Goal: Task Accomplishment & Management: Complete application form

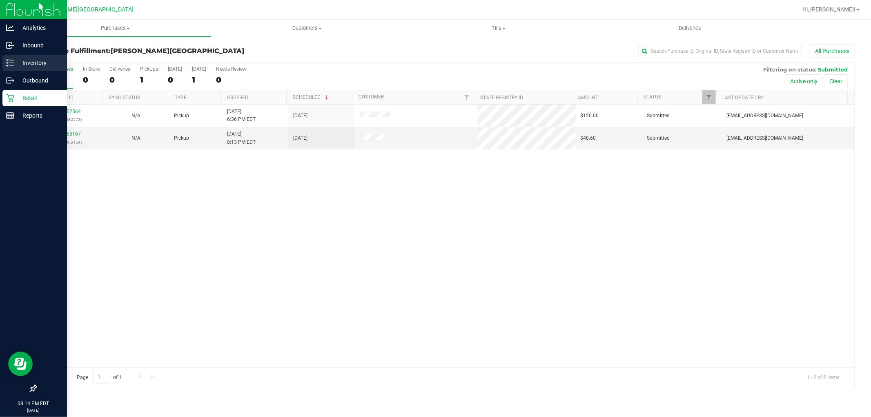
click at [33, 63] on p "Inventory" at bounding box center [38, 63] width 49 height 10
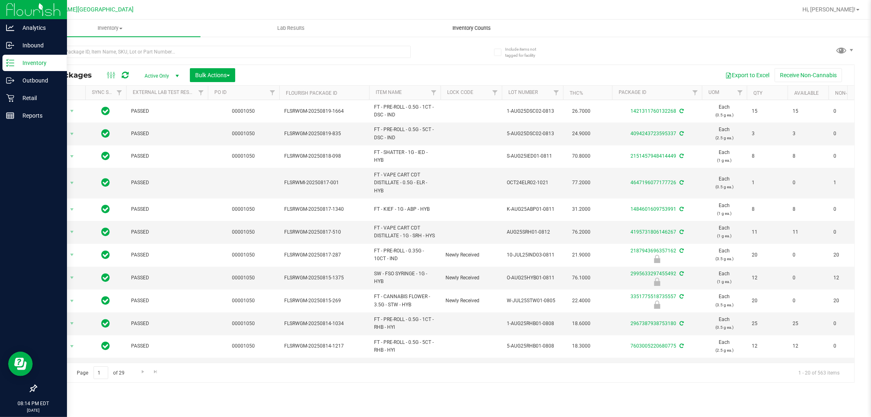
click at [476, 31] on uib-tab-heading "Inventory Counts" at bounding box center [472, 28] width 180 height 16
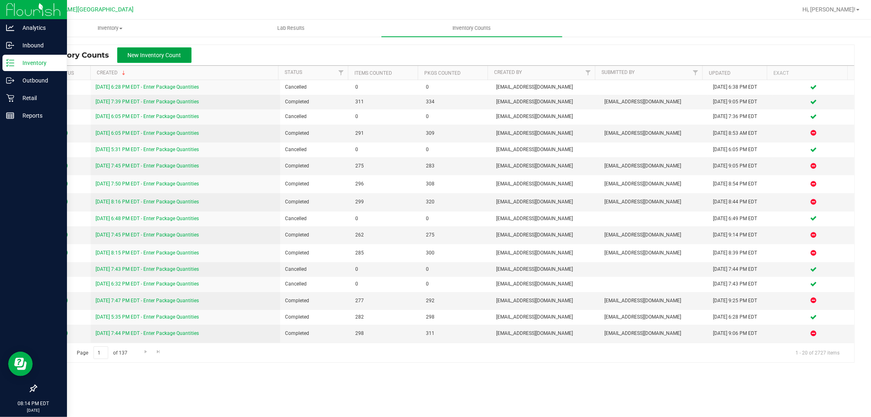
click at [160, 59] on button "New Inventory Count" at bounding box center [154, 55] width 74 height 16
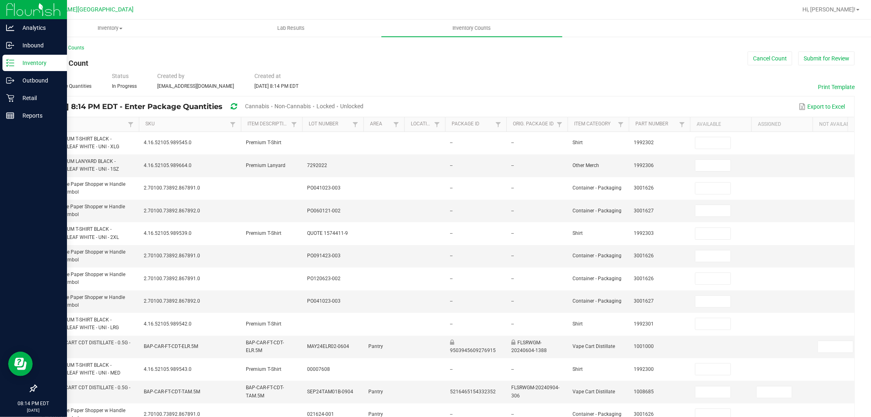
click at [112, 125] on link "Item" at bounding box center [84, 124] width 82 height 7
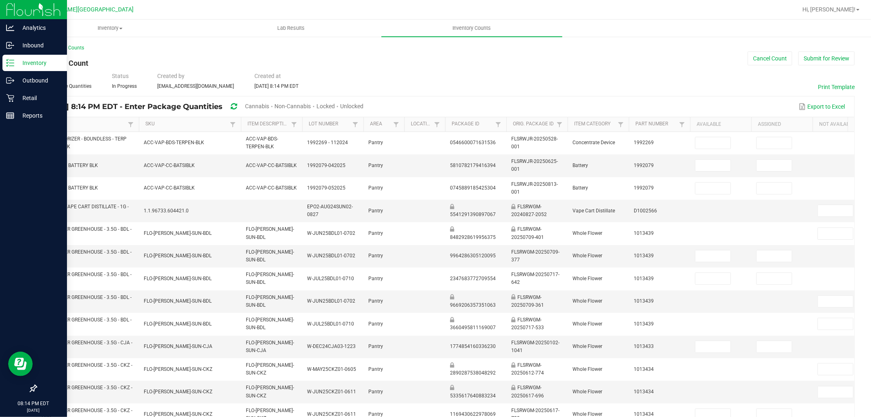
click at [269, 105] on span "Cannabis" at bounding box center [257, 106] width 24 height 7
click at [364, 107] on span "Unlocked" at bounding box center [352, 106] width 23 height 7
click at [106, 118] on th "Item Sorted Ascending" at bounding box center [88, 124] width 102 height 15
click at [104, 122] on link "Item" at bounding box center [84, 124] width 82 height 7
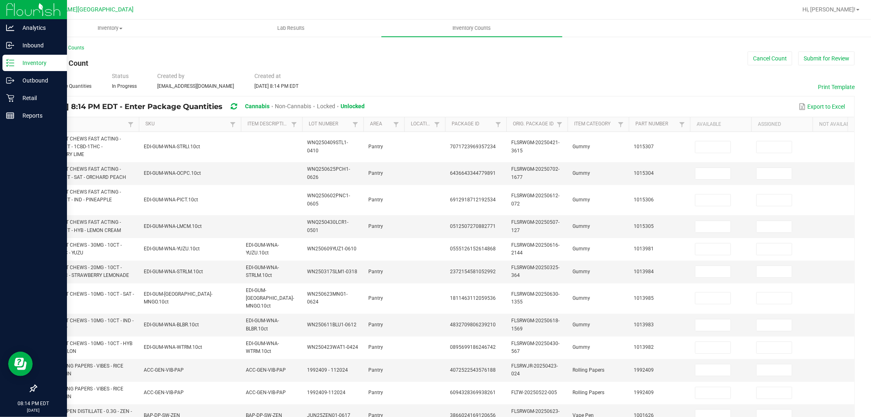
click at [104, 123] on link "Item" at bounding box center [84, 124] width 82 height 7
click at [109, 128] on th "Item Not Sorted" at bounding box center [88, 124] width 102 height 15
click at [105, 121] on link "Item" at bounding box center [84, 124] width 82 height 7
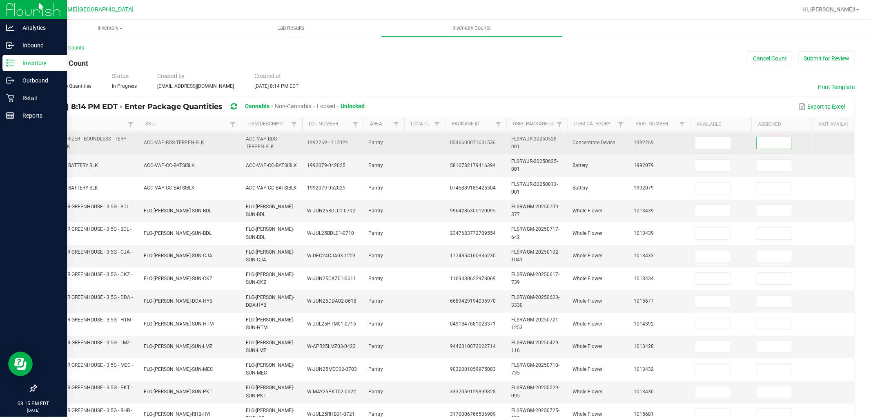
click at [771, 143] on input at bounding box center [774, 142] width 35 height 11
click at [718, 139] on input at bounding box center [713, 142] width 35 height 11
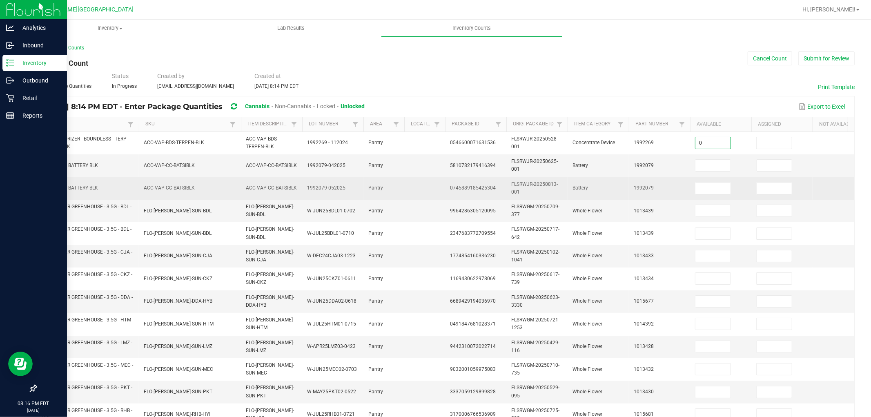
type input "0"
type input "22"
type input "0"
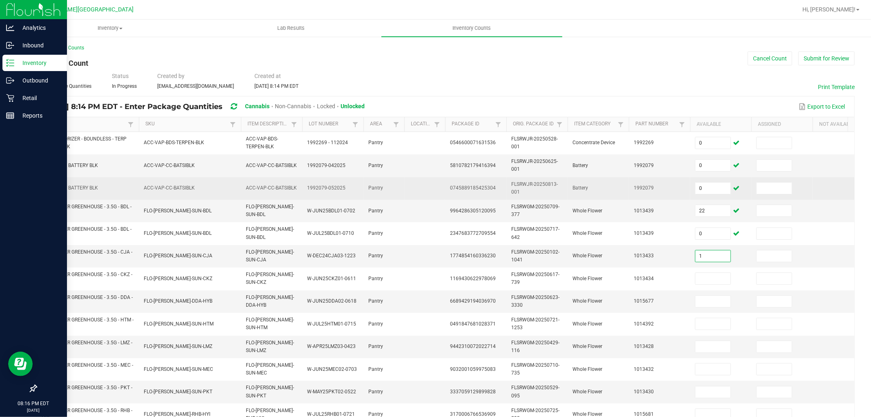
type input "1"
type input "7"
type input "1"
type input "18"
type input "10"
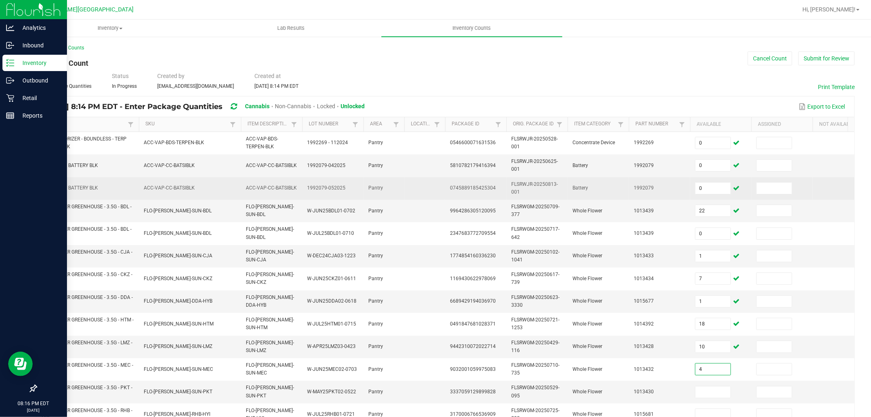
type input "4"
type input "9"
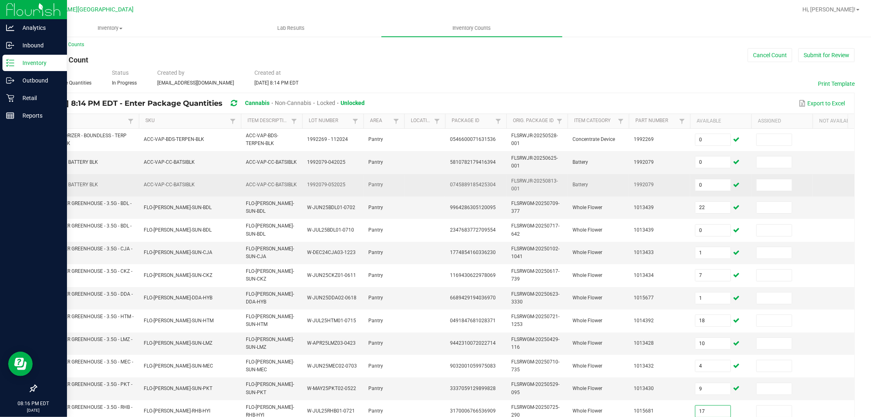
type input "17"
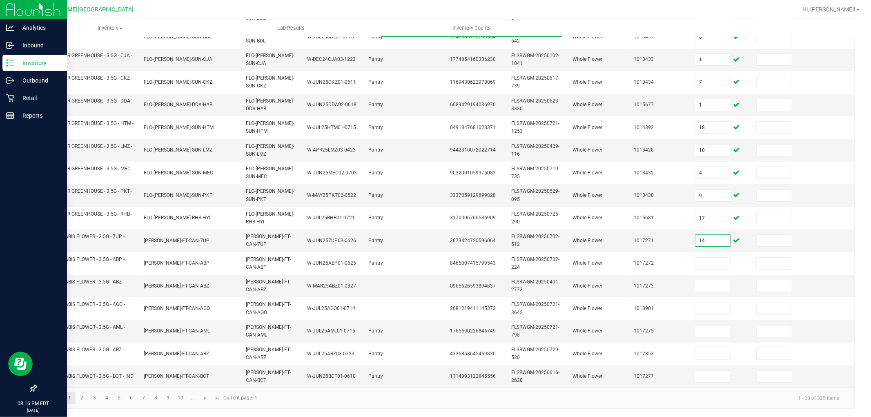
type input "14"
type input "9"
type input "17"
type input "14"
type input "9"
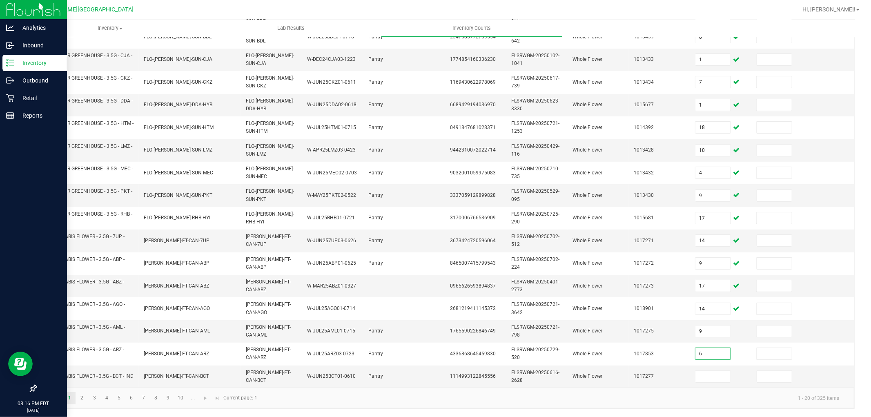
type input "6"
type input "18"
click at [82, 400] on link "2" at bounding box center [82, 398] width 12 height 12
click at [67, 394] on link "1" at bounding box center [70, 398] width 12 height 12
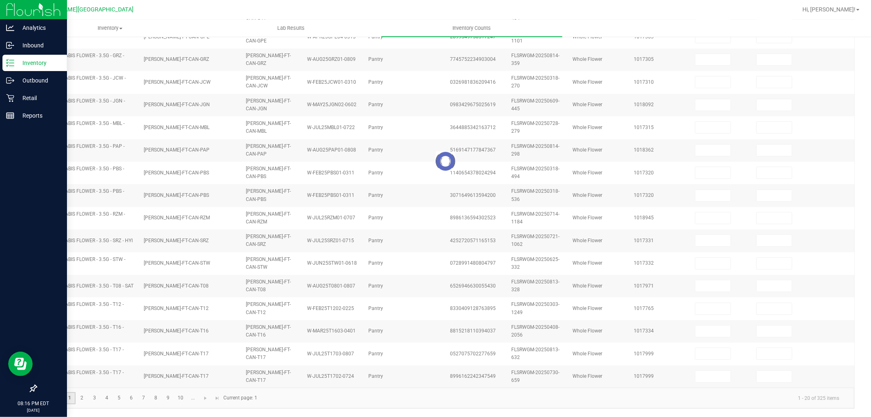
type input "0"
type input "1"
type input "7"
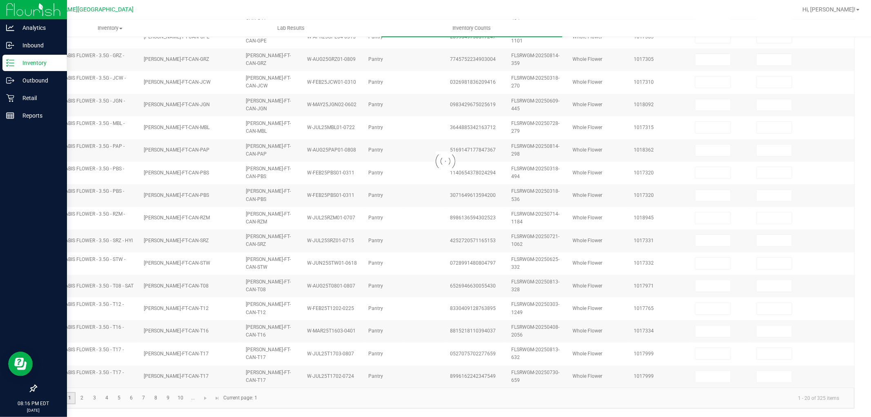
type input "17"
type input "9"
type input "18"
type input "10"
type input "22"
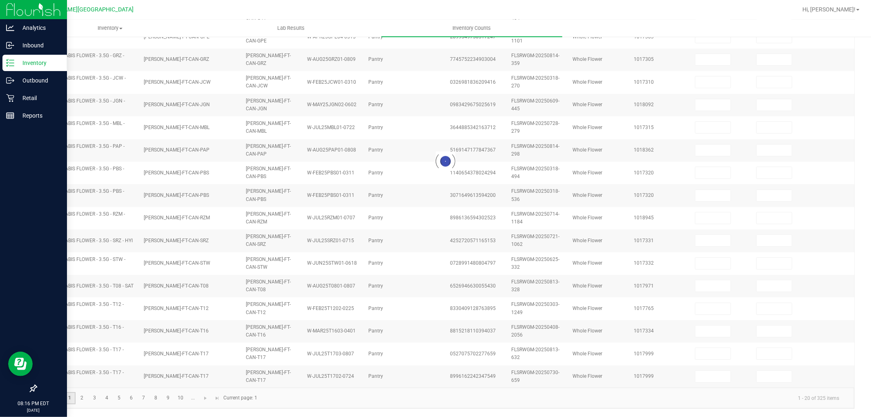
type input "0"
type input "1"
type input "18"
type input "4"
type input "9"
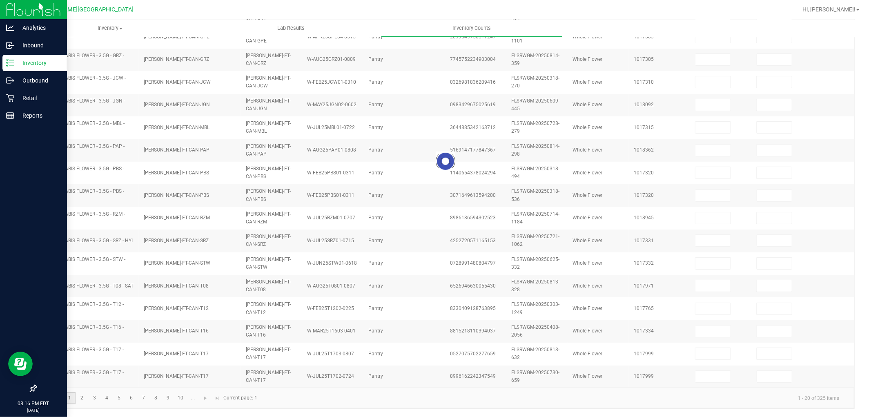
type input "14"
type input "9"
type input "17"
type input "14"
type input "6"
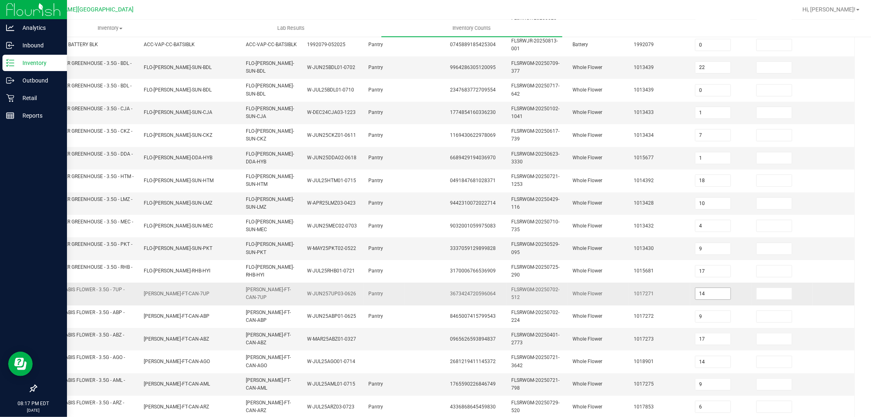
scroll to position [159, 0]
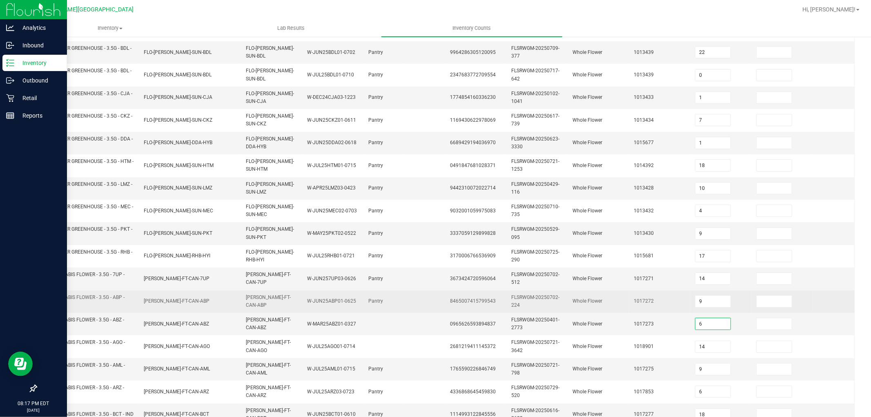
type input "6"
type input "18"
type input "14"
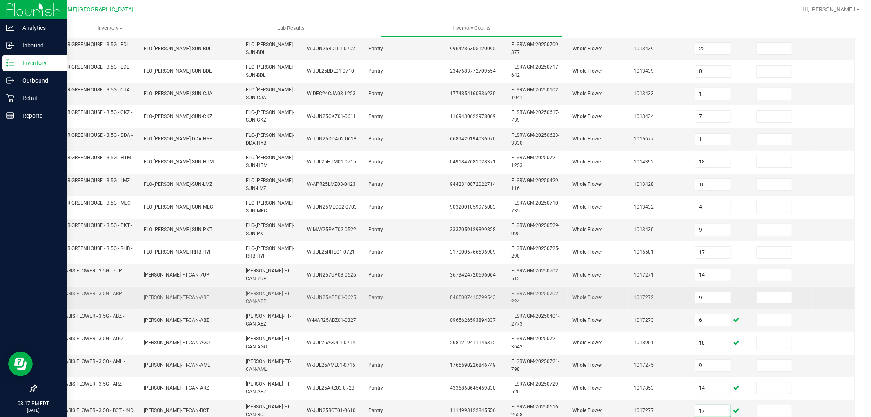
type input "17"
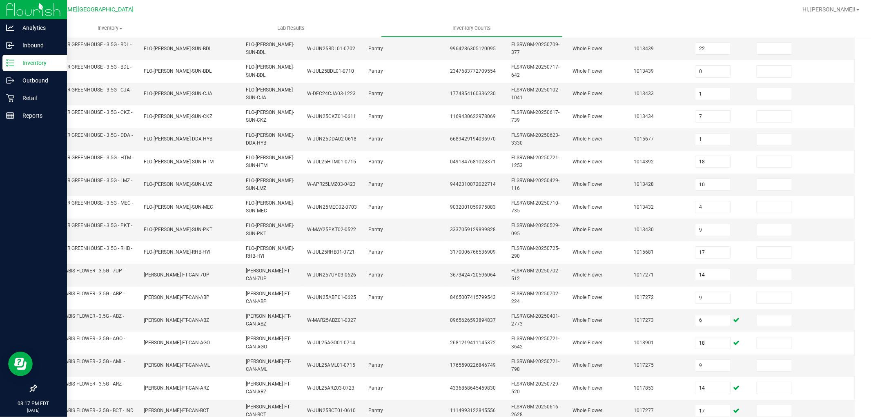
scroll to position [204, 0]
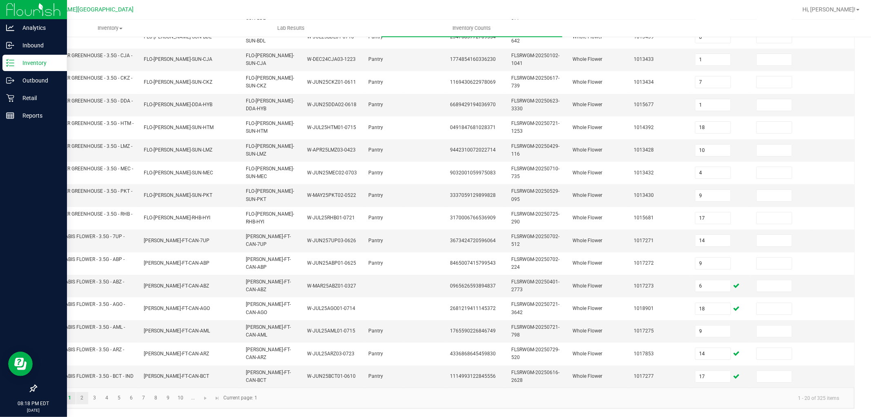
click at [79, 400] on link "2" at bounding box center [82, 398] width 12 height 12
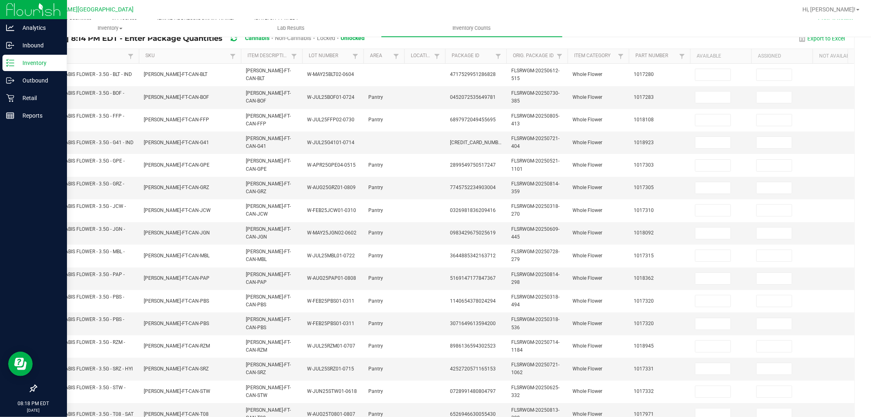
scroll to position [68, 0]
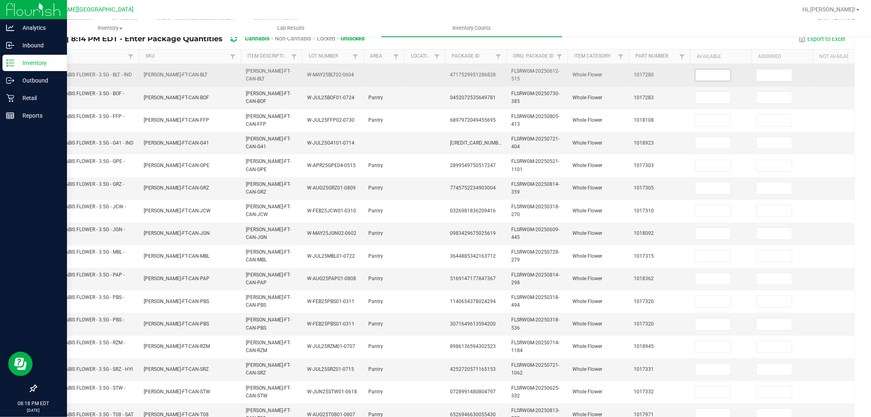
click at [727, 76] on input at bounding box center [713, 74] width 35 height 11
type input "14"
type input "19"
type input "12"
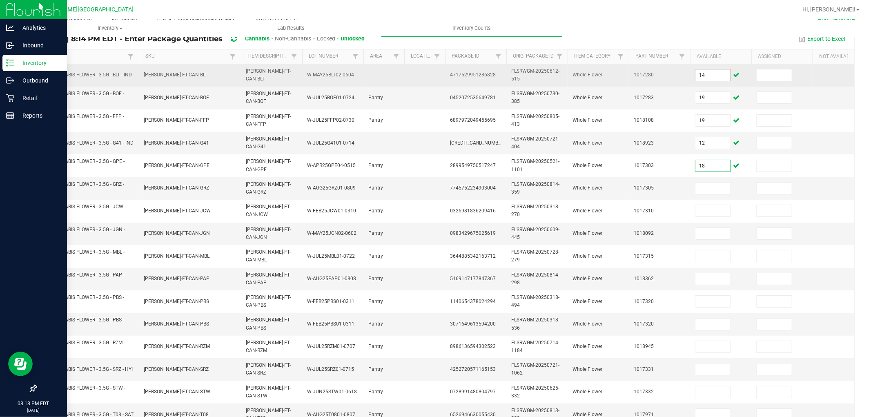
type input "18"
type input "4"
type input "8"
type input "4"
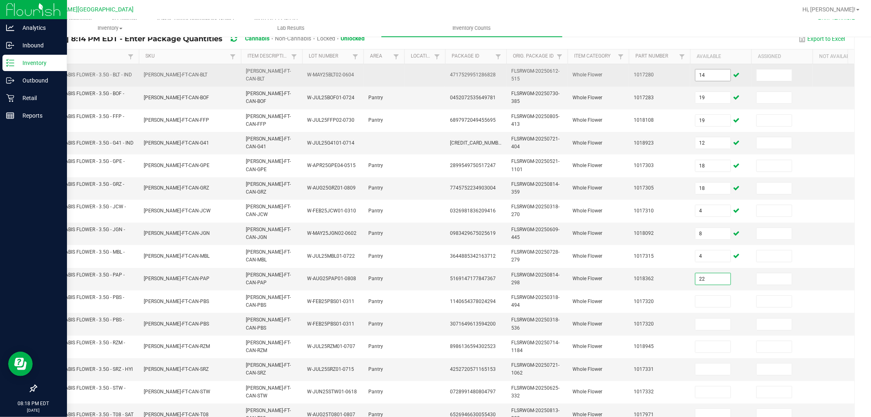
type input "22"
type input "12"
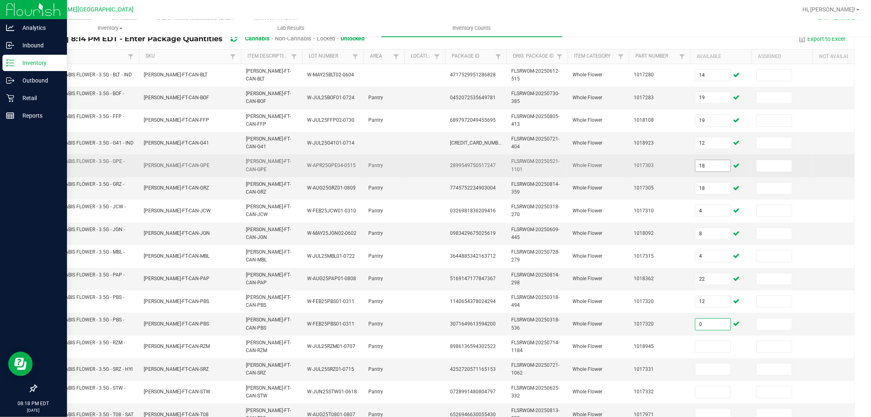
type input "0"
click at [721, 162] on input "18" at bounding box center [713, 165] width 35 height 11
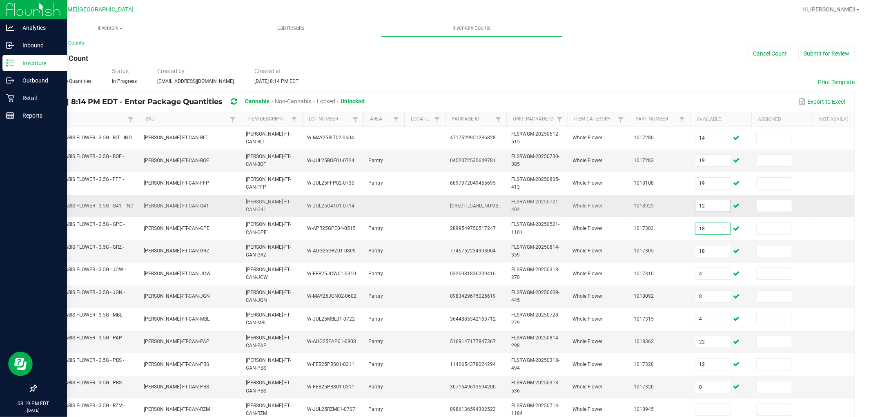
scroll to position [0, 0]
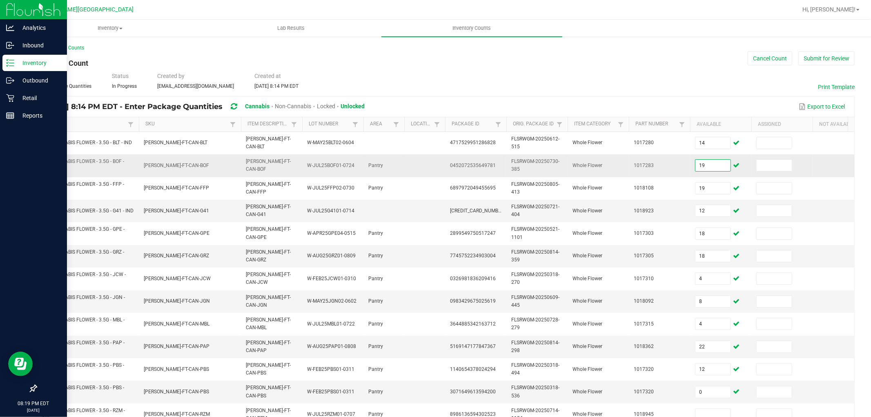
click at [720, 162] on input "19" at bounding box center [713, 165] width 35 height 11
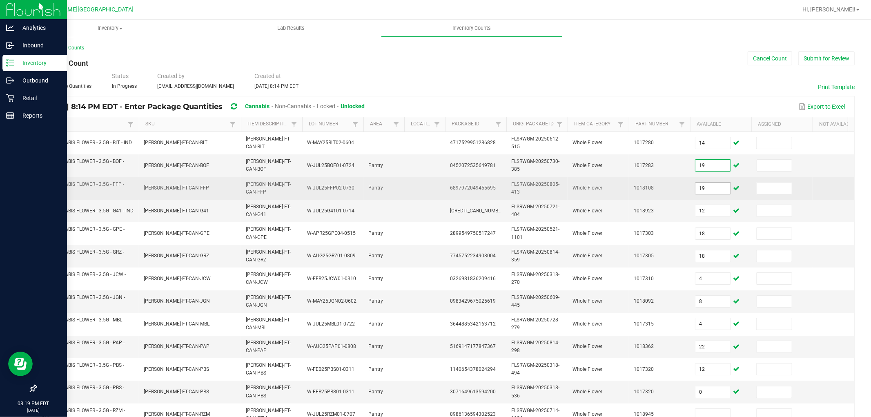
click at [717, 183] on input "19" at bounding box center [713, 188] width 35 height 11
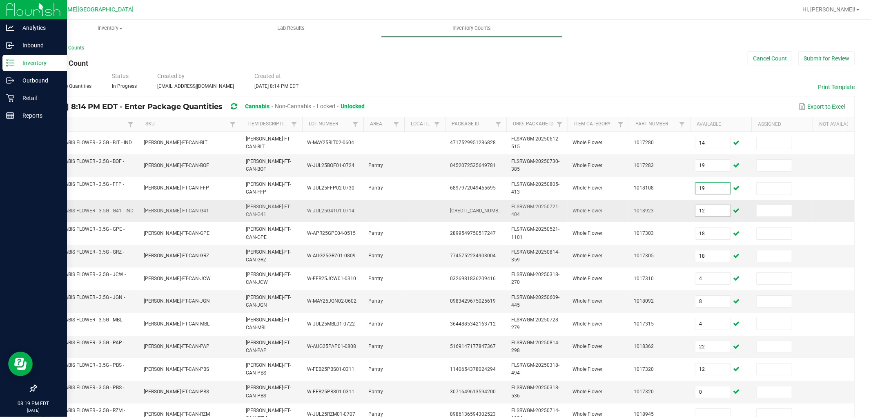
click at [714, 217] on input "12" at bounding box center [713, 210] width 35 height 11
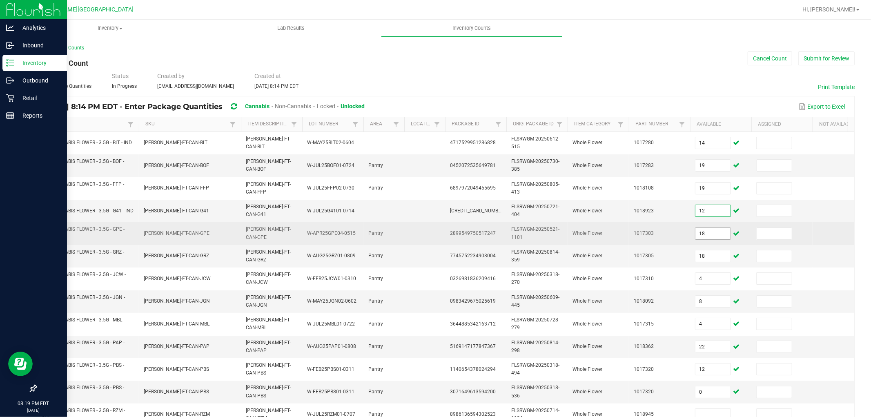
click at [715, 235] on input "18" at bounding box center [713, 233] width 35 height 11
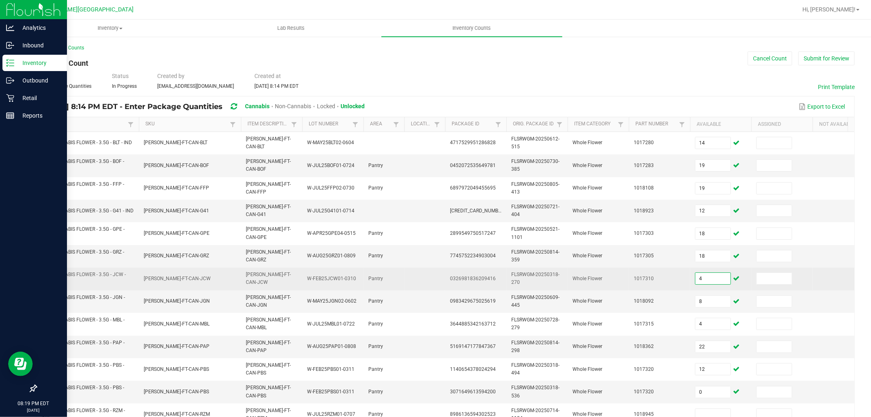
click at [711, 279] on input "4" at bounding box center [713, 278] width 35 height 11
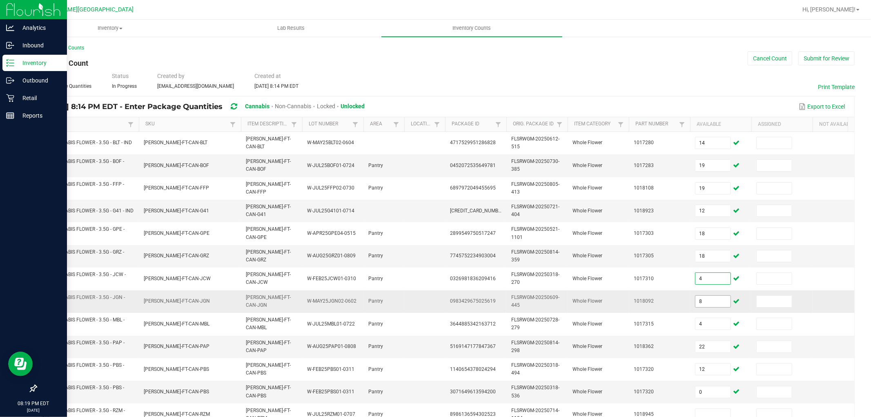
click at [714, 301] on input "8" at bounding box center [713, 301] width 35 height 11
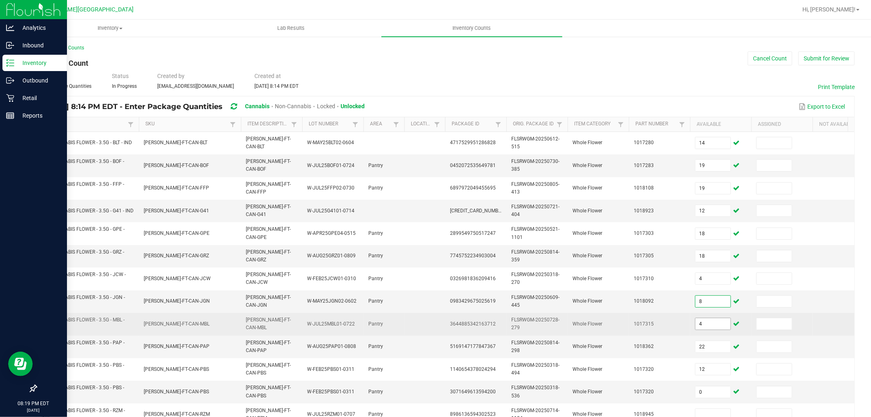
click at [715, 320] on input "4" at bounding box center [713, 323] width 35 height 11
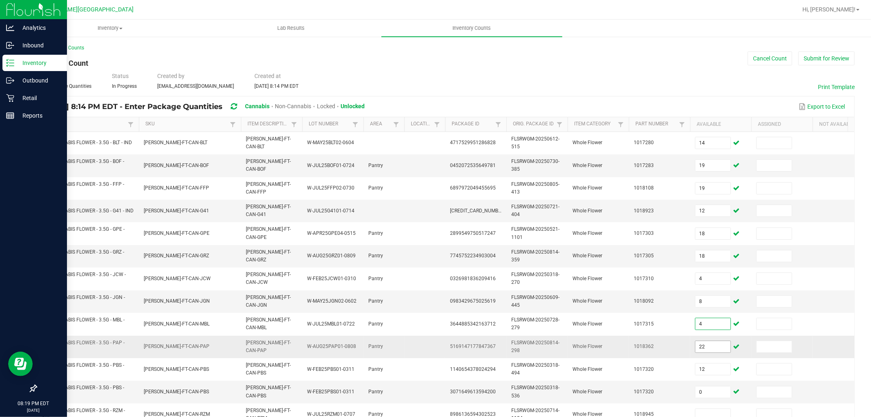
click at [714, 345] on input "22" at bounding box center [713, 346] width 35 height 11
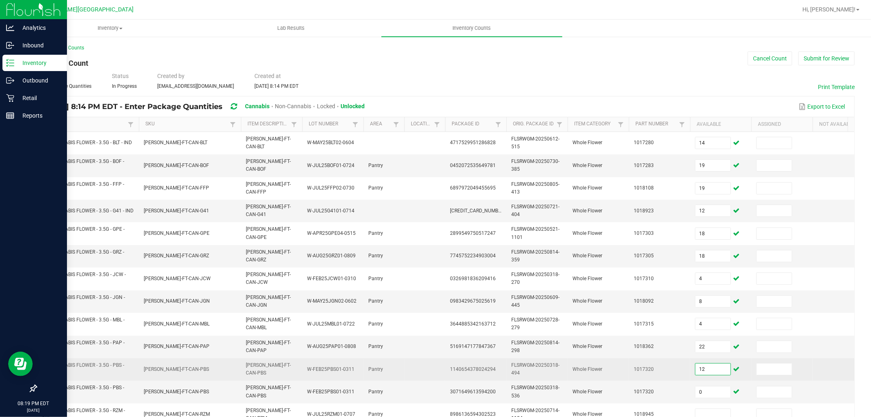
click at [712, 366] on input "12" at bounding box center [713, 369] width 35 height 11
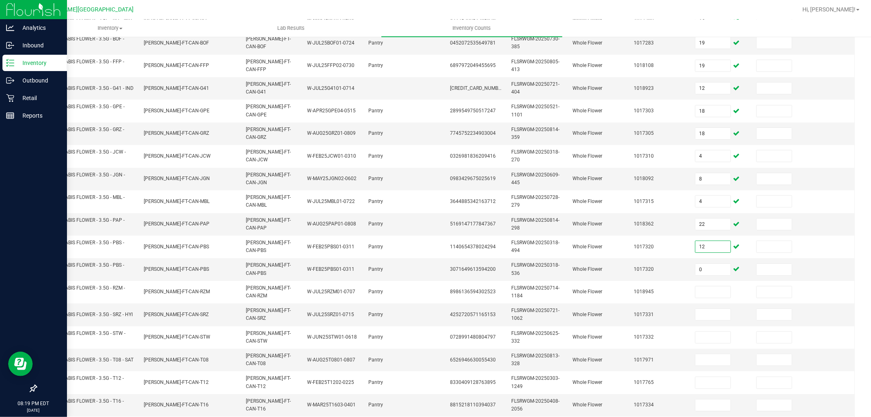
scroll to position [204, 0]
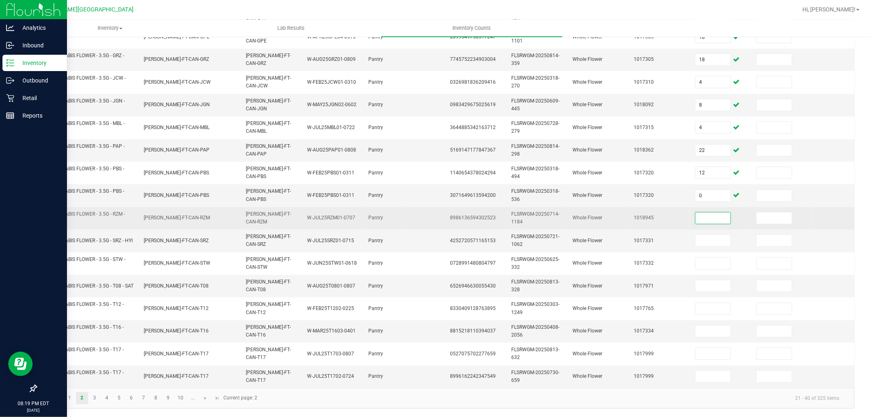
click at [714, 212] on input at bounding box center [713, 217] width 35 height 11
type input "12"
type input "6"
type input "2"
type input "15"
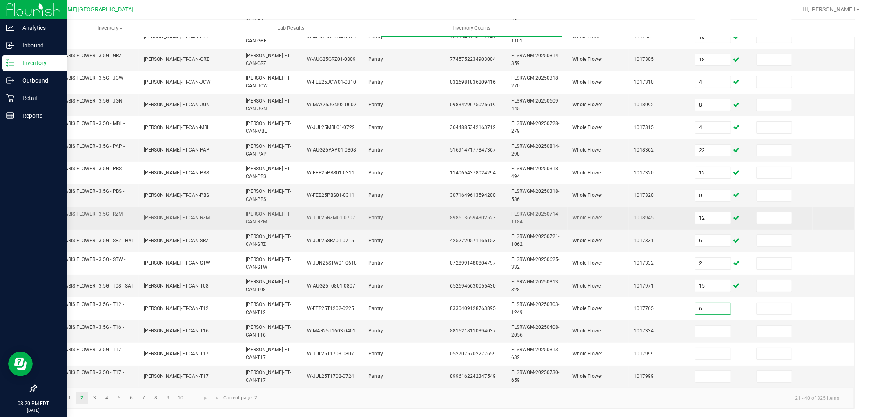
type input "6"
type input "12"
type input "14"
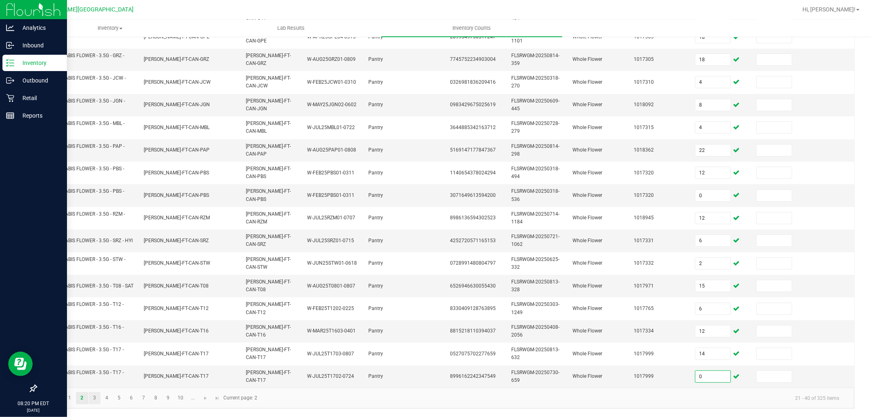
type input "0"
click at [95, 398] on link "3" at bounding box center [95, 398] width 12 height 12
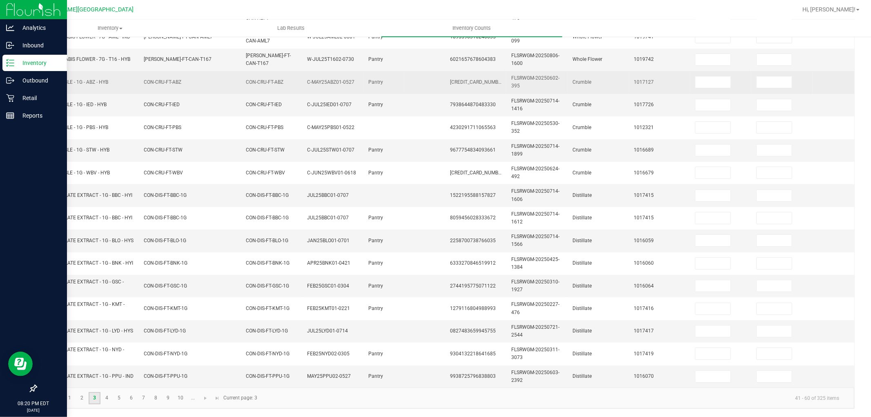
scroll to position [68, 0]
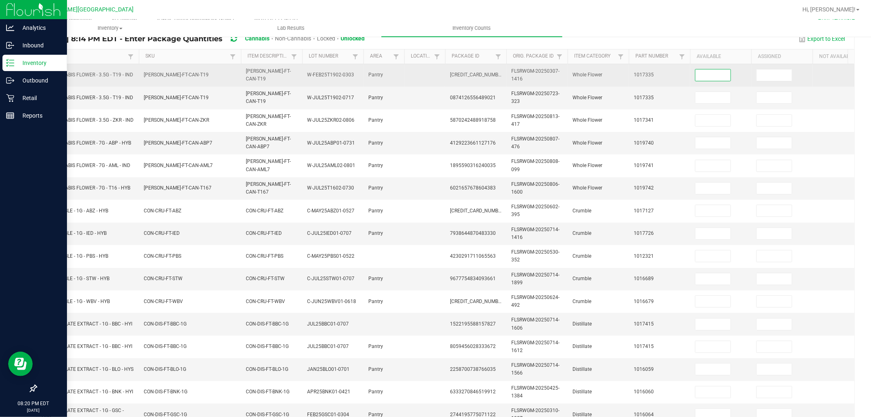
click at [723, 75] on input at bounding box center [713, 74] width 35 height 11
type input "15"
type input "0"
type input "13"
type input "17"
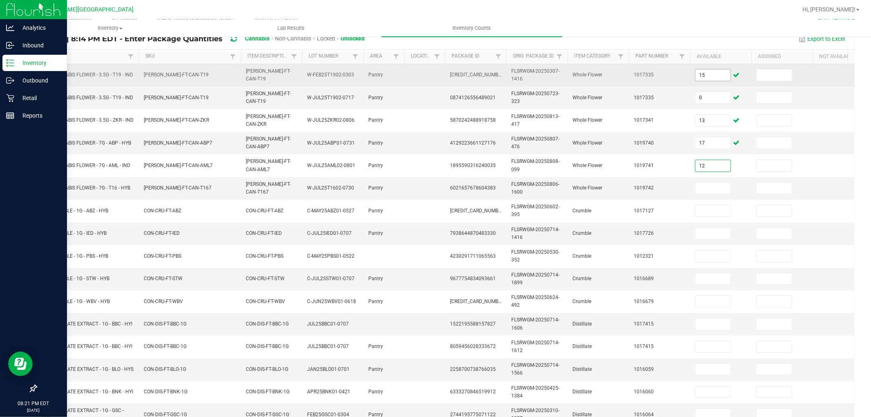
type input "12"
type input "16"
type input "4"
type input "1"
type input "7"
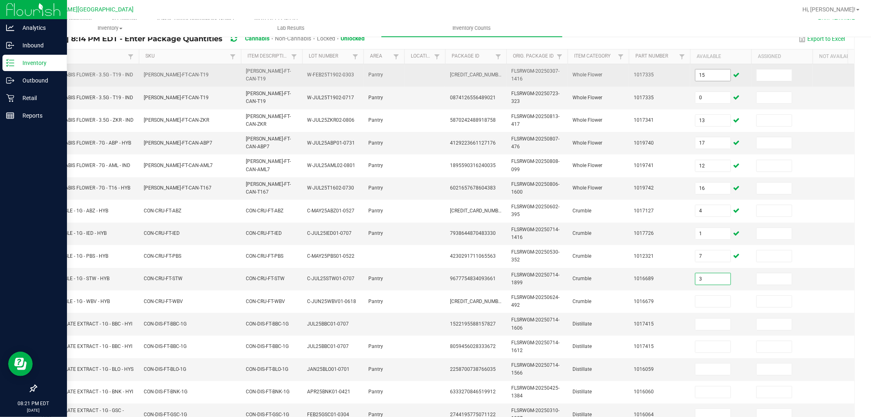
type input "3"
type input "5"
type input "11"
type input "0"
type input "8"
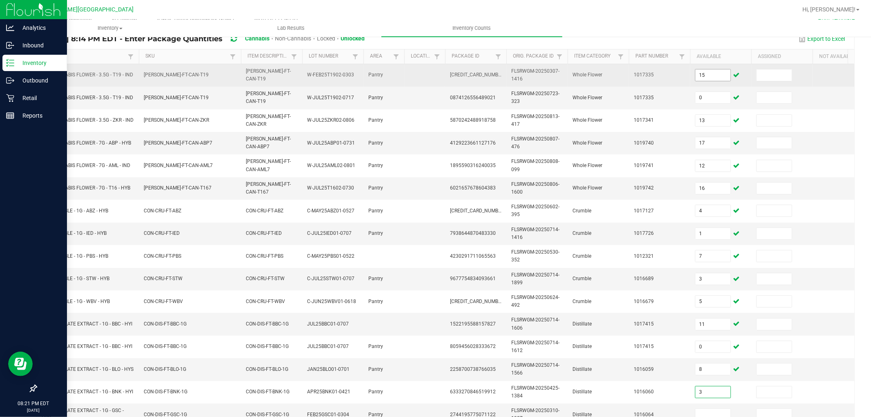
type input "3"
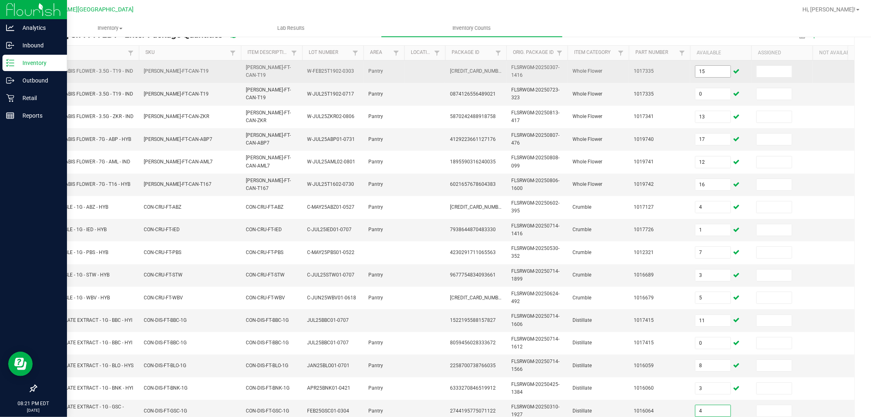
type input "4"
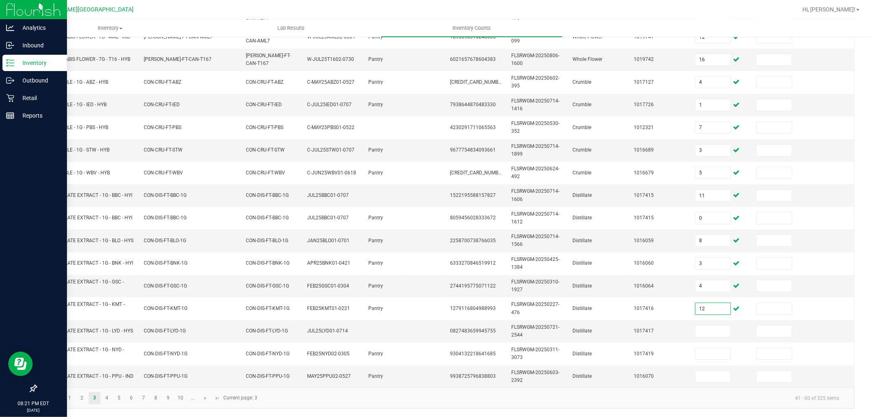
type input "12"
type input "10"
type input "3"
type input "7"
click at [111, 395] on link "4" at bounding box center [107, 398] width 12 height 12
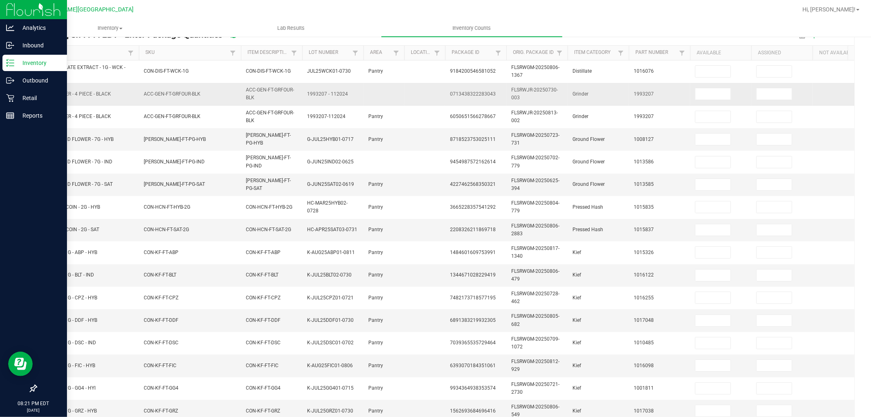
scroll to position [68, 0]
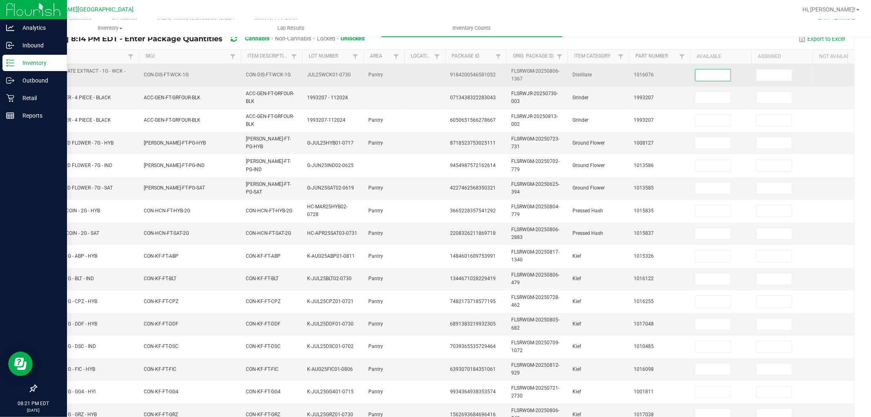
click at [702, 77] on input at bounding box center [713, 74] width 35 height 11
type input "10"
type input "0"
type input "8"
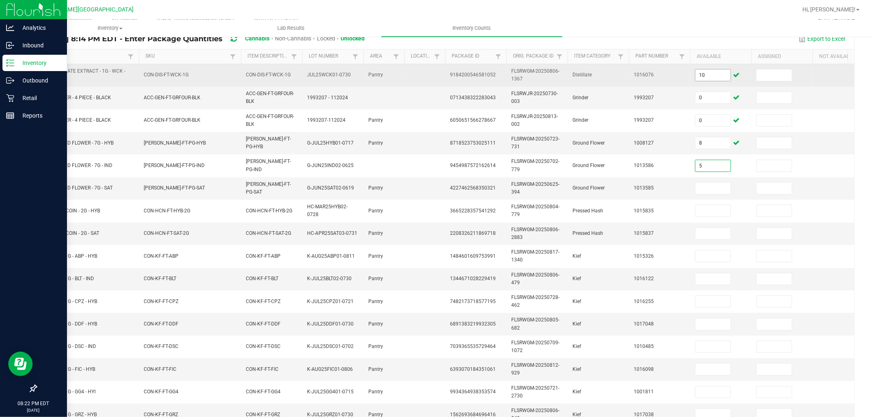
type input "5"
type input "10"
type input "0"
type input "7"
type input "8"
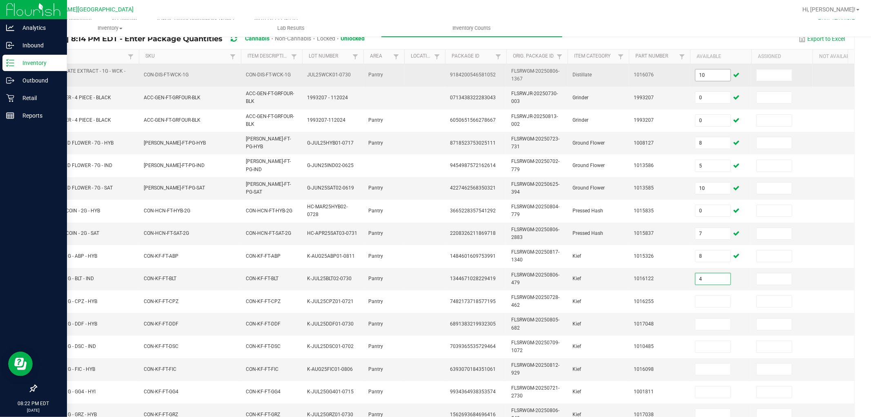
type input "4"
type input "8"
type input "2"
type input "3"
type input "8"
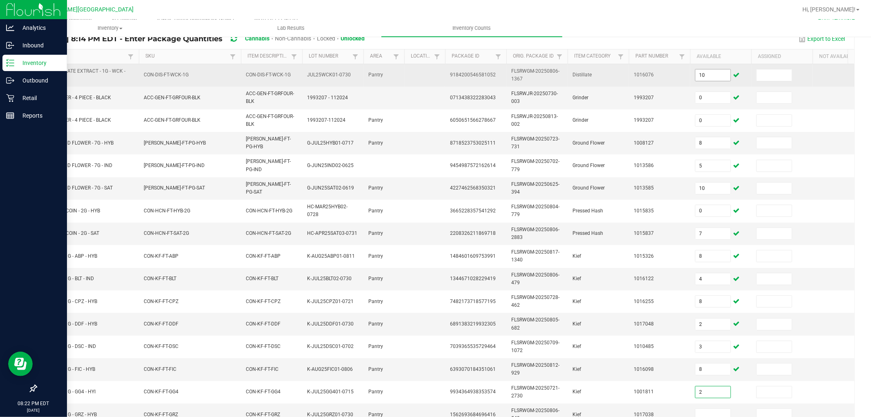
type input "2"
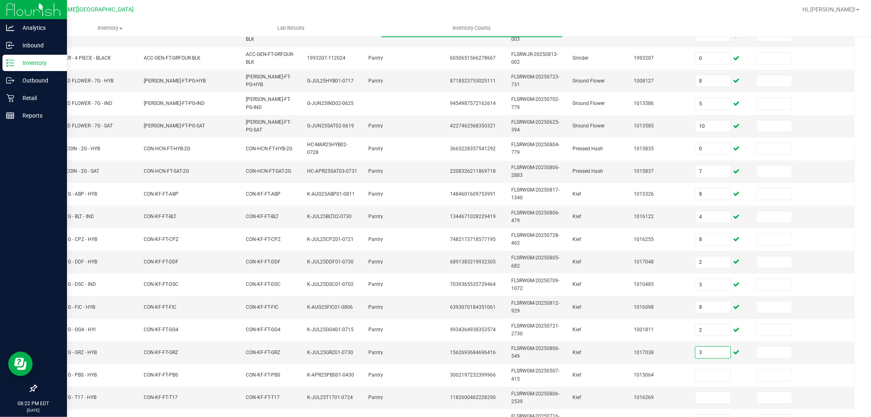
scroll to position [204, 0]
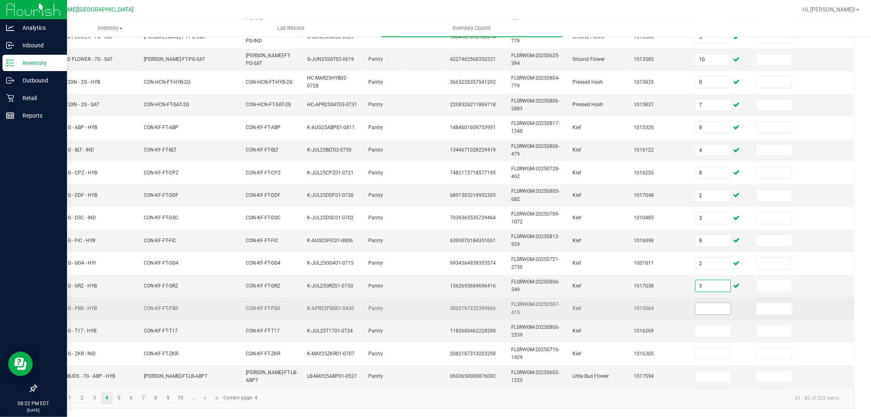
type input "3"
click at [711, 303] on input at bounding box center [713, 308] width 35 height 11
type input "2"
type input "6"
type input "1"
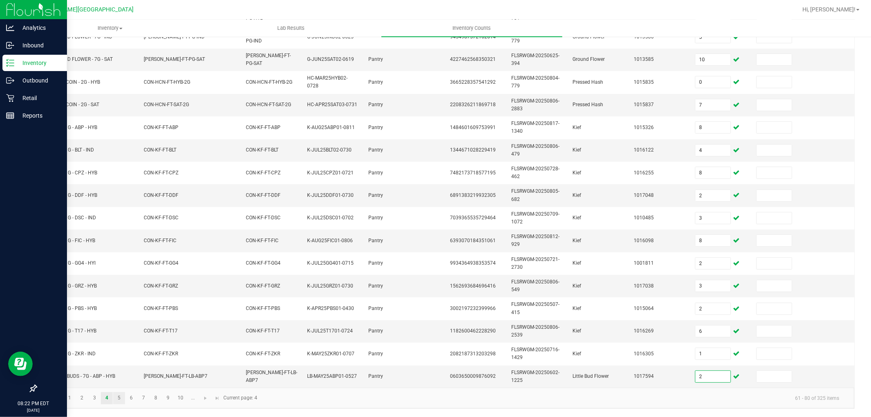
type input "2"
click at [119, 398] on link "5" at bounding box center [119, 398] width 12 height 12
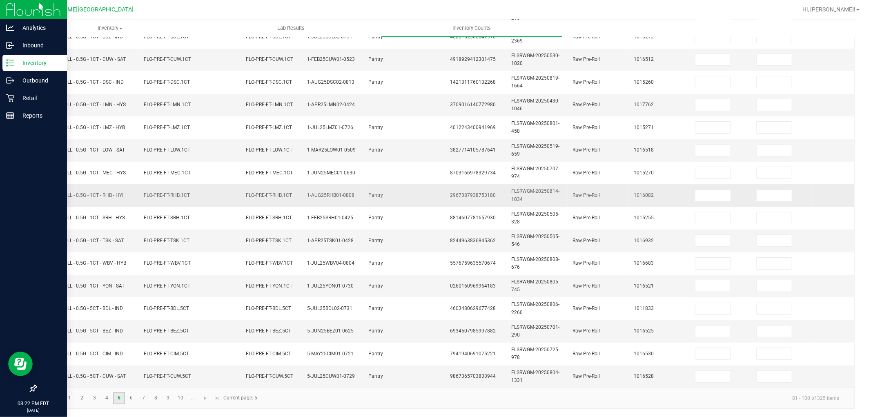
scroll to position [68, 0]
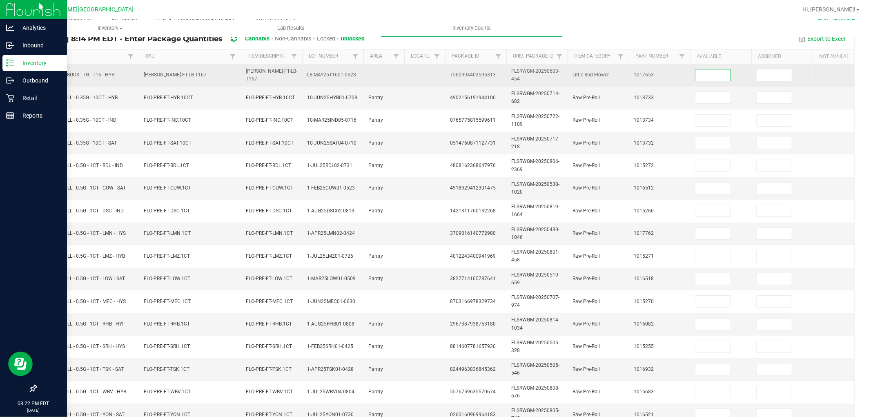
click at [716, 75] on input at bounding box center [713, 74] width 35 height 11
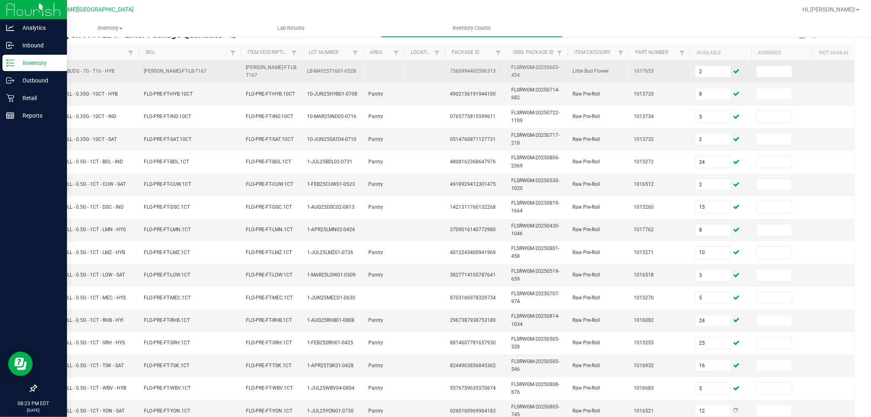
scroll to position [204, 0]
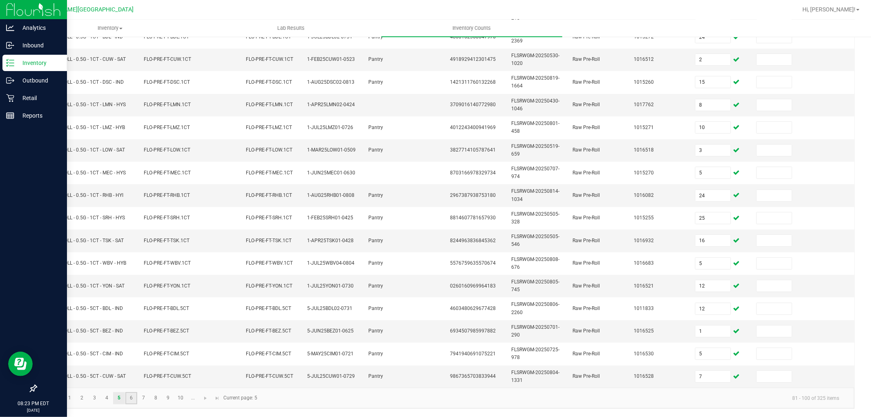
click at [135, 398] on link "6" at bounding box center [131, 398] width 12 height 12
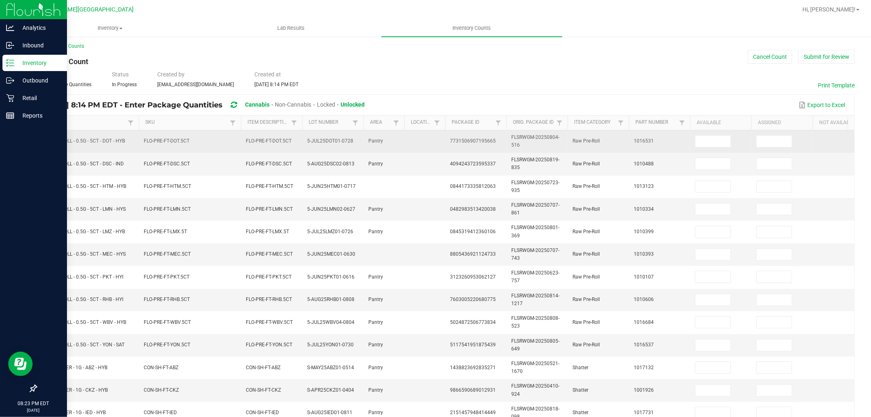
scroll to position [0, 0]
click at [710, 146] on input at bounding box center [713, 142] width 35 height 11
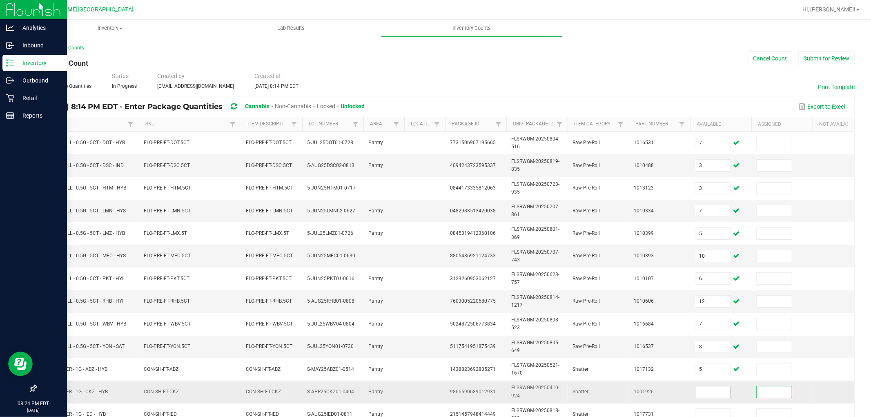
click at [708, 390] on input at bounding box center [713, 391] width 35 height 11
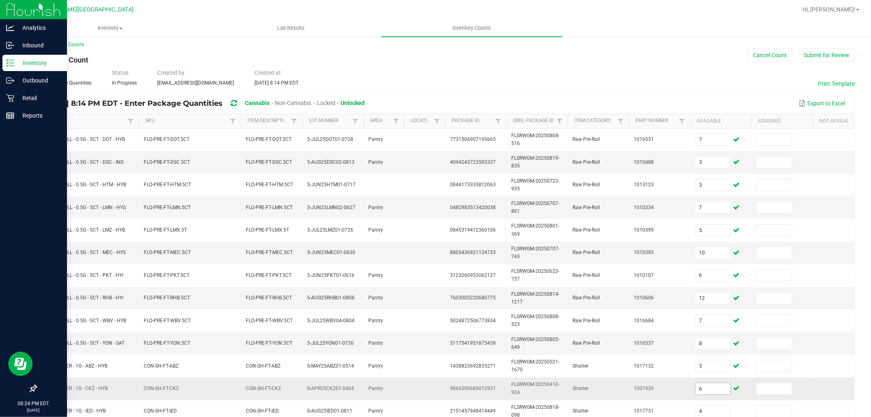
scroll to position [204, 0]
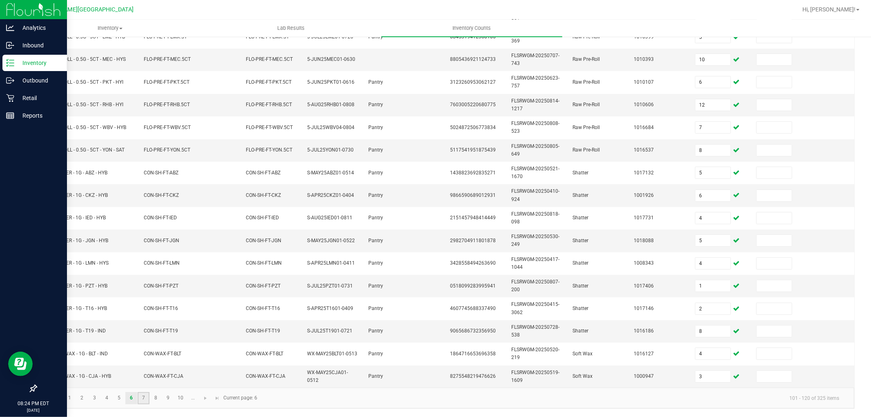
click at [142, 398] on link "7" at bounding box center [144, 398] width 12 height 12
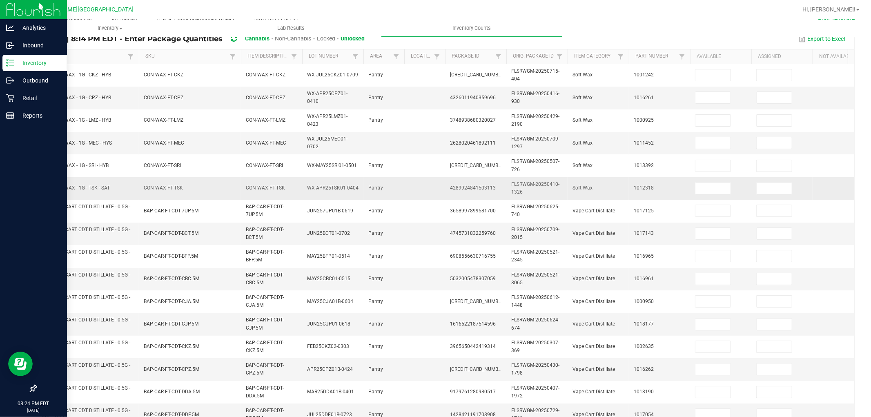
scroll to position [0, 0]
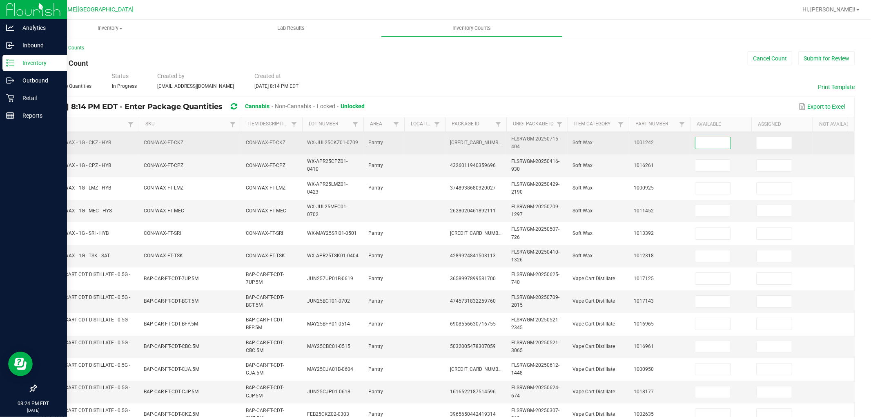
click at [699, 143] on input at bounding box center [713, 142] width 35 height 11
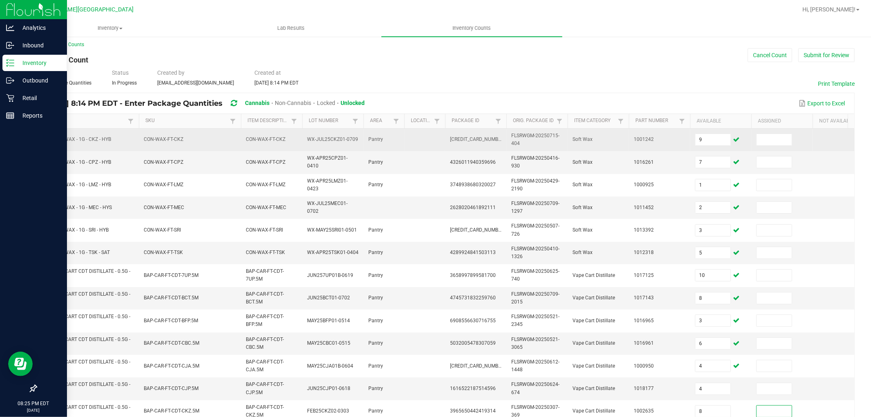
scroll to position [204, 0]
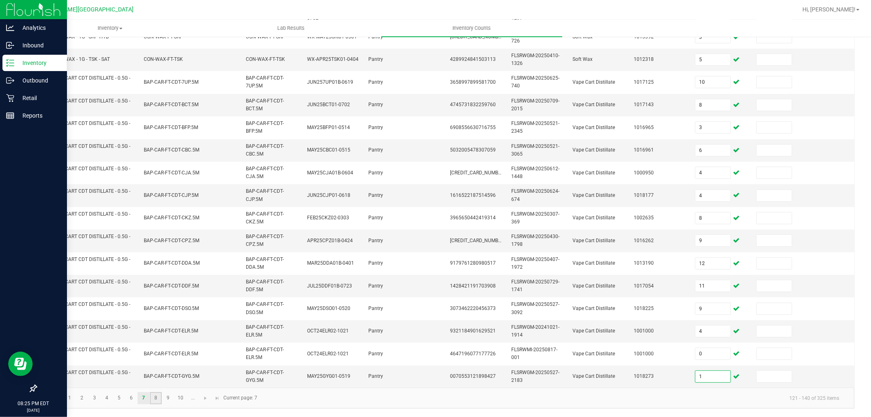
click at [157, 402] on link "8" at bounding box center [156, 398] width 12 height 12
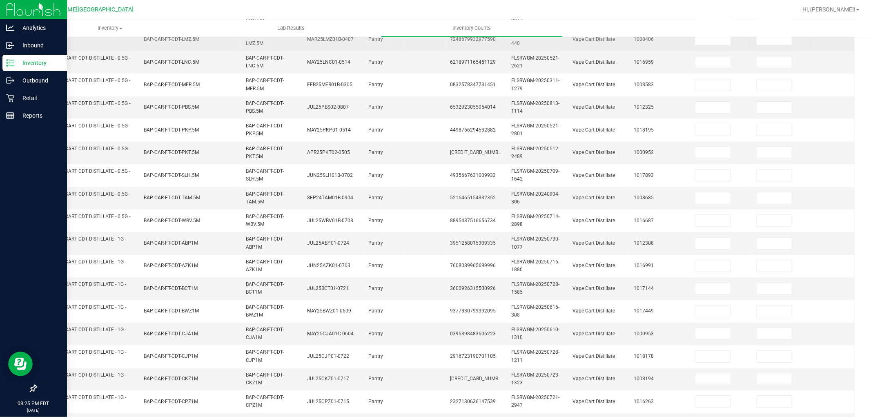
scroll to position [68, 0]
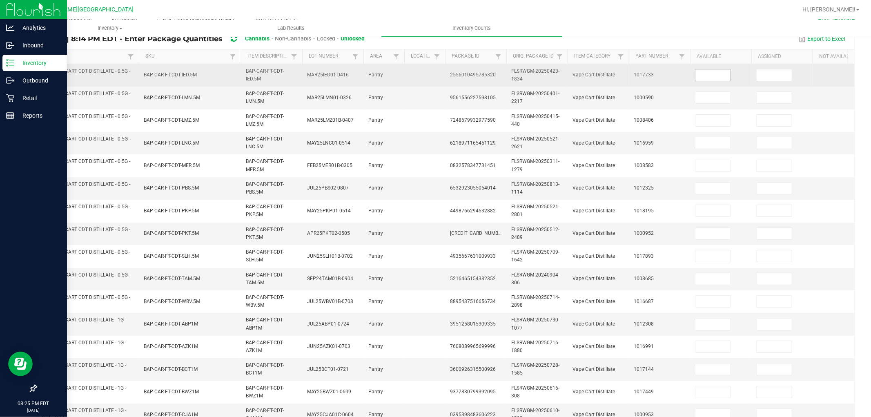
click at [724, 76] on input at bounding box center [713, 74] width 35 height 11
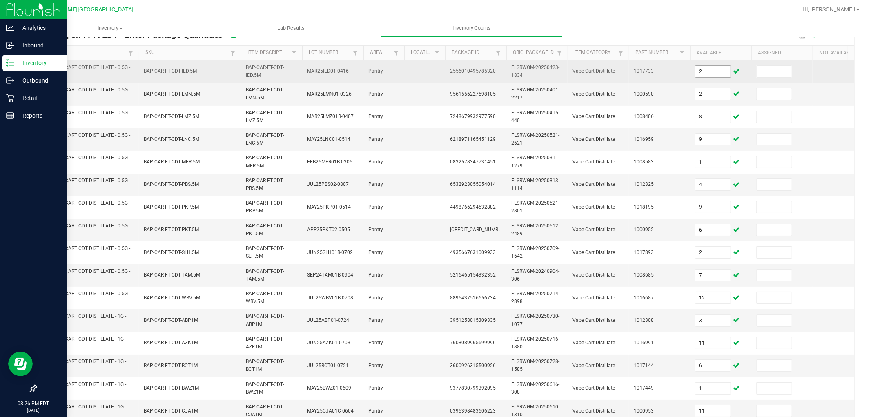
scroll to position [204, 0]
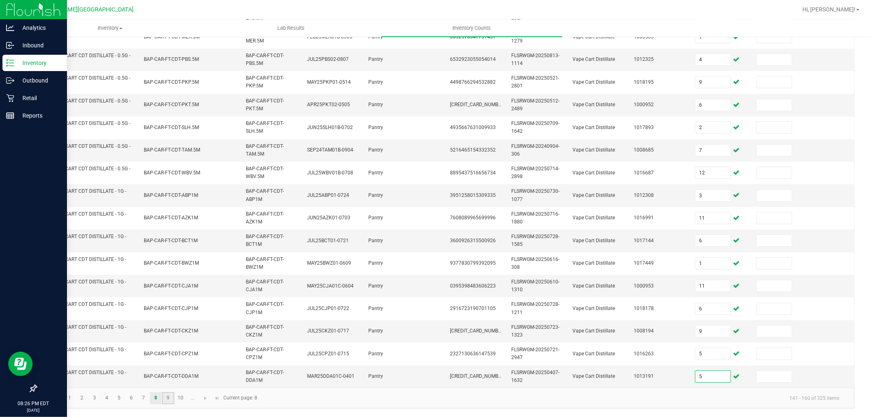
click at [172, 395] on link "9" at bounding box center [168, 398] width 12 height 12
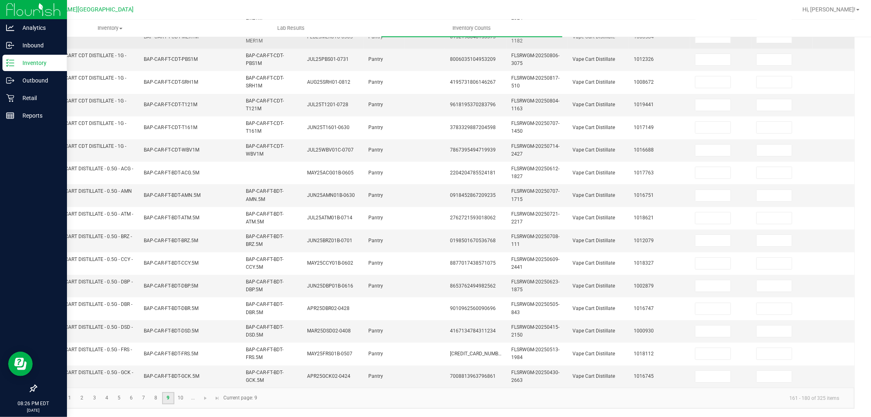
scroll to position [0, 0]
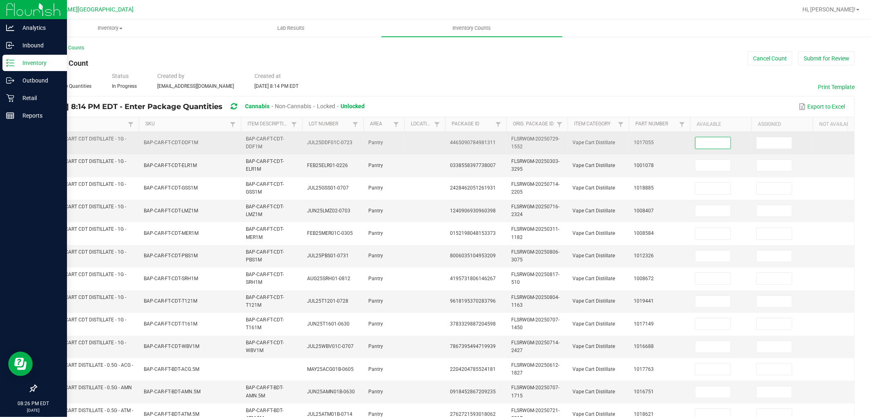
click at [726, 143] on input at bounding box center [713, 142] width 35 height 11
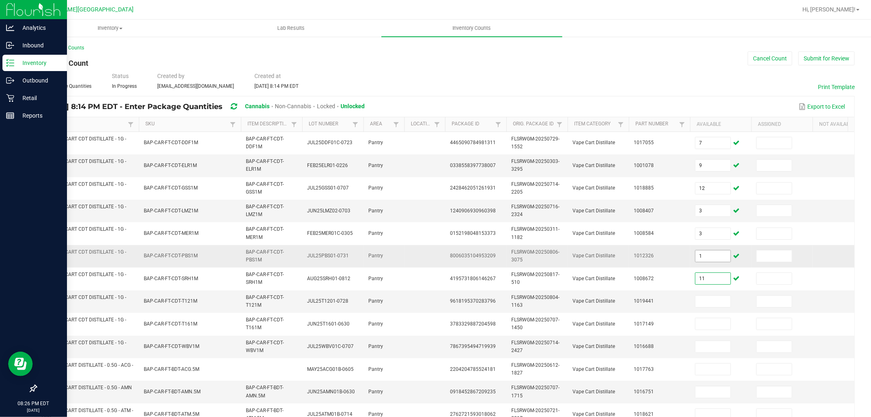
click at [714, 252] on input "1" at bounding box center [713, 255] width 35 height 11
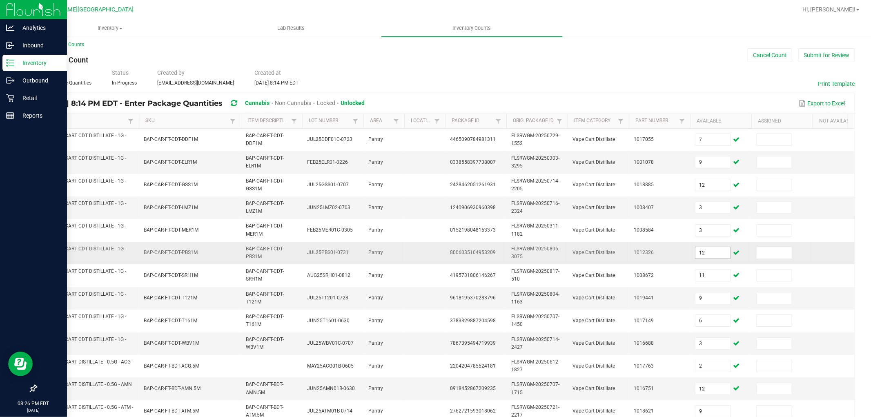
scroll to position [204, 0]
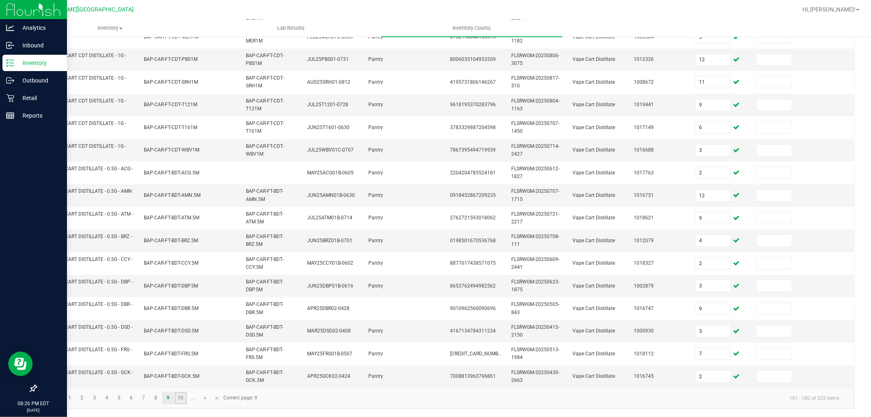
click at [181, 398] on link "10" at bounding box center [181, 398] width 12 height 12
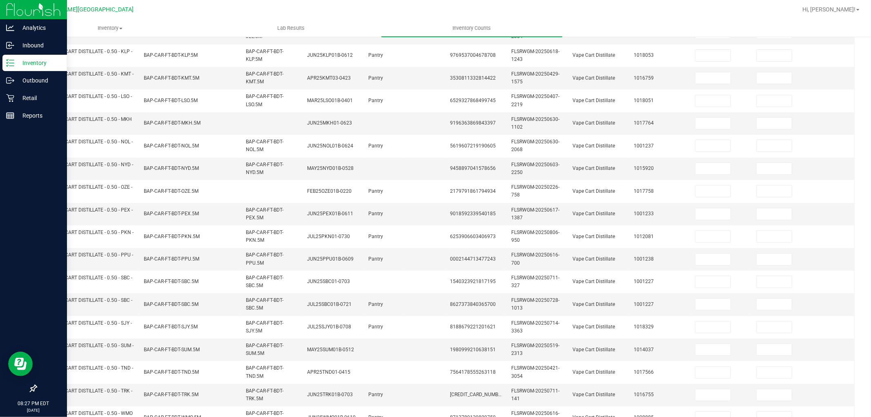
scroll to position [22, 0]
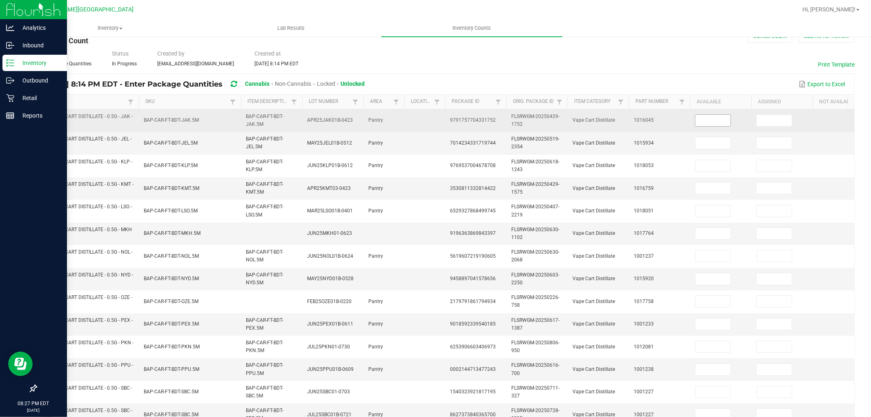
click at [705, 122] on input at bounding box center [713, 120] width 35 height 11
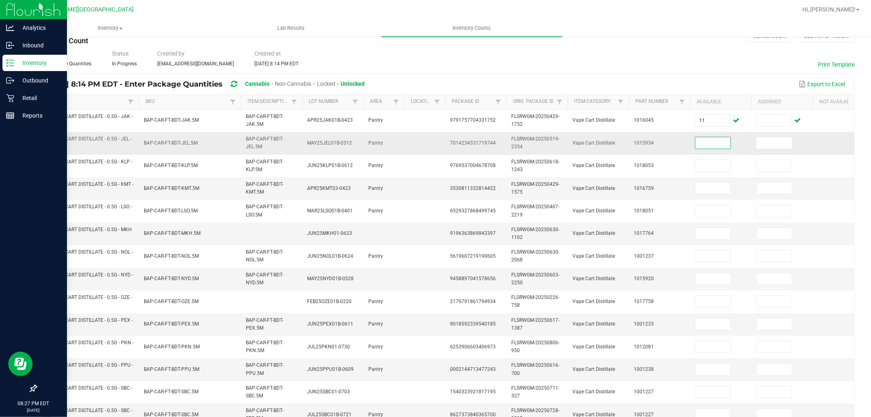
click at [713, 141] on input at bounding box center [713, 142] width 35 height 11
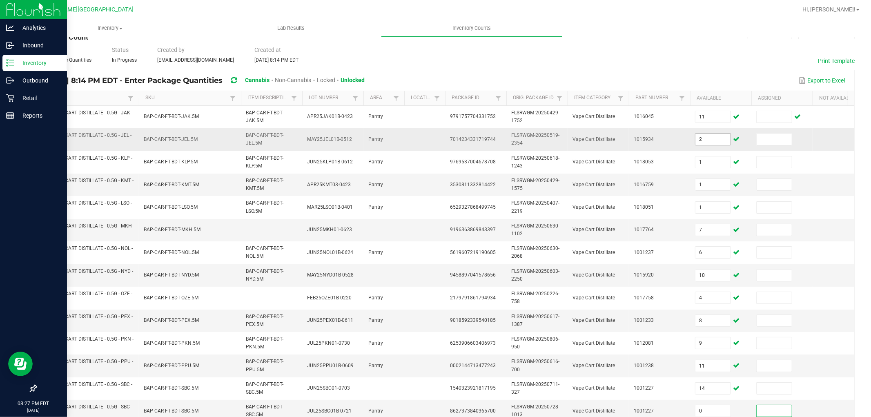
scroll to position [204, 0]
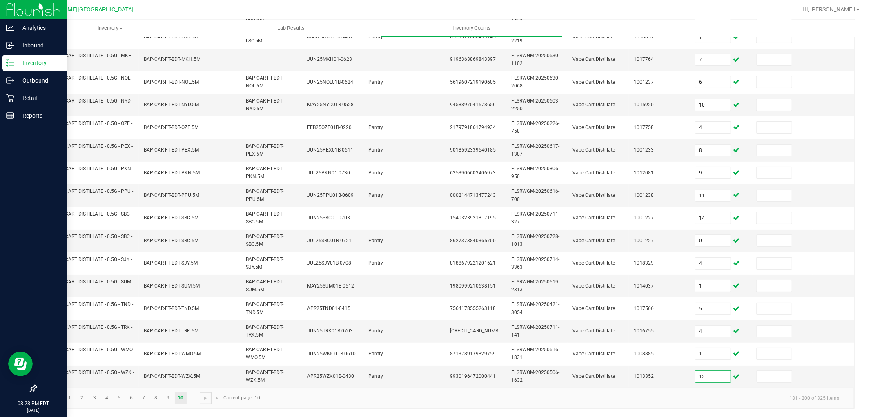
click at [205, 399] on span "Go to the next page" at bounding box center [205, 398] width 7 height 7
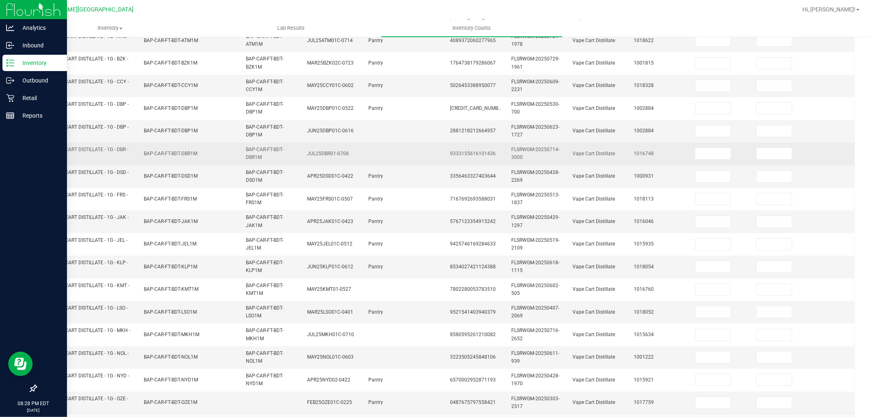
scroll to position [22, 0]
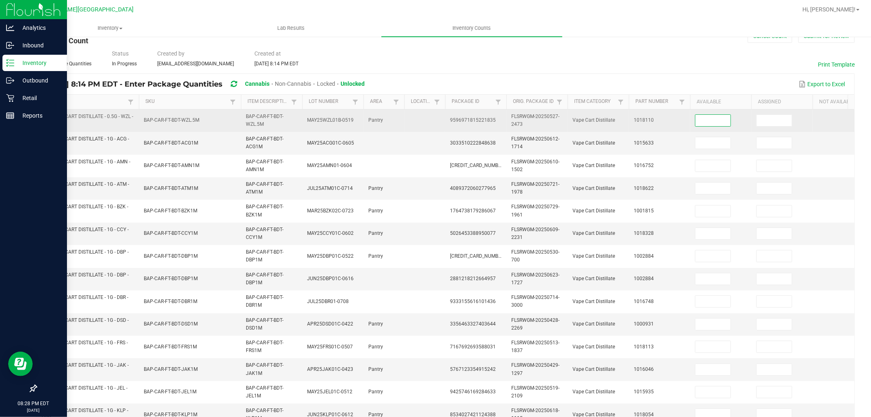
click at [711, 125] on input at bounding box center [713, 120] width 35 height 11
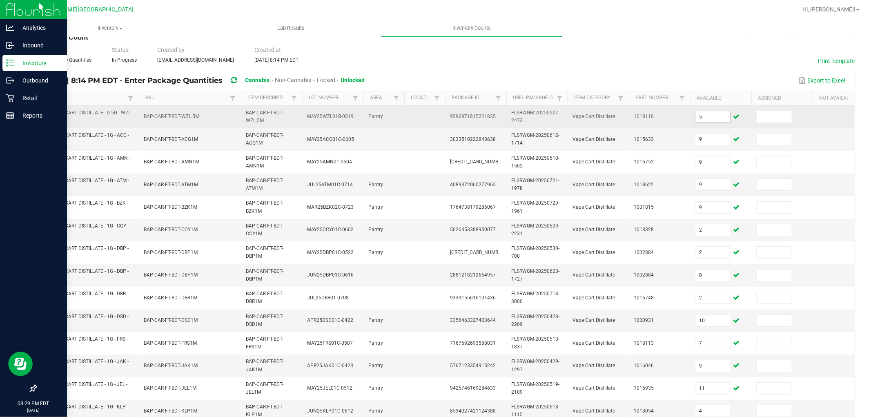
scroll to position [204, 0]
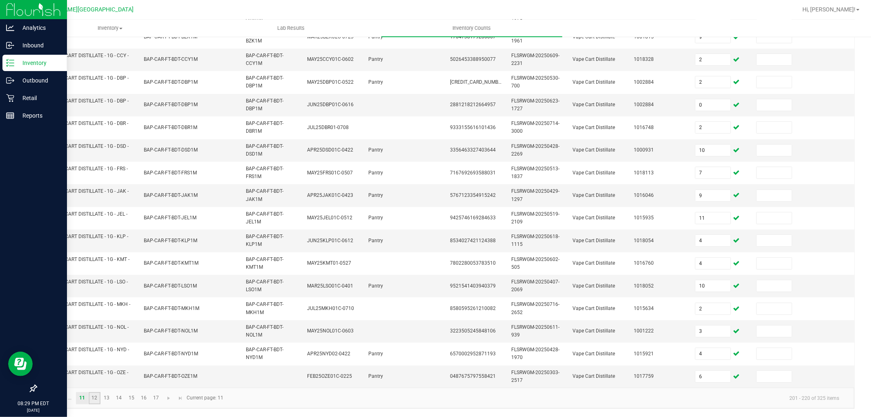
click at [97, 397] on link "12" at bounding box center [95, 398] width 12 height 12
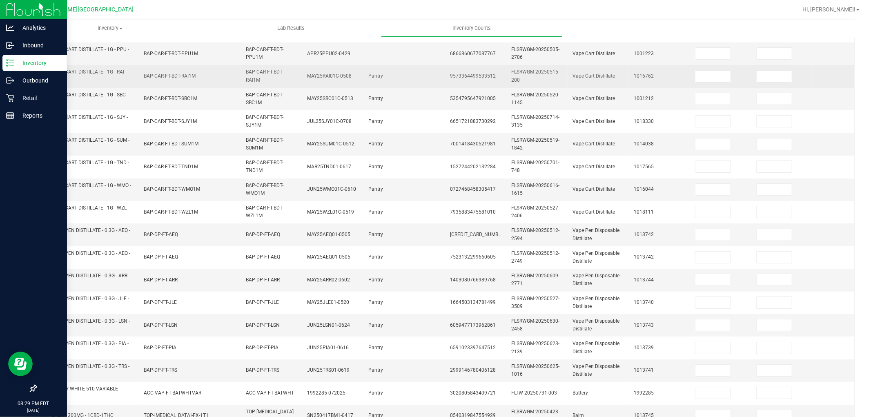
scroll to position [22, 0]
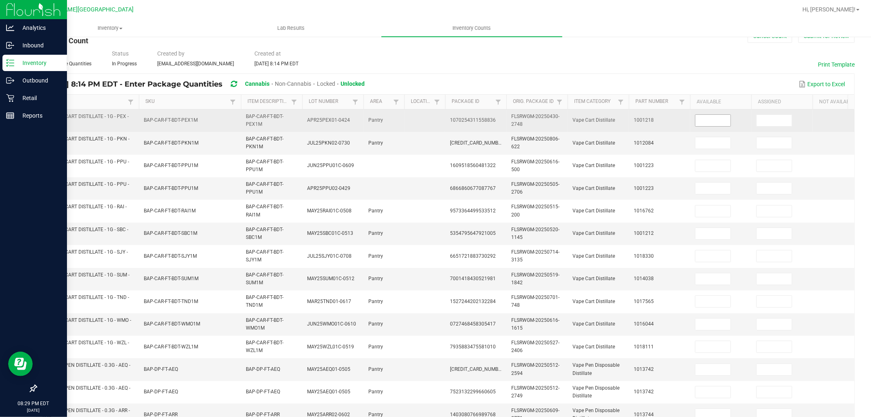
click at [721, 119] on input at bounding box center [713, 120] width 35 height 11
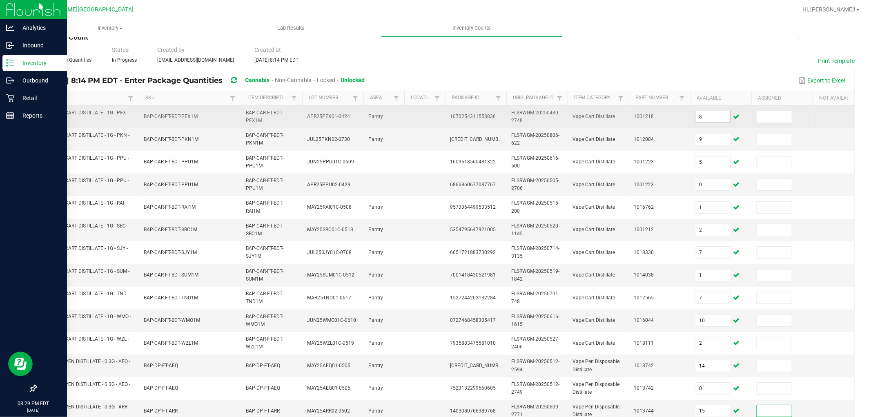
scroll to position [204, 0]
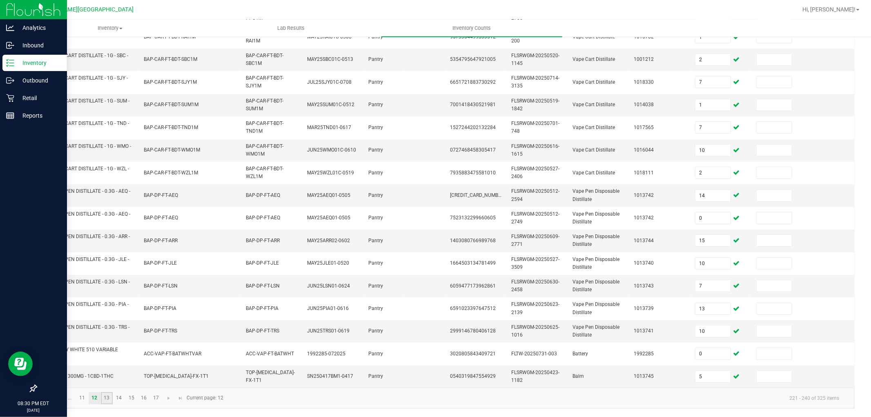
click at [108, 399] on link "13" at bounding box center [107, 398] width 12 height 12
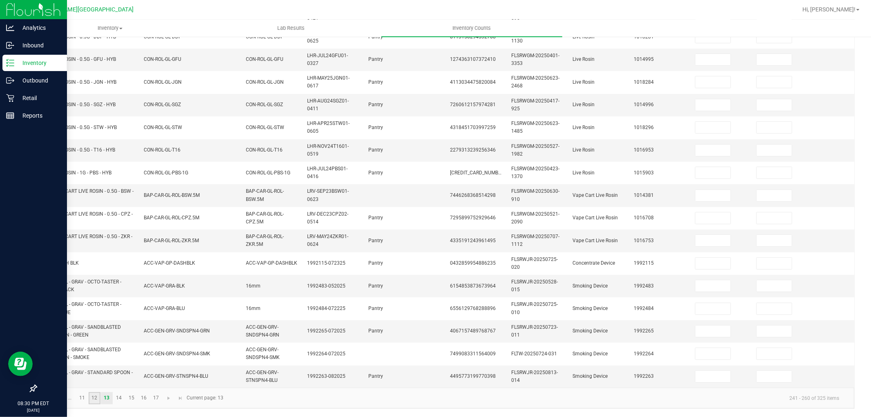
click at [97, 397] on link "12" at bounding box center [95, 398] width 12 height 12
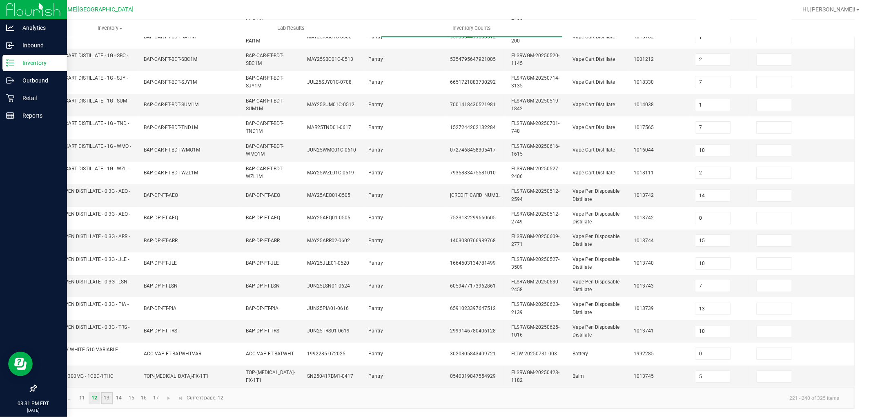
click at [108, 398] on link "13" at bounding box center [107, 398] width 12 height 12
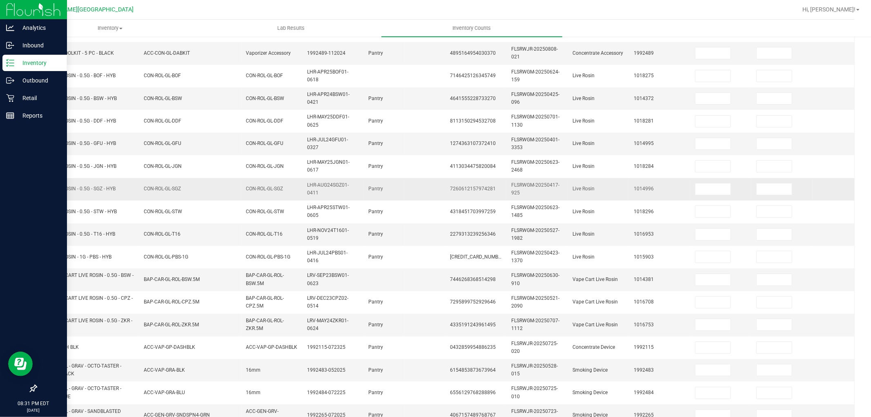
scroll to position [22, 0]
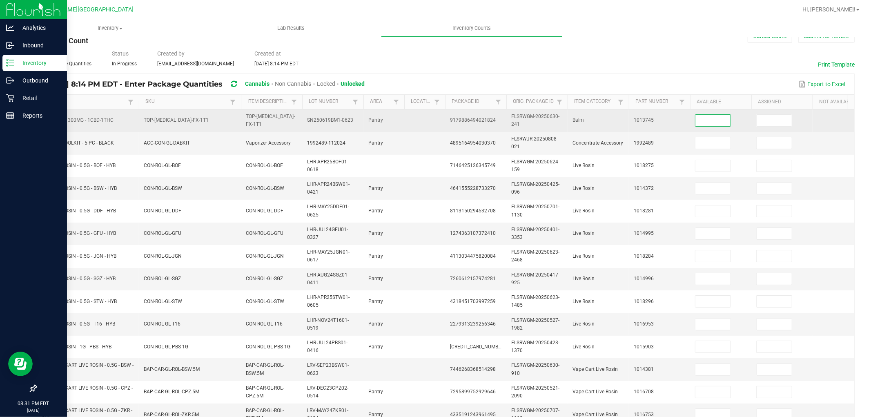
click at [726, 119] on input at bounding box center [713, 120] width 35 height 11
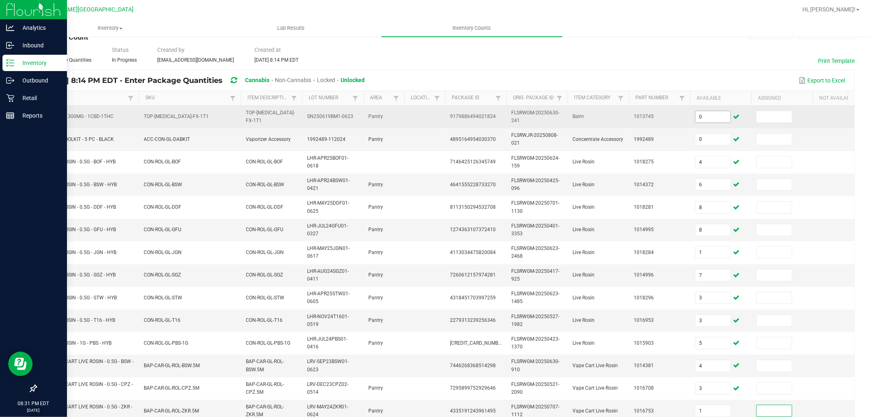
scroll to position [204, 0]
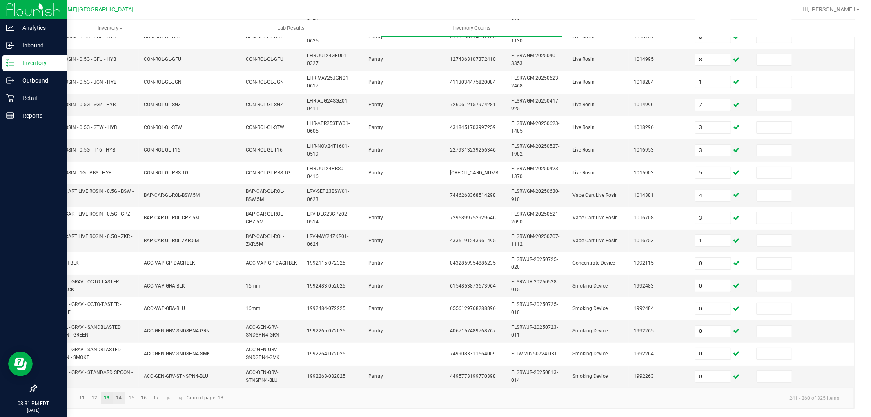
click at [122, 401] on link "14" at bounding box center [119, 398] width 12 height 12
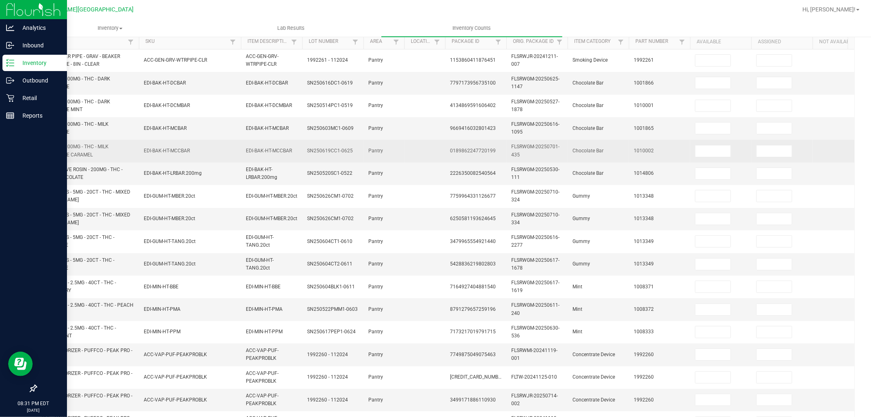
scroll to position [22, 0]
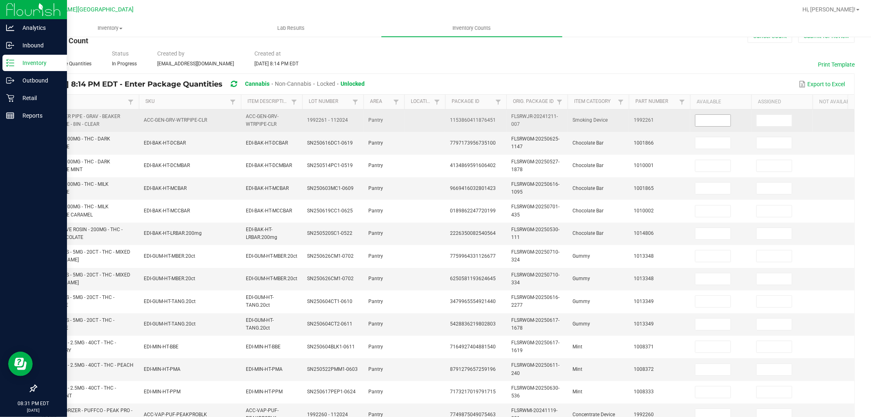
click at [712, 117] on input at bounding box center [713, 120] width 35 height 11
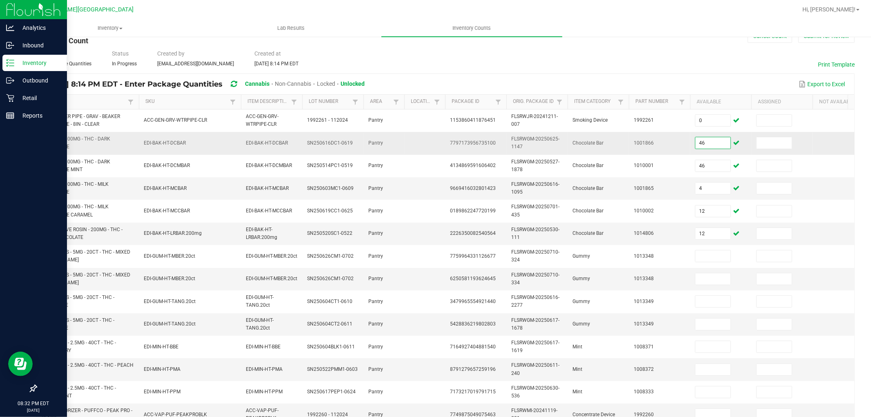
click at [720, 144] on input "46" at bounding box center [713, 142] width 35 height 11
click at [718, 192] on input "4" at bounding box center [713, 188] width 35 height 11
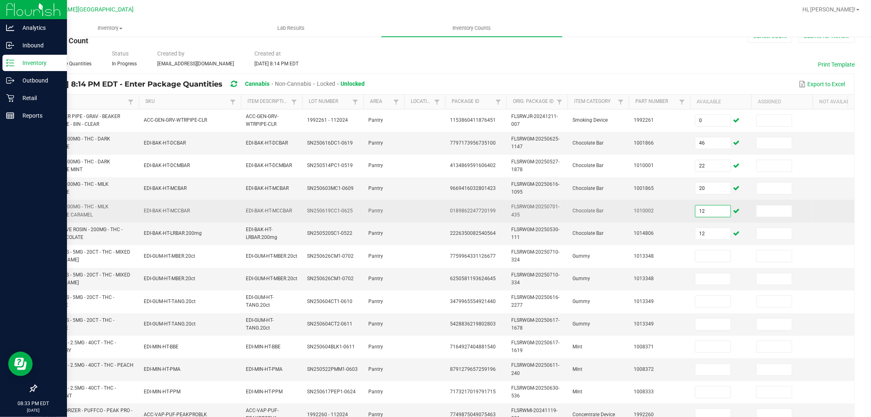
click at [719, 211] on input "12" at bounding box center [713, 210] width 35 height 11
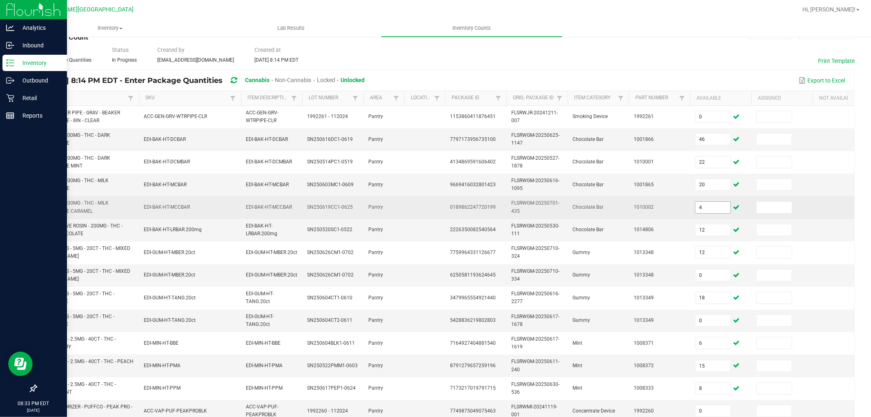
scroll to position [204, 0]
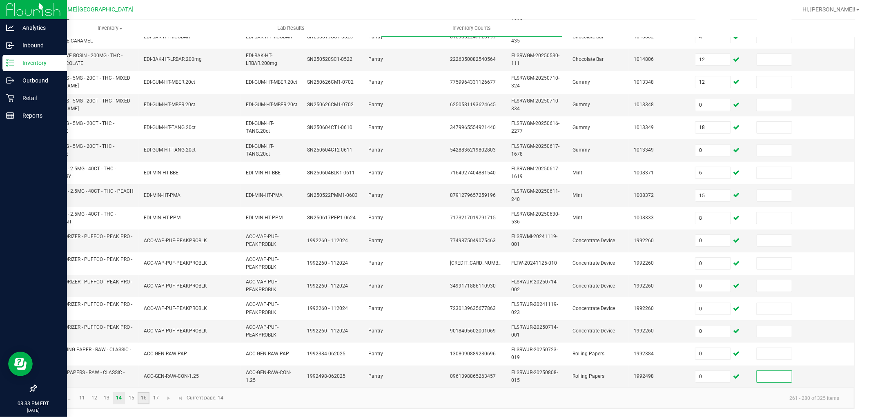
click at [138, 398] on link "16" at bounding box center [144, 398] width 12 height 12
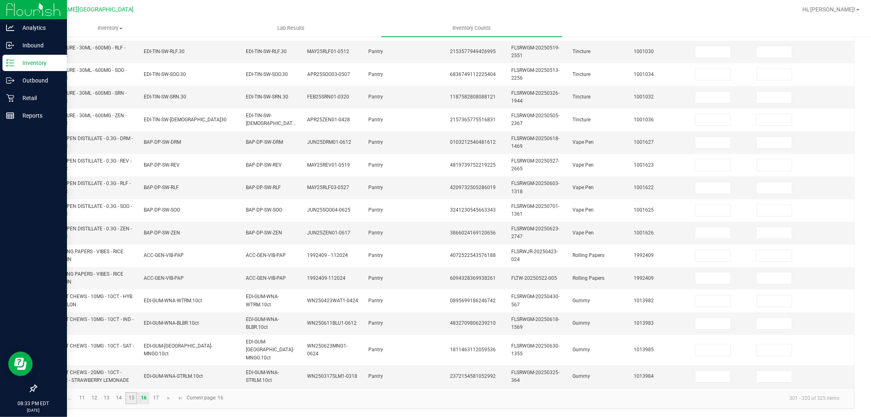
click at [134, 399] on link "15" at bounding box center [131, 398] width 12 height 12
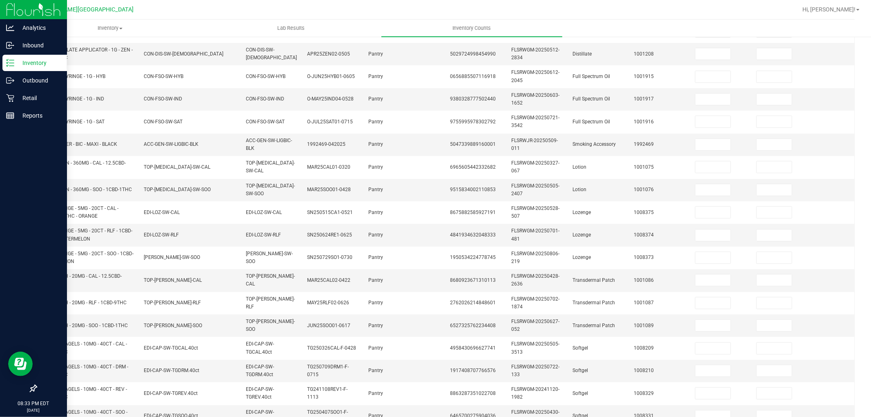
scroll to position [0, 0]
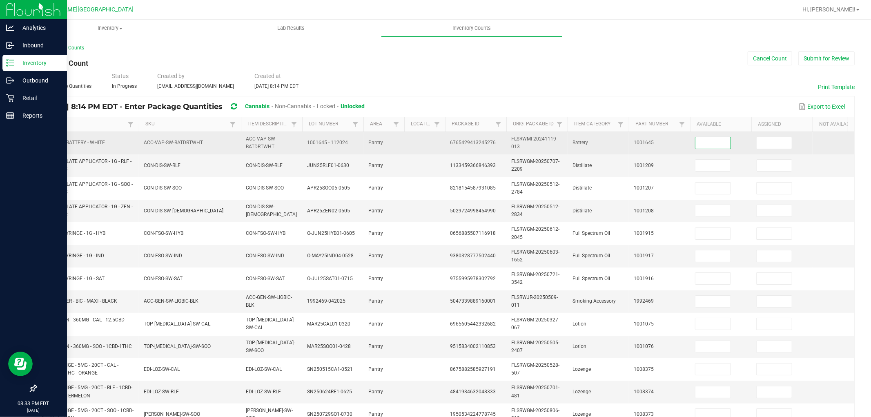
click at [705, 142] on input at bounding box center [713, 142] width 35 height 11
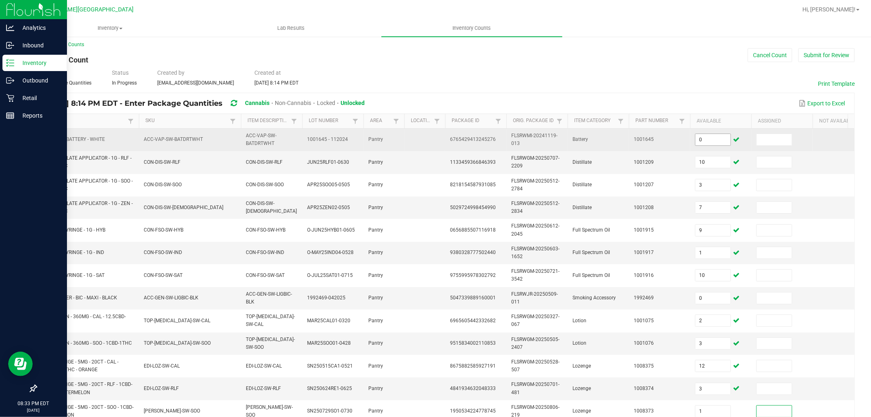
scroll to position [204, 0]
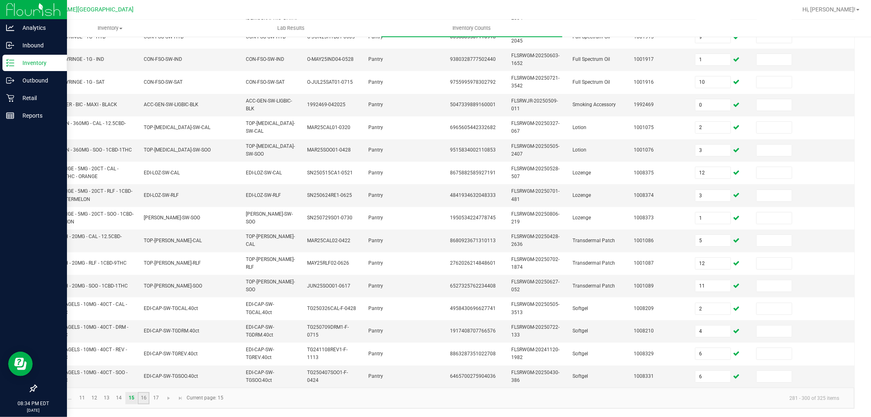
click at [141, 397] on link "16" at bounding box center [144, 398] width 12 height 12
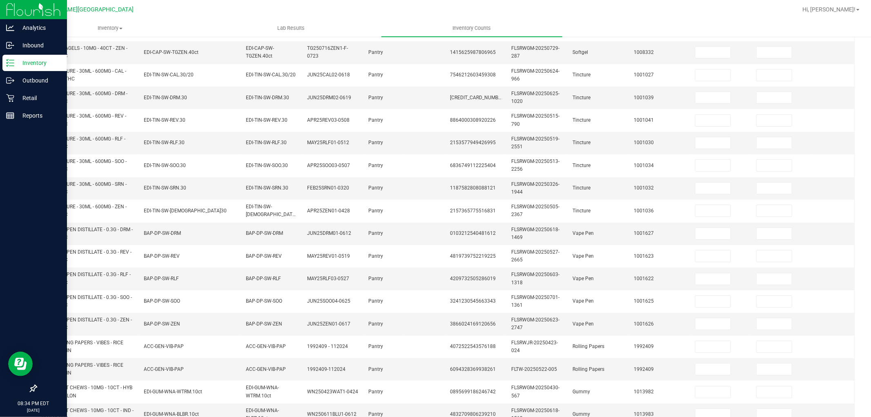
scroll to position [0, 0]
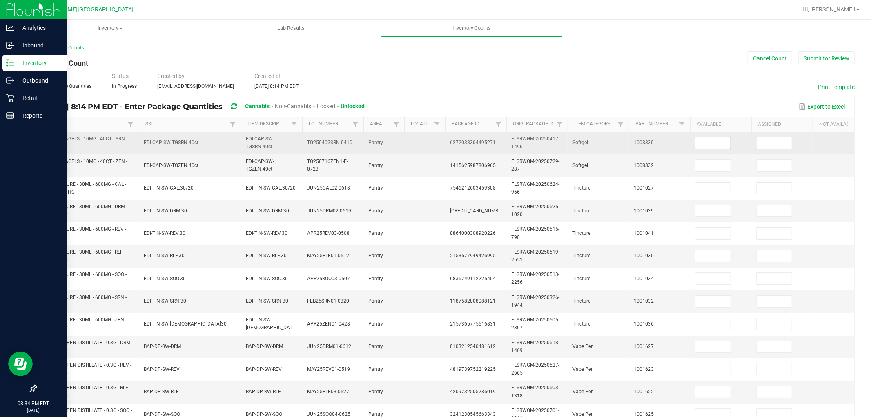
click at [718, 145] on input at bounding box center [713, 142] width 35 height 11
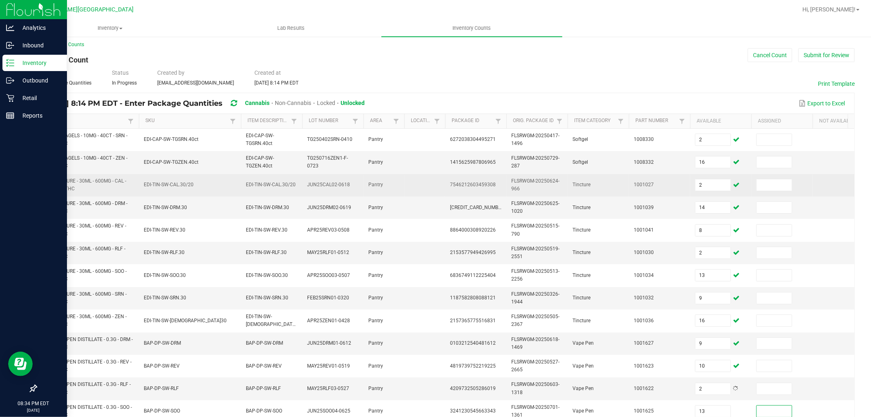
scroll to position [204, 0]
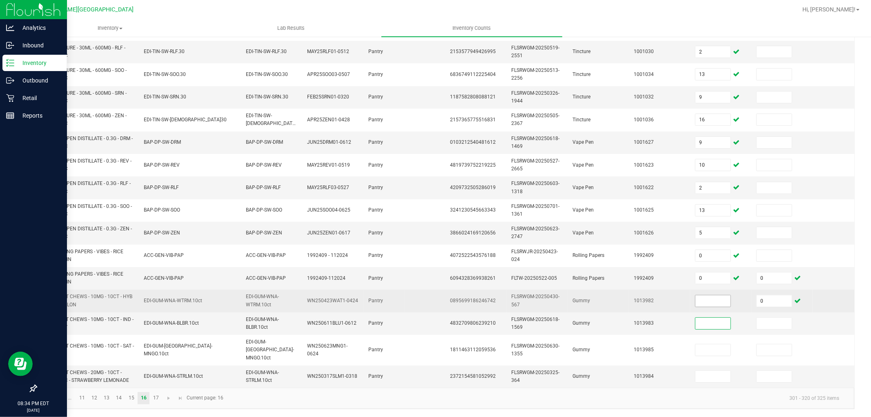
click at [698, 303] on input at bounding box center [713, 300] width 35 height 11
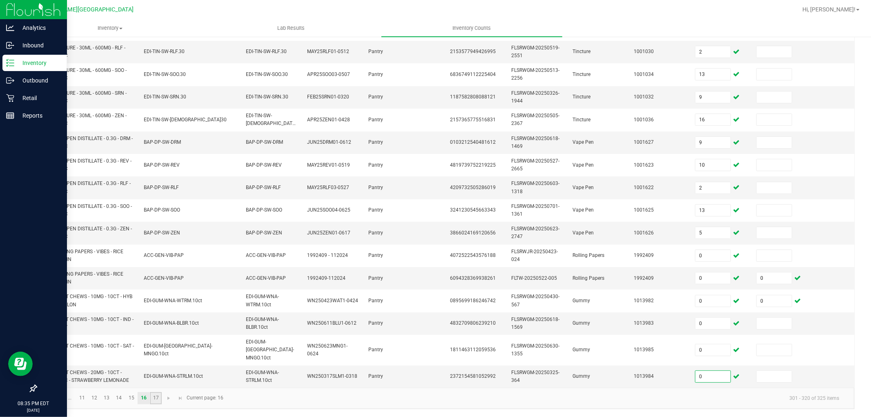
click at [157, 395] on link "17" at bounding box center [156, 398] width 12 height 12
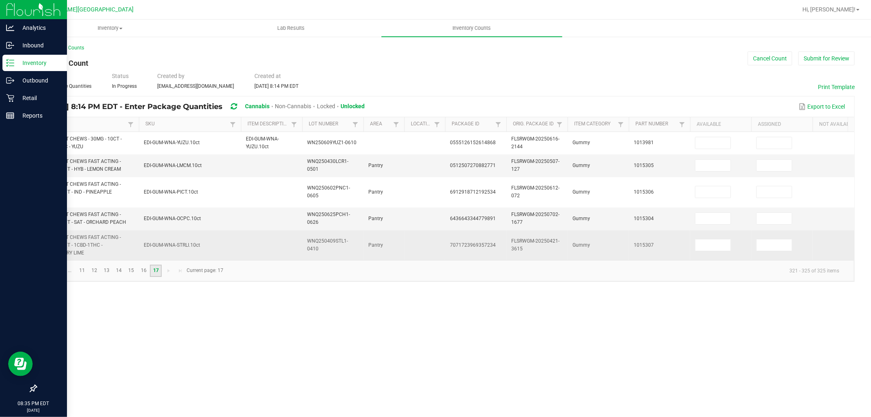
scroll to position [0, 0]
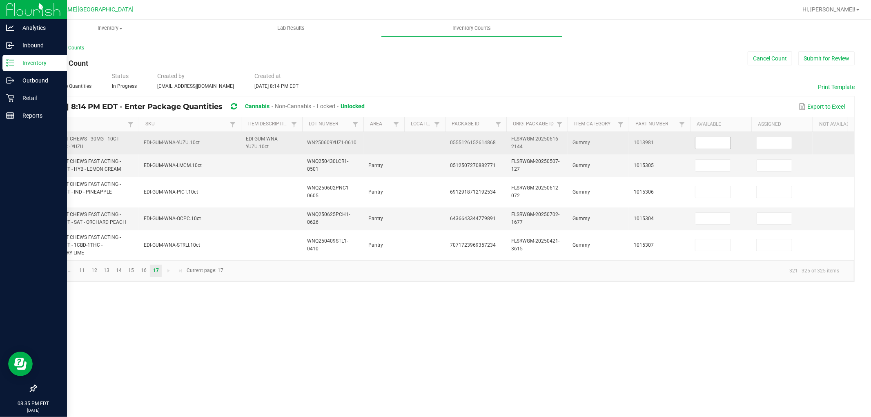
click at [715, 146] on input at bounding box center [713, 142] width 35 height 11
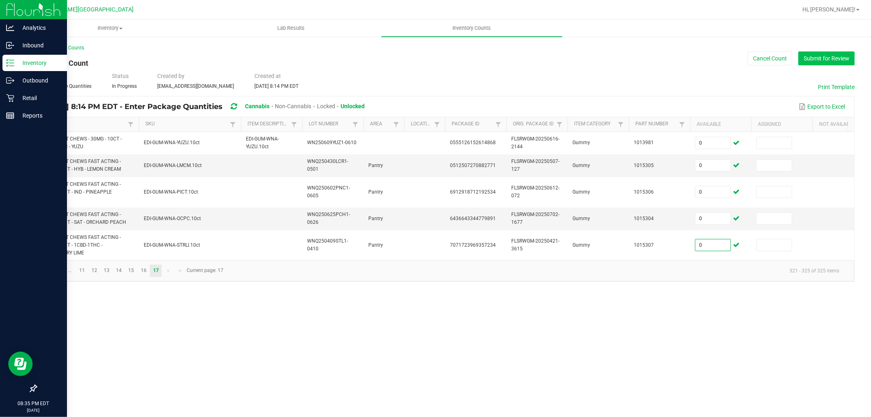
click at [837, 53] on button "Submit for Review" at bounding box center [827, 58] width 56 height 14
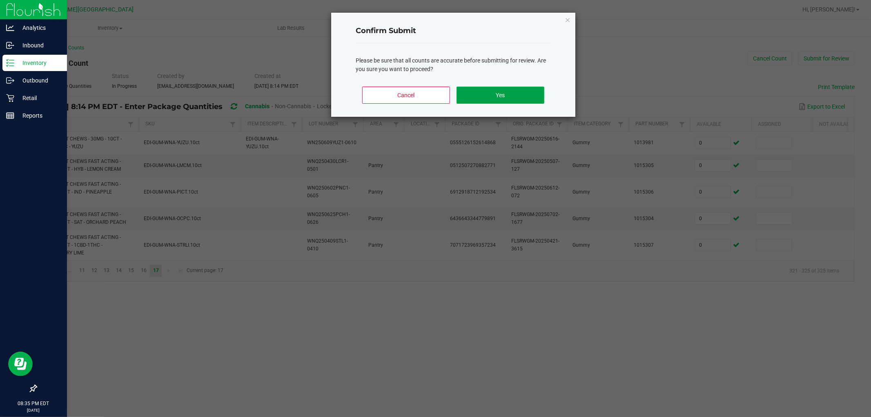
click at [540, 97] on button "Yes" at bounding box center [501, 95] width 88 height 17
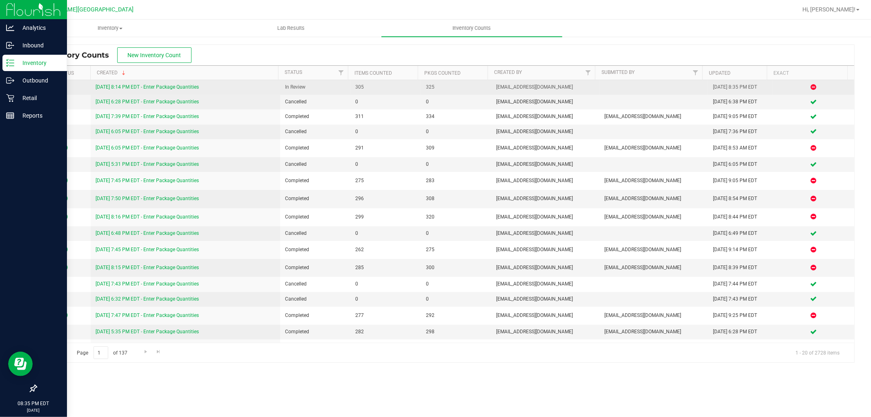
click at [195, 86] on link "[DATE] 8:14 PM EDT - Enter Package Quantities" at bounding box center [147, 87] width 103 height 6
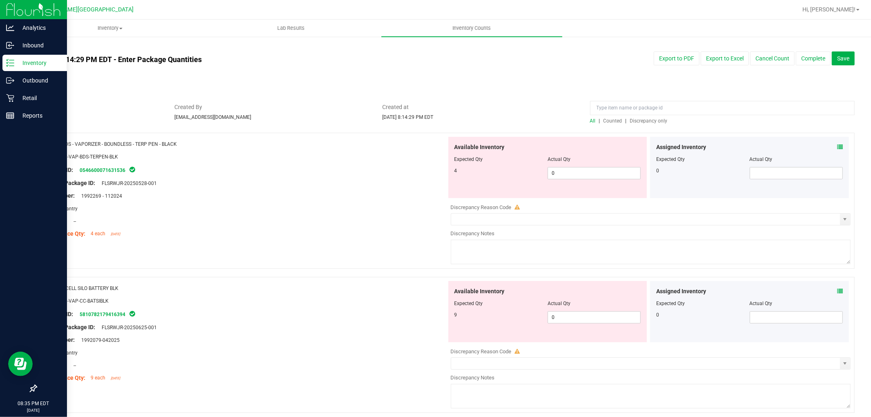
click at [649, 121] on span "Discrepancy only" at bounding box center [649, 121] width 38 height 6
drag, startPoint x: 560, startPoint y: 179, endPoint x: 508, endPoint y: 185, distance: 52.2
click at [509, 185] on div "Available Inventory Expected Qty Actual Qty 4 0 0" at bounding box center [548, 167] width 199 height 61
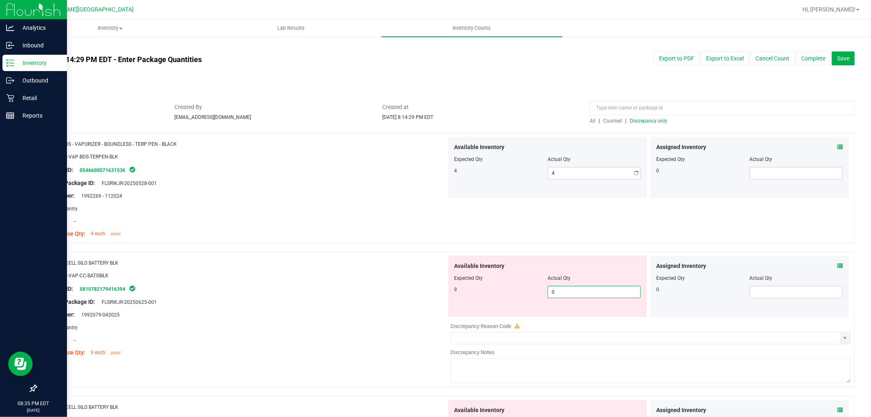
drag, startPoint x: 569, startPoint y: 318, endPoint x: 512, endPoint y: 301, distance: 59.7
click at [517, 313] on div "Available Inventory Expected Qty Actual Qty 9 0 0" at bounding box center [548, 286] width 199 height 61
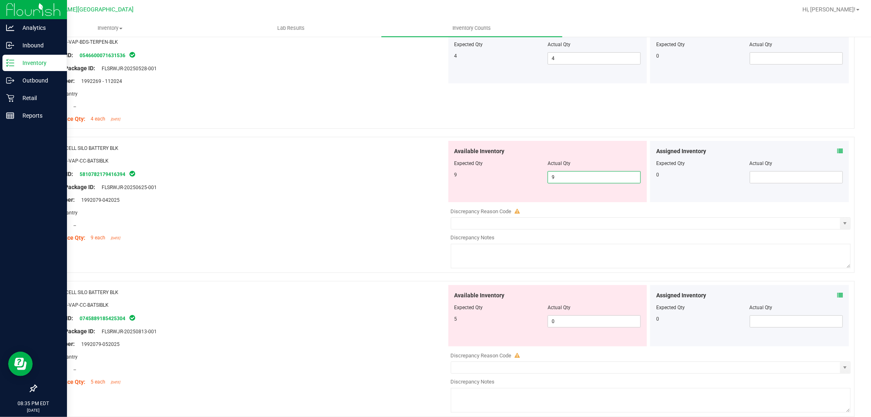
scroll to position [136, 0]
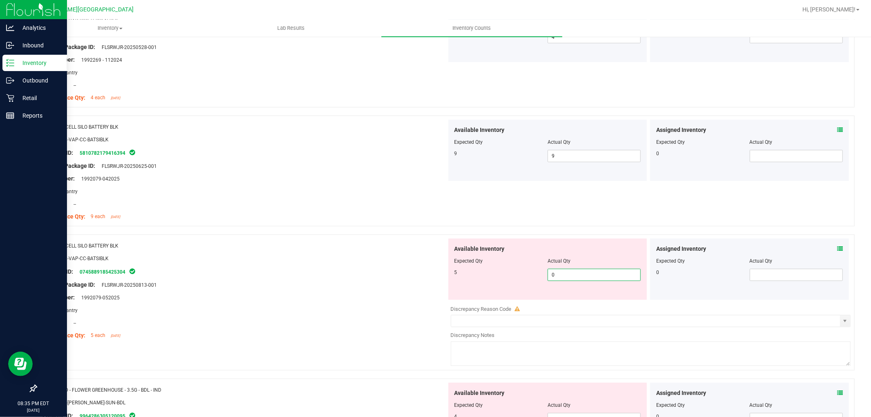
drag, startPoint x: 576, startPoint y: 274, endPoint x: 523, endPoint y: 279, distance: 52.9
click at [524, 281] on div "5 0 0" at bounding box center [548, 275] width 187 height 12
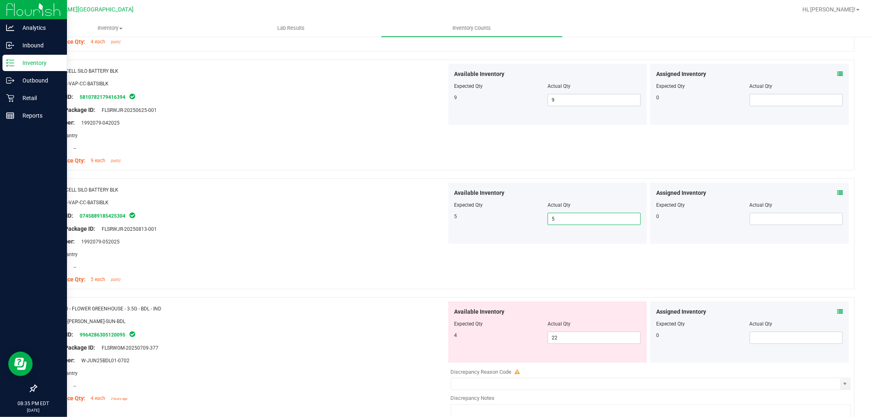
scroll to position [272, 0]
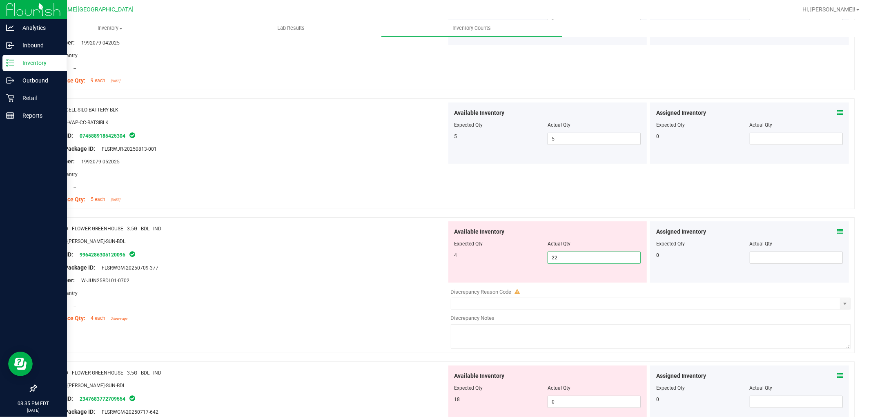
click at [566, 261] on span "22 22" at bounding box center [594, 258] width 93 height 12
drag, startPoint x: 566, startPoint y: 261, endPoint x: 537, endPoint y: 259, distance: 29.1
click at [538, 259] on div "4 22 22" at bounding box center [548, 258] width 187 height 12
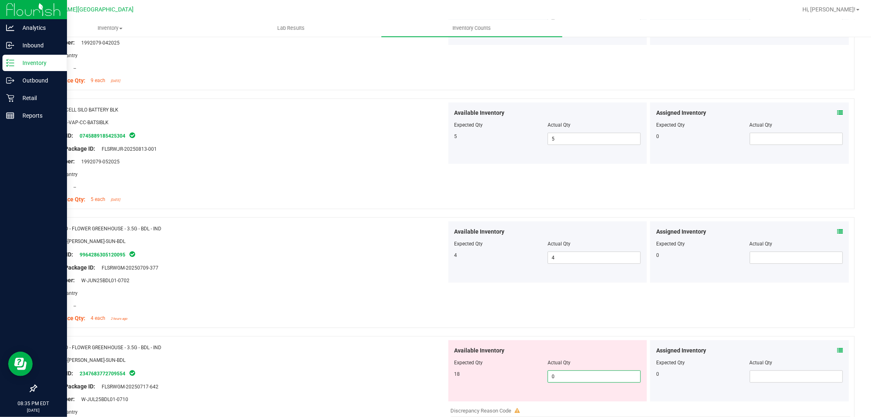
drag, startPoint x: 573, startPoint y: 381, endPoint x: 525, endPoint y: 377, distance: 47.5
click at [526, 378] on div "18 0 0" at bounding box center [548, 377] width 187 height 12
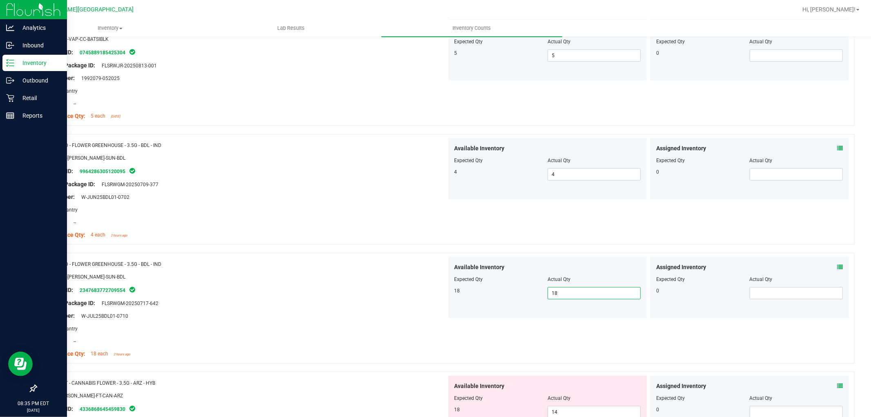
scroll to position [499, 0]
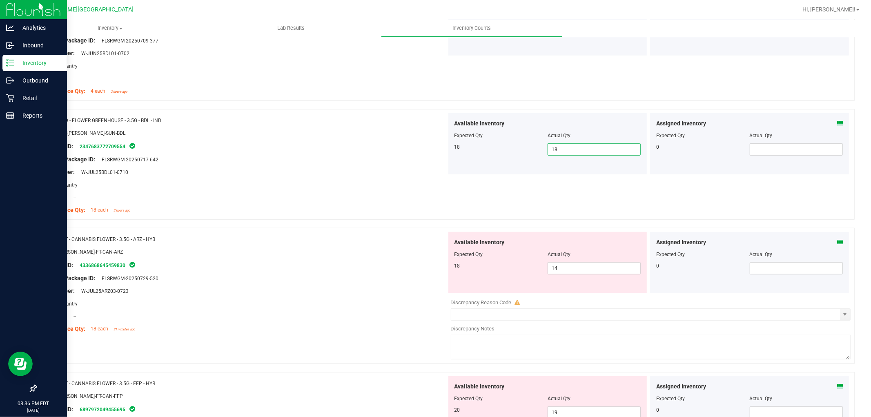
click at [373, 264] on div "Package ID: 4336868645459830" at bounding box center [244, 265] width 404 height 10
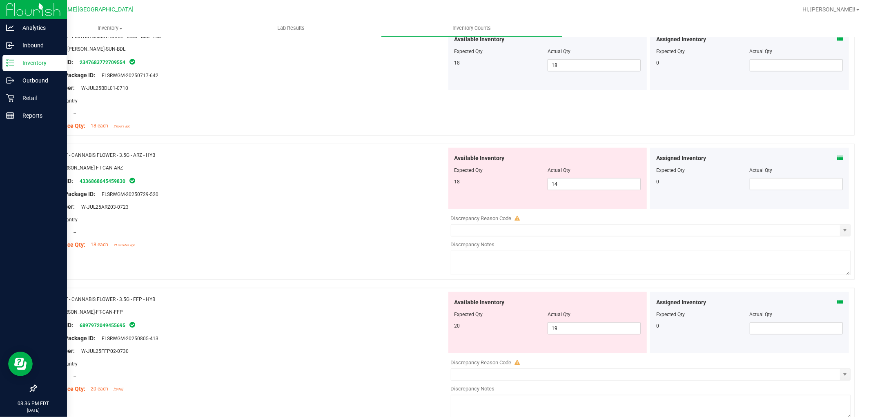
scroll to position [590, 0]
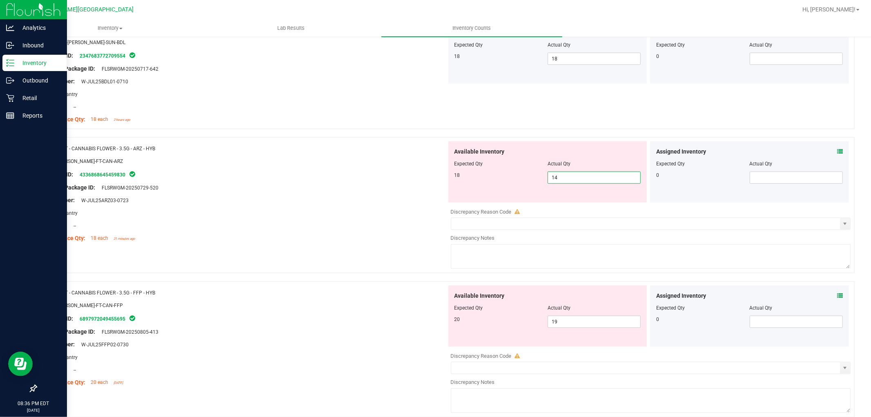
drag, startPoint x: 565, startPoint y: 179, endPoint x: 519, endPoint y: 160, distance: 49.3
click at [524, 172] on div "18 14 14" at bounding box center [548, 178] width 187 height 12
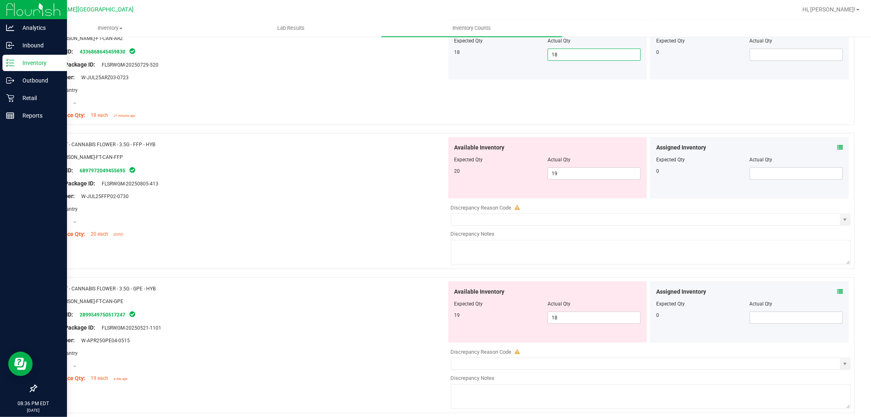
scroll to position [726, 0]
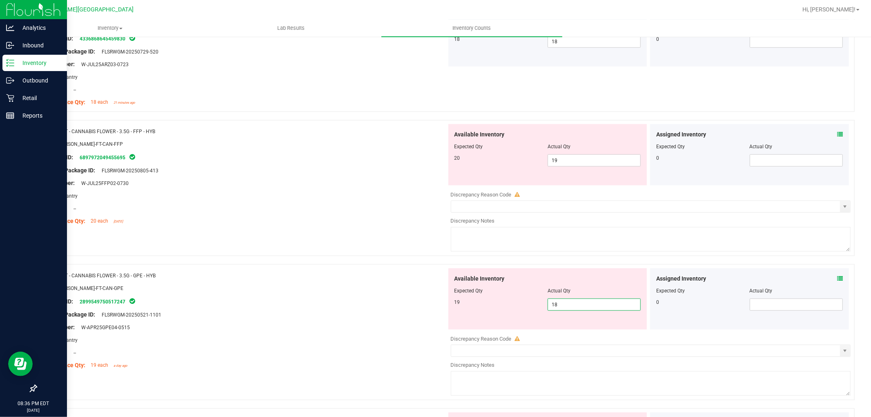
drag, startPoint x: 572, startPoint y: 305, endPoint x: 515, endPoint y: 308, distance: 57.3
click at [516, 308] on div "19 18 18" at bounding box center [548, 305] width 187 height 12
drag, startPoint x: 558, startPoint y: 159, endPoint x: 511, endPoint y: 160, distance: 47.0
click at [520, 161] on div "20 19 19" at bounding box center [548, 160] width 187 height 12
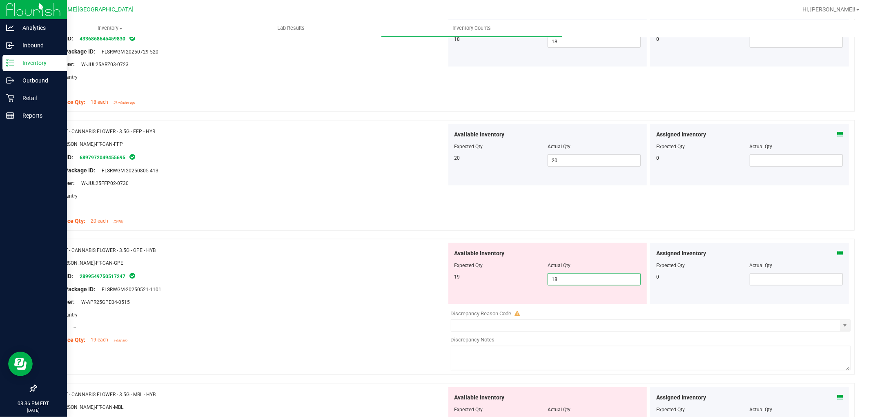
drag, startPoint x: 569, startPoint y: 277, endPoint x: 523, endPoint y: 275, distance: 46.2
click at [525, 276] on div "19 18 18" at bounding box center [548, 279] width 187 height 12
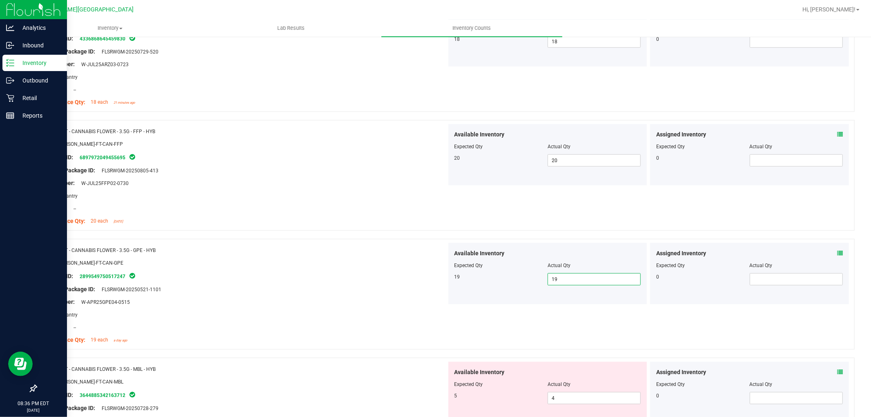
scroll to position [862, 0]
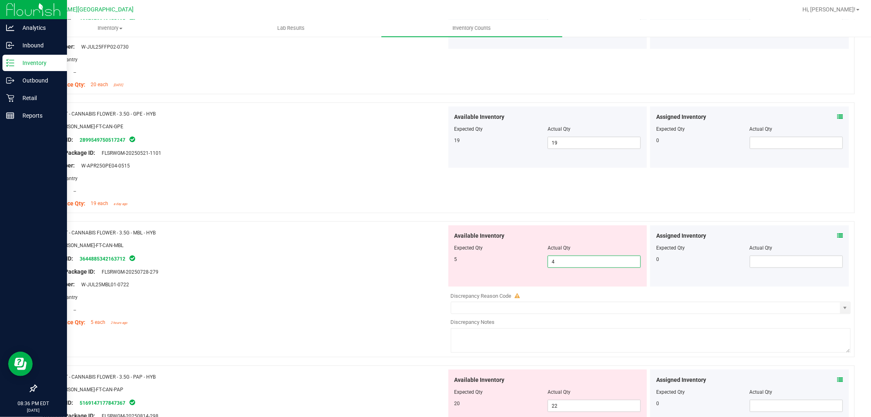
drag, startPoint x: 566, startPoint y: 260, endPoint x: 551, endPoint y: 260, distance: 15.5
click at [551, 260] on span "4 4" at bounding box center [594, 262] width 93 height 12
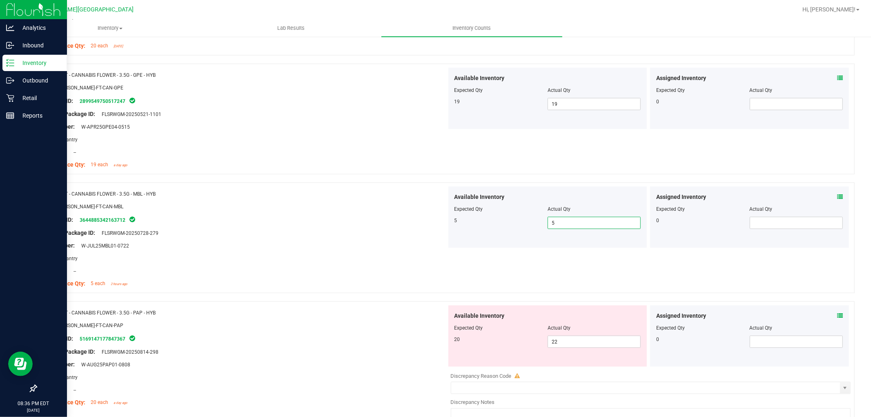
scroll to position [998, 0]
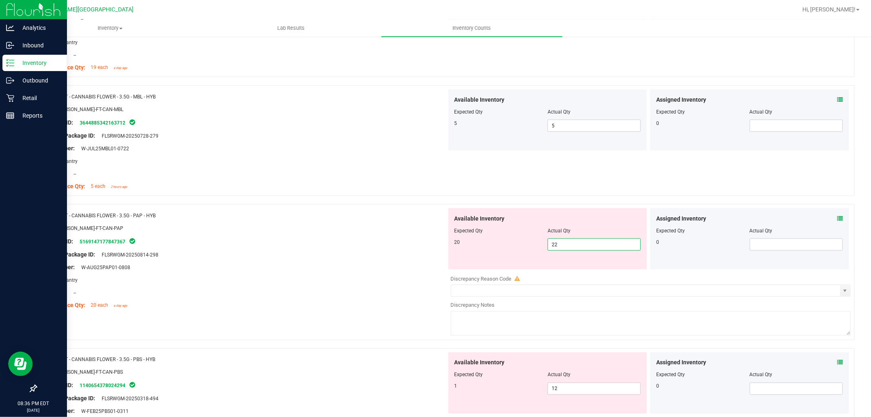
drag, startPoint x: 567, startPoint y: 242, endPoint x: 521, endPoint y: 246, distance: 45.9
click at [523, 247] on div "20 22 22" at bounding box center [548, 245] width 187 height 12
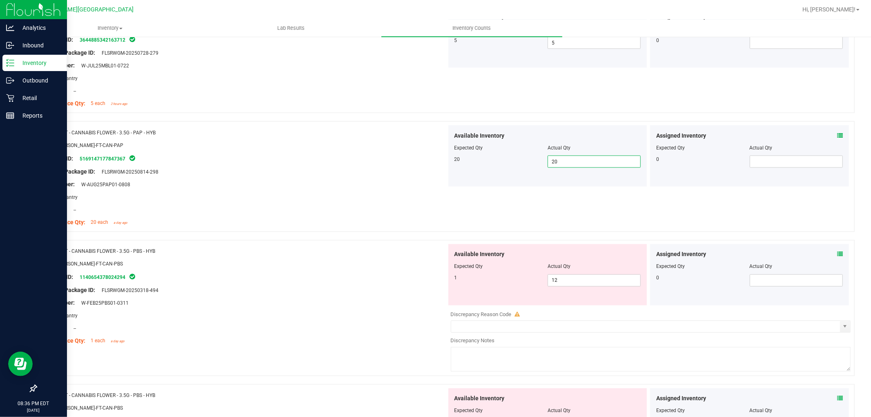
scroll to position [1180, 0]
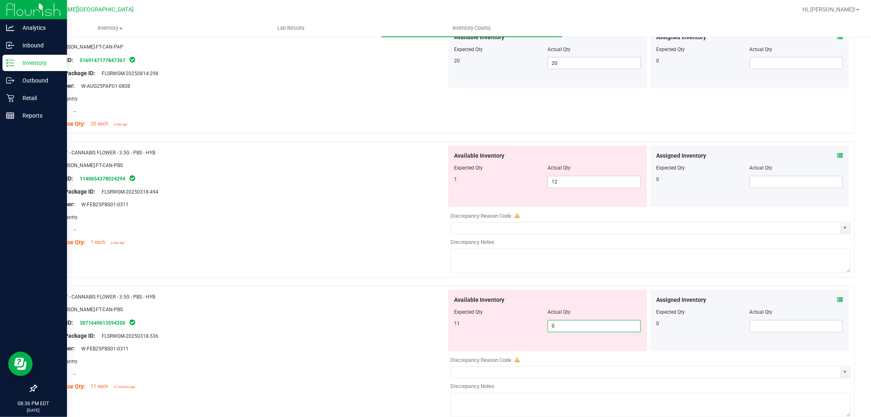
drag, startPoint x: 537, startPoint y: 329, endPoint x: 487, endPoint y: 327, distance: 50.3
click at [488, 330] on div "11 0 0" at bounding box center [548, 326] width 187 height 12
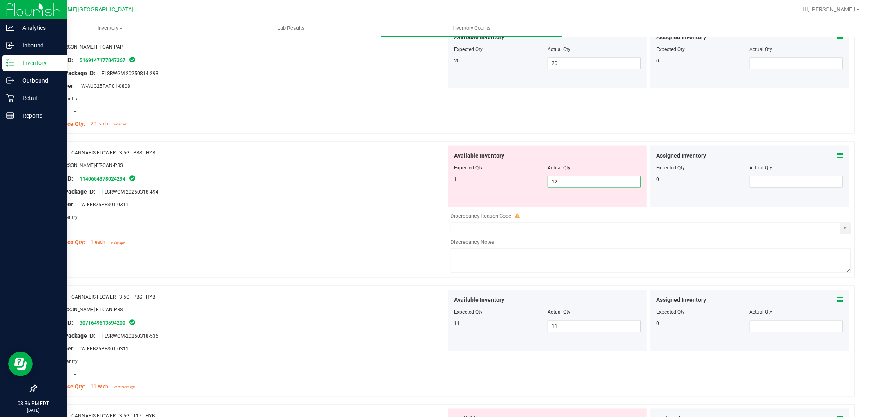
drag, startPoint x: 554, startPoint y: 179, endPoint x: 524, endPoint y: 179, distance: 30.2
click at [526, 181] on div "1 12 12" at bounding box center [548, 182] width 187 height 12
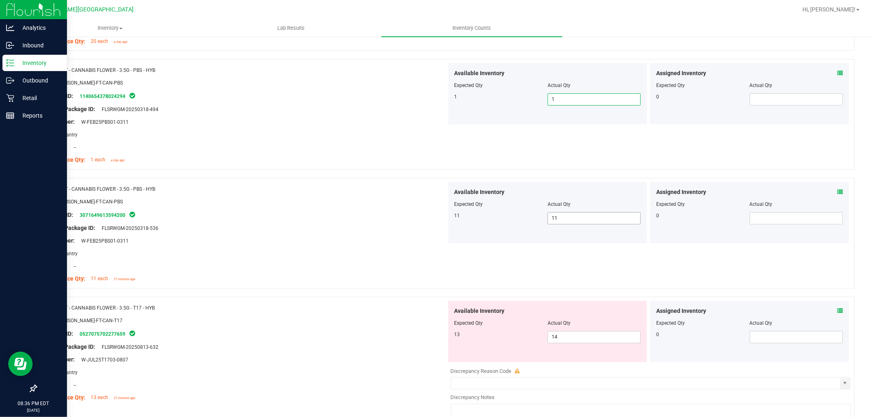
scroll to position [1362, 0]
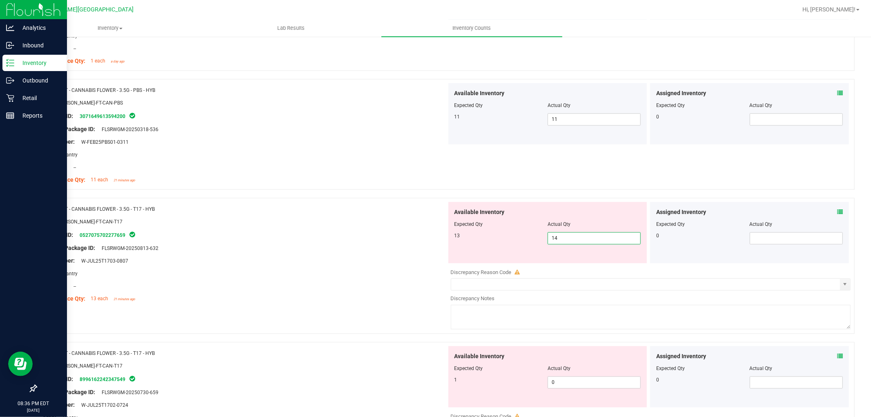
drag, startPoint x: 570, startPoint y: 238, endPoint x: 533, endPoint y: 239, distance: 36.8
click at [536, 239] on div "13 14 14" at bounding box center [548, 238] width 187 height 12
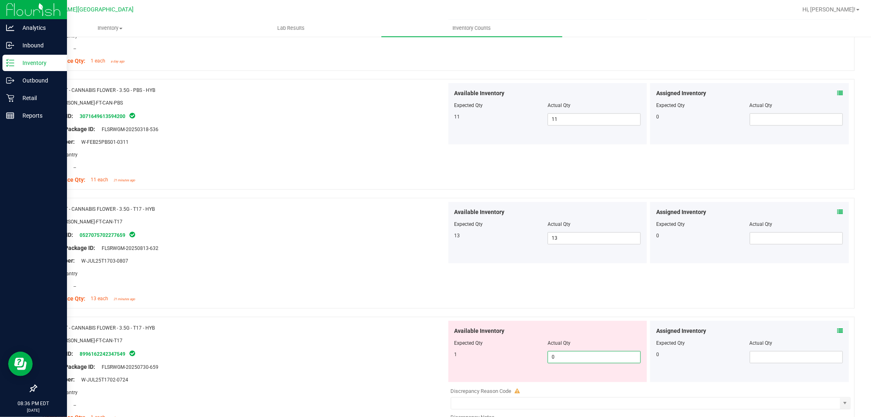
drag, startPoint x: 565, startPoint y: 359, endPoint x: 535, endPoint y: 357, distance: 29.5
click at [536, 357] on div "1 0 0" at bounding box center [548, 357] width 187 height 12
click at [569, 357] on input "14" at bounding box center [594, 356] width 92 height 11
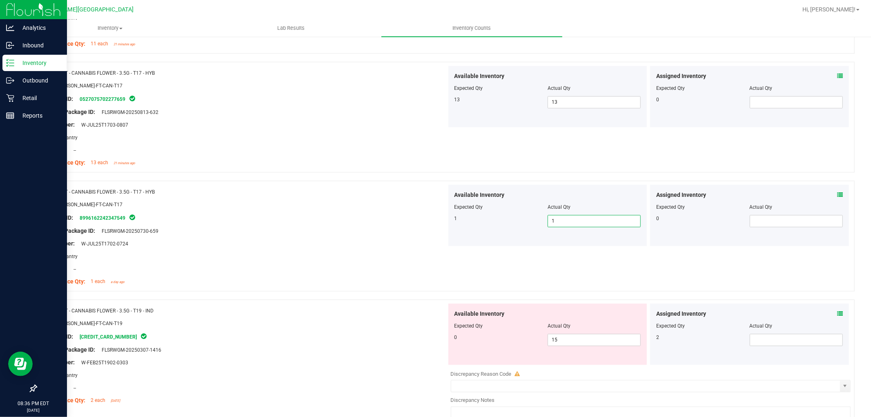
scroll to position [1588, 0]
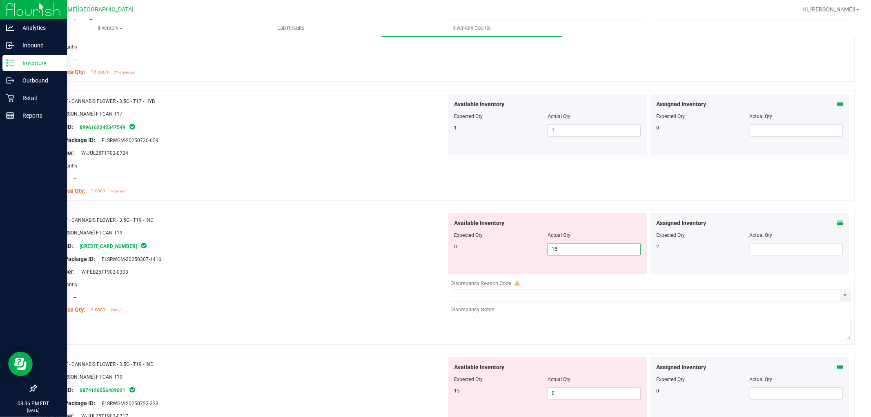
drag, startPoint x: 564, startPoint y: 249, endPoint x: 524, endPoint y: 250, distance: 40.5
click at [524, 250] on div "0 15 15" at bounding box center [548, 249] width 187 height 12
click at [374, 252] on div at bounding box center [244, 253] width 404 height 4
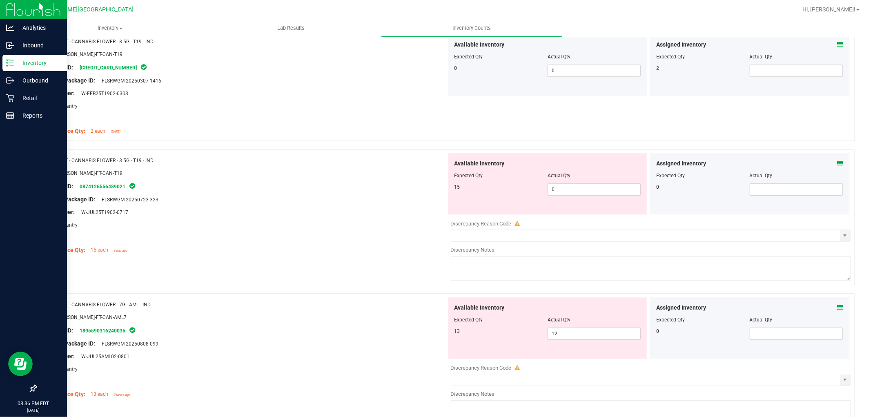
scroll to position [1770, 0]
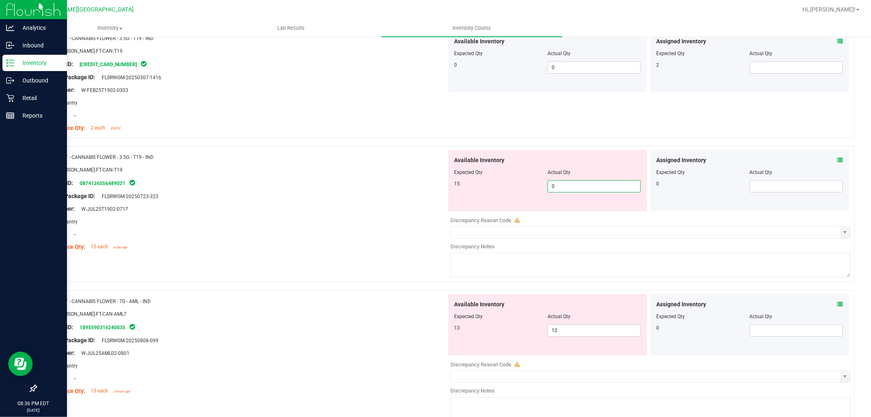
drag, startPoint x: 599, startPoint y: 185, endPoint x: 484, endPoint y: 194, distance: 115.5
click at [485, 194] on div "Available Inventory Expected Qty Actual Qty 15 0 0" at bounding box center [548, 180] width 199 height 61
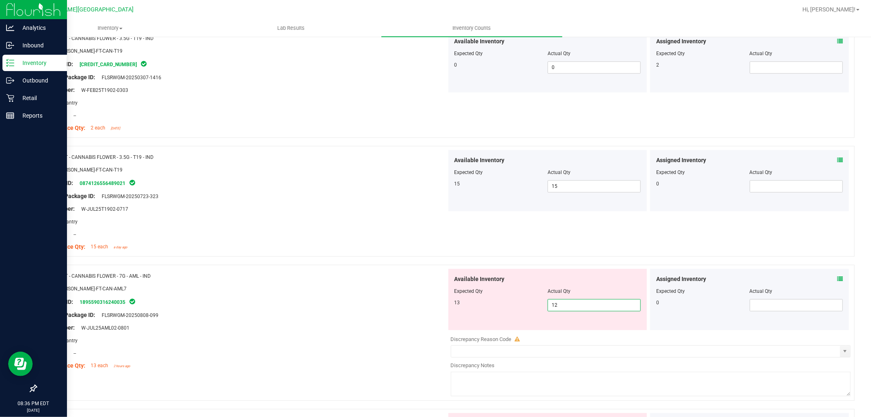
drag, startPoint x: 564, startPoint y: 304, endPoint x: 528, endPoint y: 310, distance: 36.7
click at [528, 310] on div "13 12 12" at bounding box center [548, 305] width 187 height 12
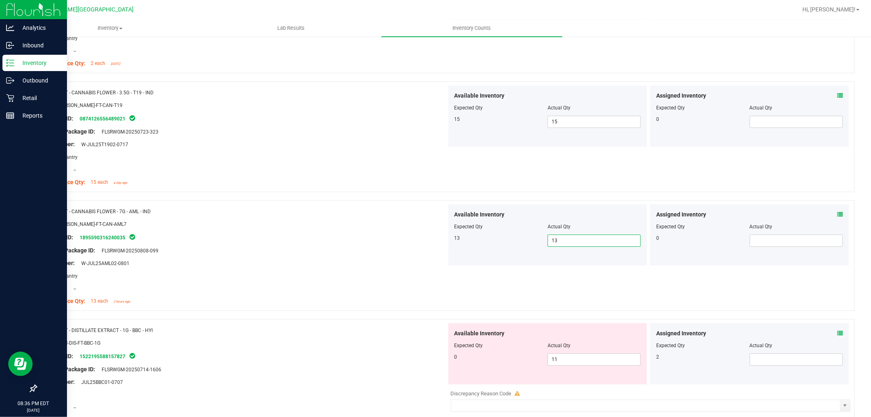
scroll to position [1997, 0]
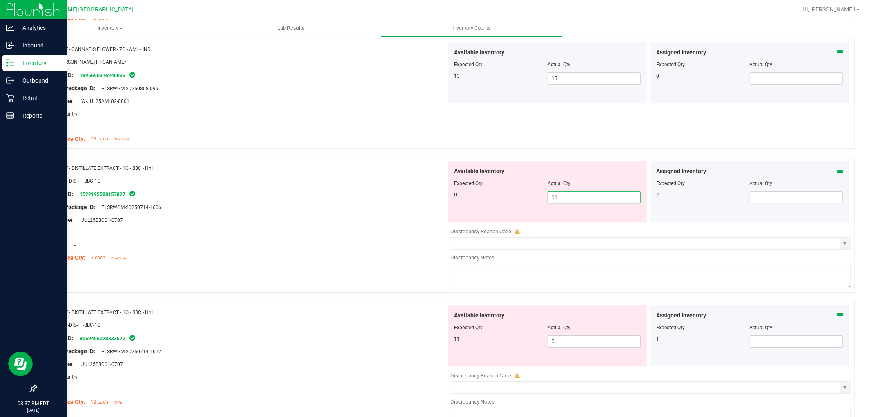
drag, startPoint x: 567, startPoint y: 197, endPoint x: 536, endPoint y: 197, distance: 30.6
click at [536, 197] on div "0 11 11" at bounding box center [548, 197] width 187 height 12
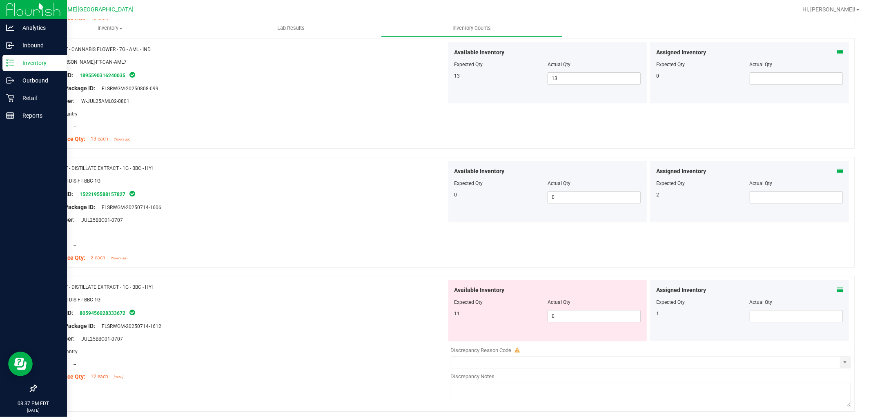
drag, startPoint x: 561, startPoint y: 349, endPoint x: 552, endPoint y: 348, distance: 9.4
click at [552, 348] on div "Available Inventory Expected Qty Actual Qty 11 0 0" at bounding box center [649, 345] width 404 height 130
drag, startPoint x: 563, startPoint y: 320, endPoint x: 465, endPoint y: 337, distance: 99.5
click at [516, 323] on div "Available Inventory Expected Qty Actual Qty 11 0 0" at bounding box center [548, 310] width 199 height 61
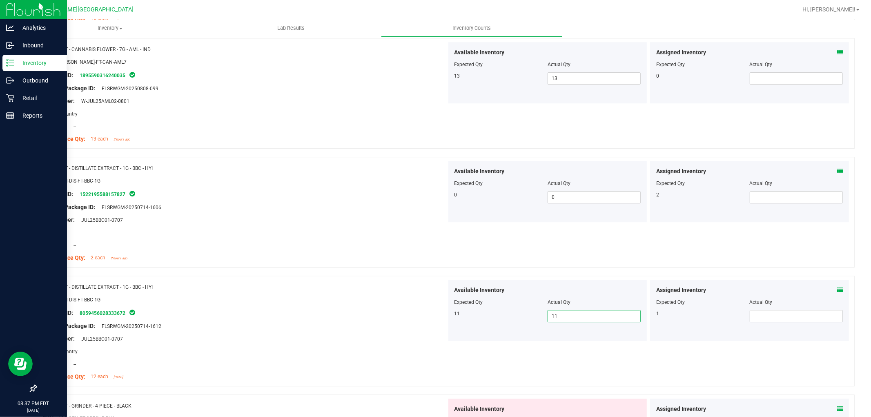
scroll to position [2148, 0]
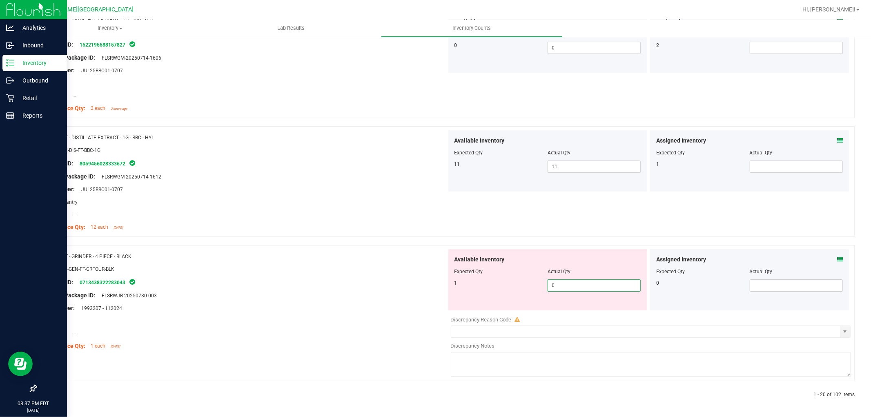
drag, startPoint x: 572, startPoint y: 283, endPoint x: 529, endPoint y: 284, distance: 43.7
click at [530, 285] on div "1 0 0" at bounding box center [548, 285] width 187 height 12
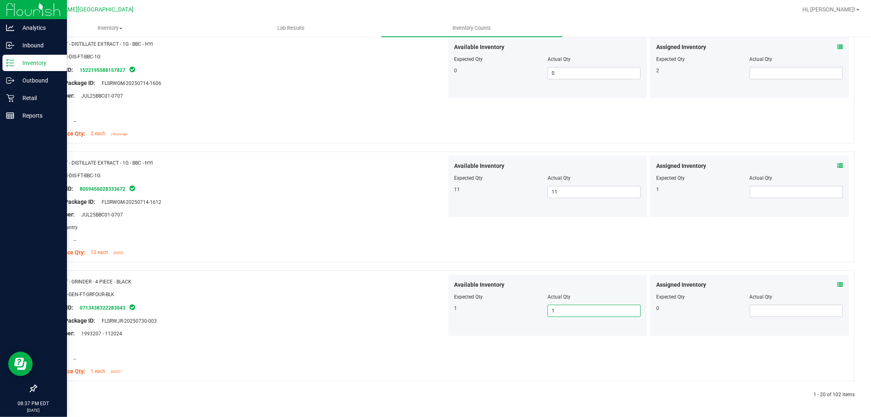
scroll to position [0, 0]
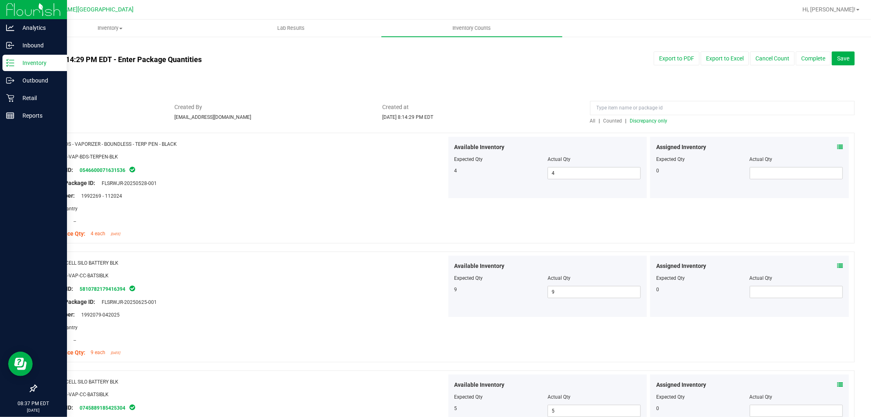
click at [652, 120] on span "Discrepancy only" at bounding box center [649, 121] width 38 height 6
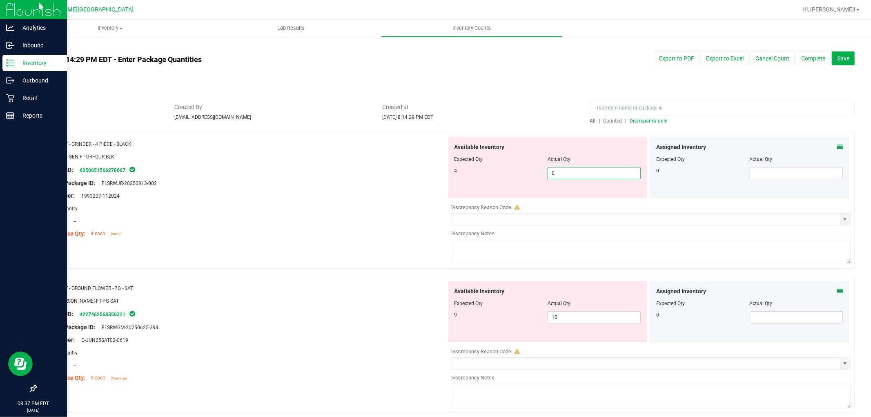
drag, startPoint x: 553, startPoint y: 174, endPoint x: 532, endPoint y: 179, distance: 21.3
click at [532, 179] on div "4 0 0" at bounding box center [548, 173] width 187 height 12
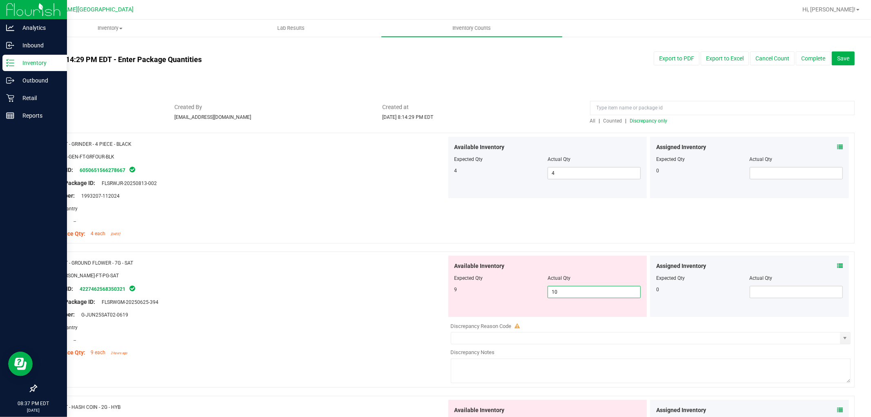
drag, startPoint x: 565, startPoint y: 291, endPoint x: 514, endPoint y: 292, distance: 51.1
click at [514, 293] on div "9 10 10" at bounding box center [548, 292] width 187 height 12
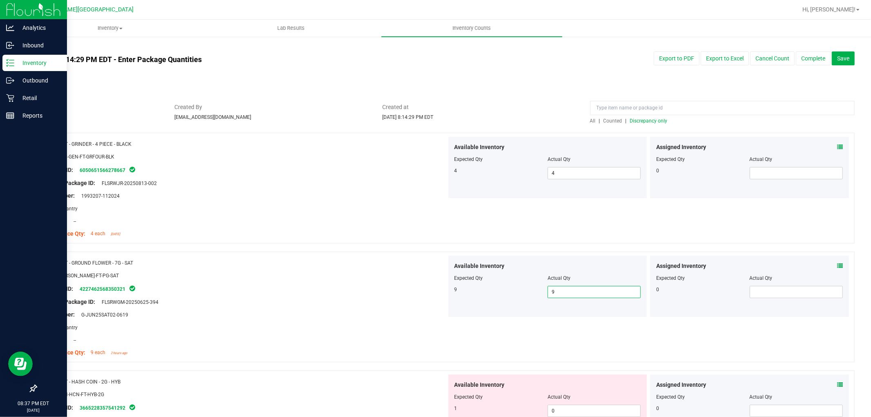
click at [290, 282] on div at bounding box center [244, 282] width 404 height 4
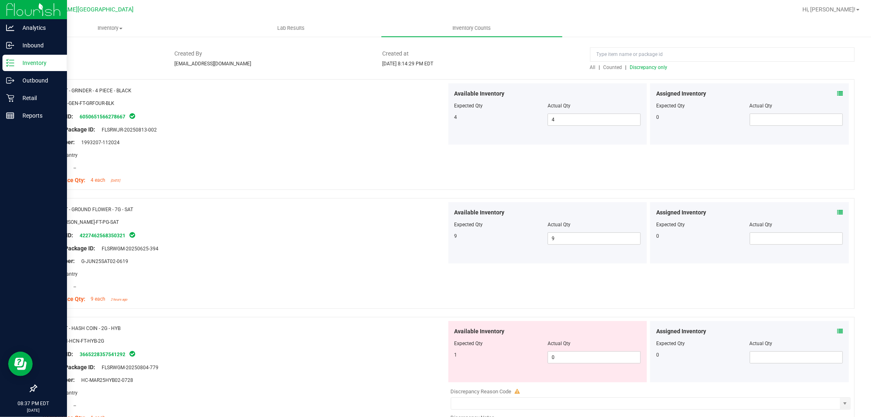
scroll to position [181, 0]
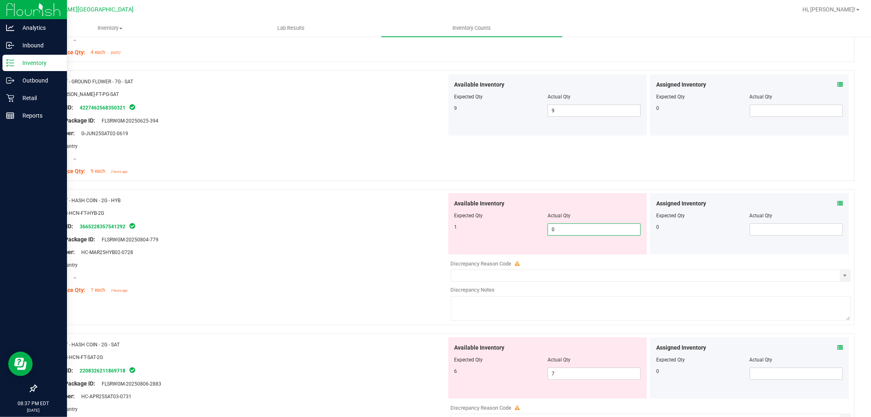
drag, startPoint x: 564, startPoint y: 228, endPoint x: 538, endPoint y: 228, distance: 26.1
click at [541, 227] on div "1 0 0" at bounding box center [548, 229] width 187 height 12
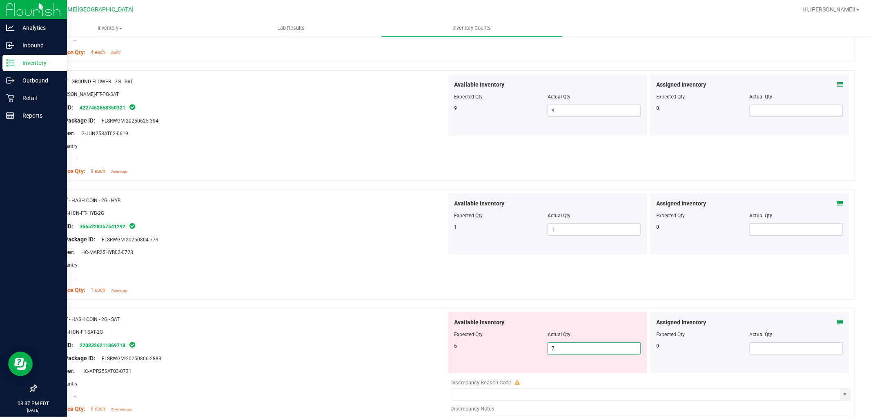
drag, startPoint x: 565, startPoint y: 348, endPoint x: 526, endPoint y: 350, distance: 38.4
click at [527, 350] on div "6 7 7" at bounding box center [548, 348] width 187 height 12
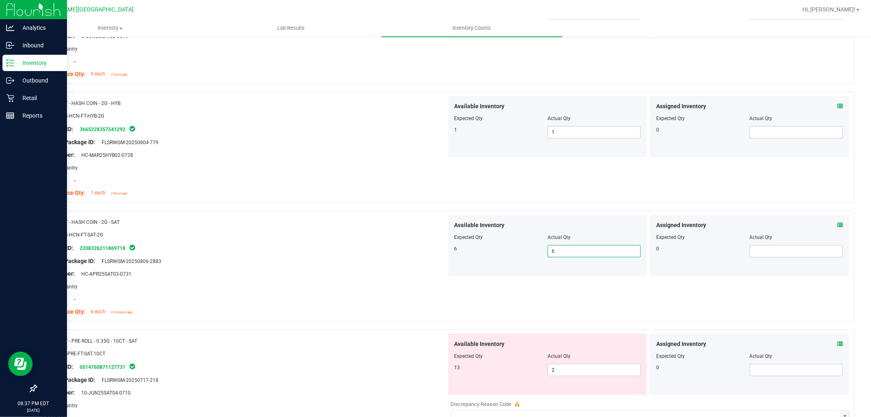
scroll to position [363, 0]
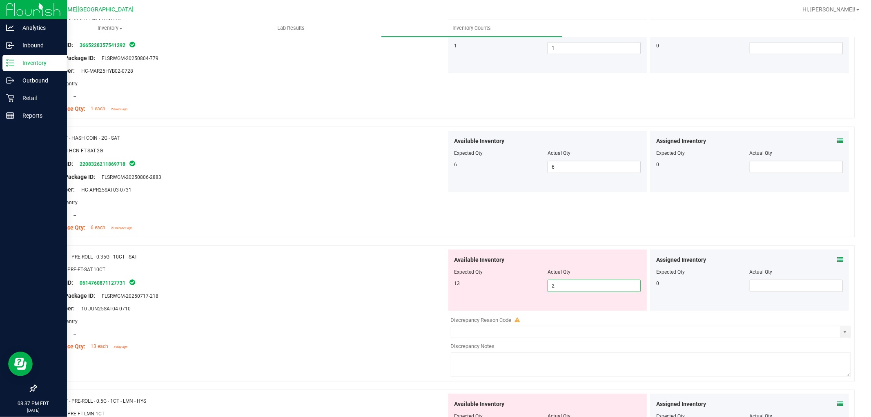
drag, startPoint x: 580, startPoint y: 288, endPoint x: 528, endPoint y: 296, distance: 52.9
click at [529, 297] on div "Available Inventory Expected Qty Actual Qty 13 2 2" at bounding box center [548, 280] width 199 height 61
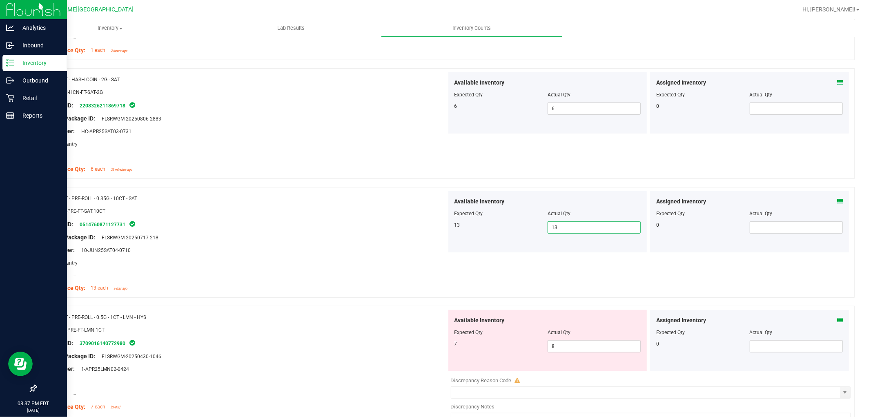
scroll to position [499, 0]
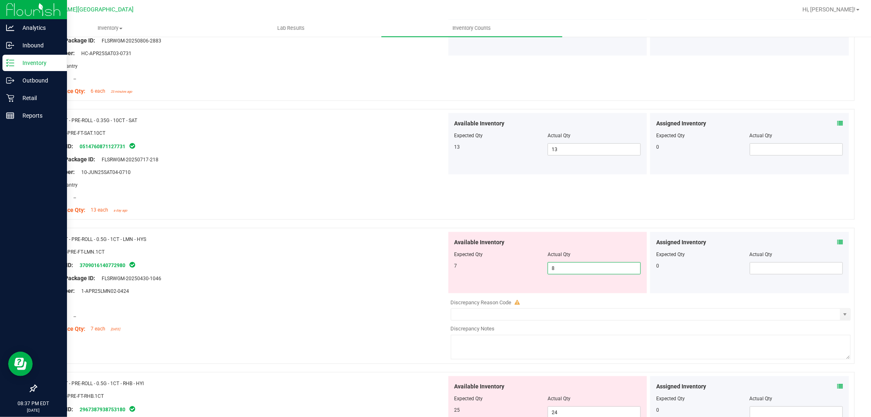
drag, startPoint x: 563, startPoint y: 265, endPoint x: 532, endPoint y: 266, distance: 30.7
click at [534, 270] on div "7 8 8" at bounding box center [548, 268] width 187 height 12
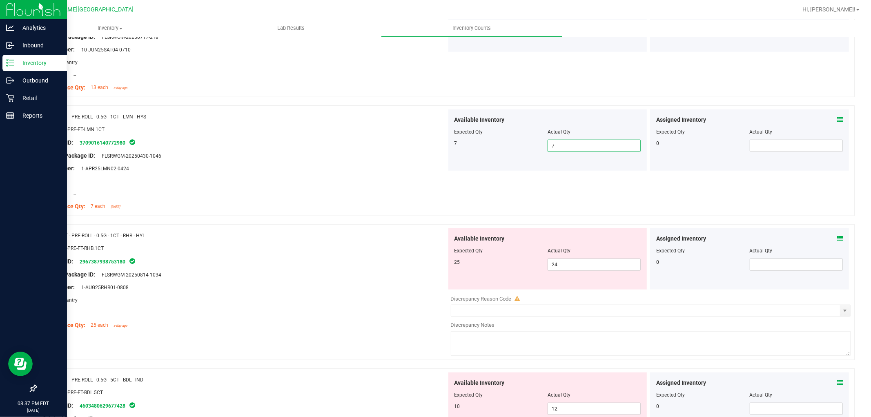
scroll to position [635, 0]
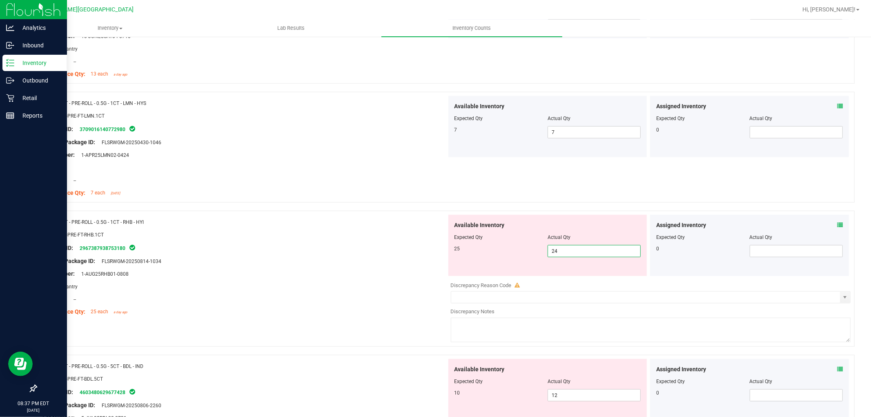
drag, startPoint x: 565, startPoint y: 251, endPoint x: 525, endPoint y: 248, distance: 40.1
click at [527, 250] on div "25 24 24" at bounding box center [548, 251] width 187 height 12
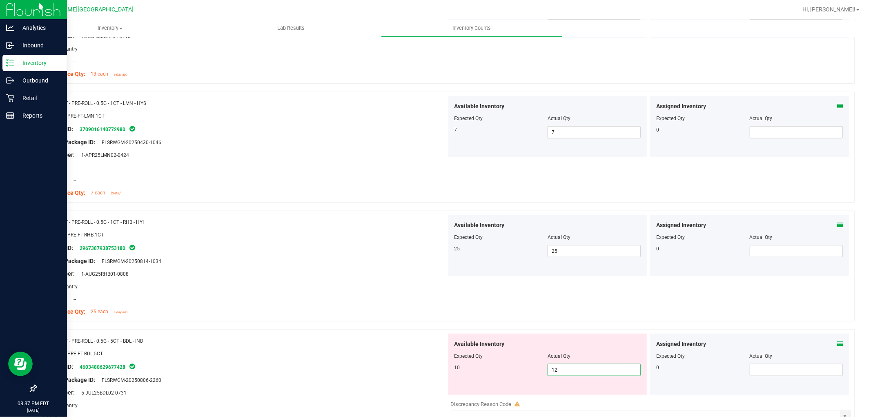
drag, startPoint x: 561, startPoint y: 366, endPoint x: 548, endPoint y: 371, distance: 14.0
click at [548, 370] on span "12 12" at bounding box center [594, 370] width 93 height 12
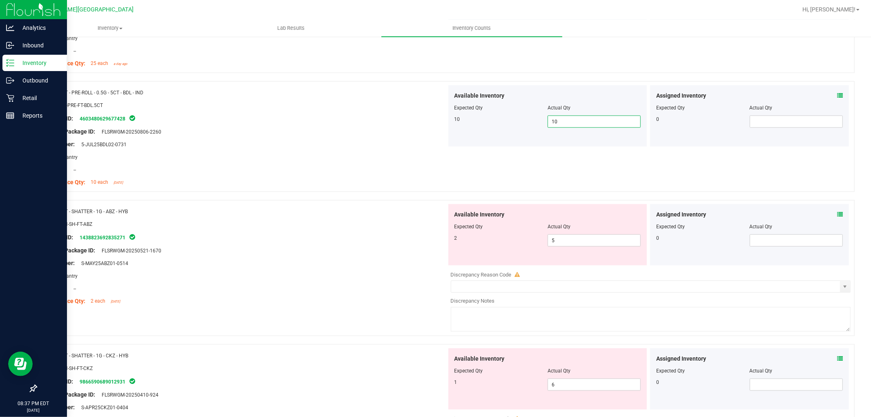
scroll to position [908, 0]
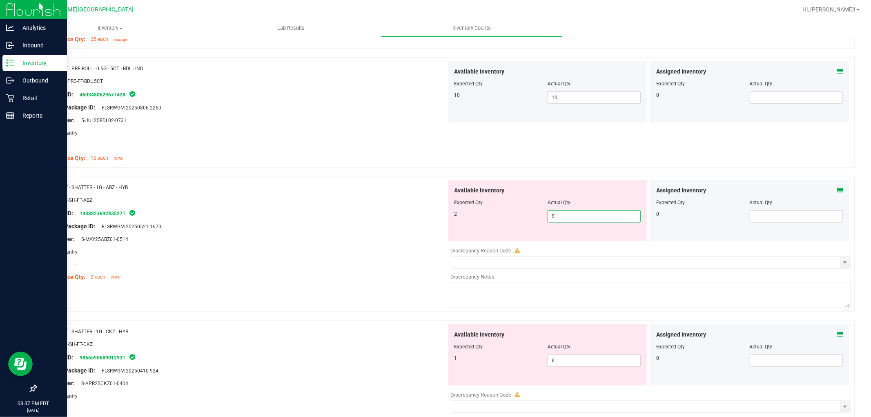
drag, startPoint x: 563, startPoint y: 215, endPoint x: 544, endPoint y: 212, distance: 19.0
click at [548, 213] on span "5 5" at bounding box center [594, 216] width 93 height 12
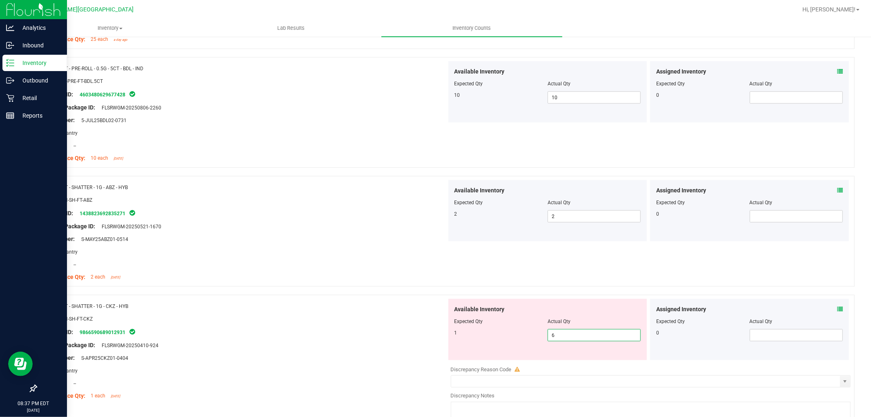
drag, startPoint x: 556, startPoint y: 334, endPoint x: 507, endPoint y: 333, distance: 49.0
click at [508, 333] on div "1 6 6" at bounding box center [548, 335] width 187 height 12
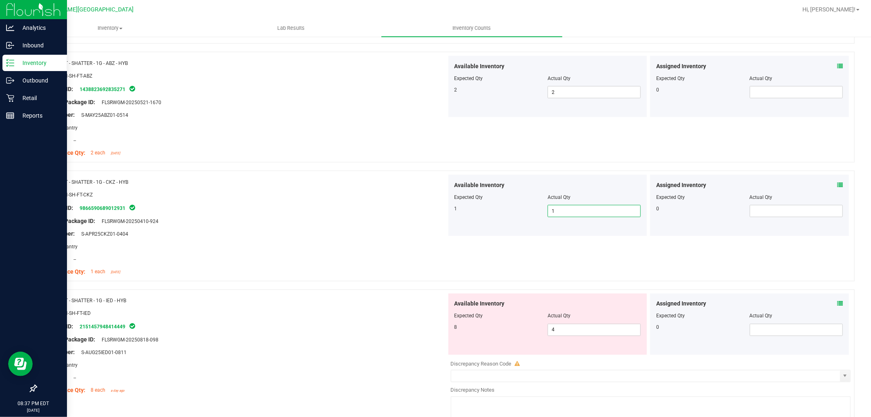
scroll to position [1044, 0]
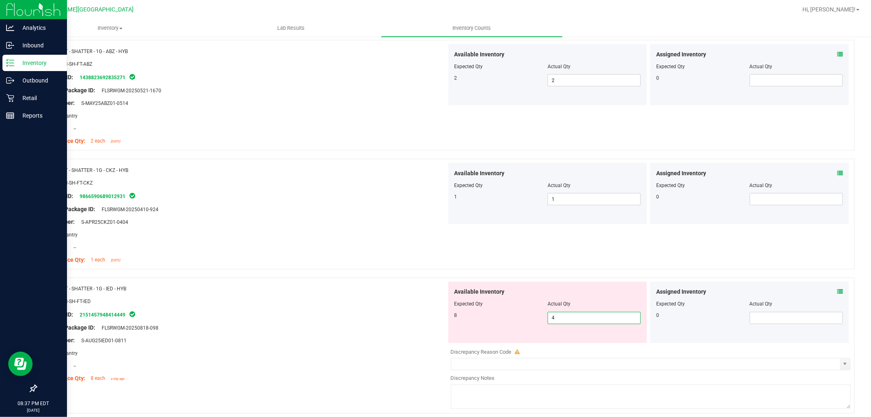
drag, startPoint x: 534, startPoint y: 317, endPoint x: 522, endPoint y: 319, distance: 12.4
click at [522, 319] on div "8 4 4" at bounding box center [548, 318] width 187 height 12
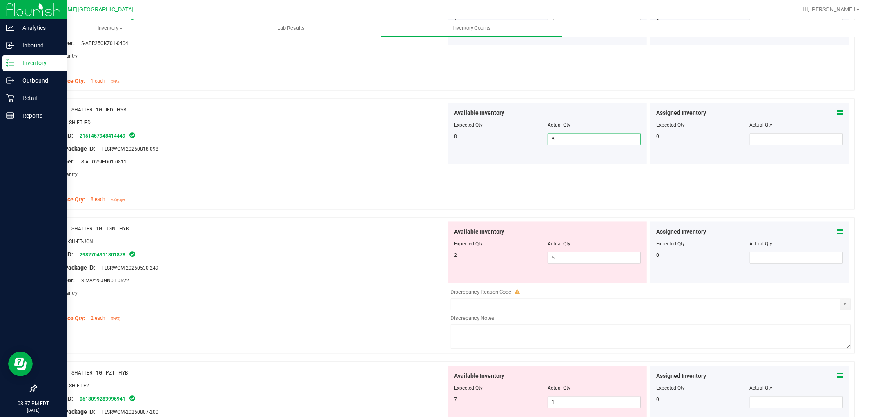
scroll to position [1226, 0]
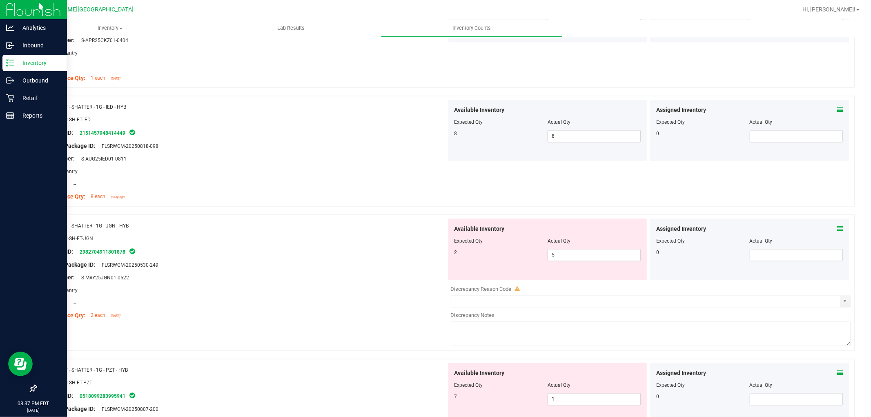
drag, startPoint x: 556, startPoint y: 264, endPoint x: 532, endPoint y: 259, distance: 24.1
click at [534, 259] on div "Available Inventory Expected Qty Actual Qty 2 5 5" at bounding box center [548, 249] width 199 height 61
click at [556, 256] on span "5 5" at bounding box center [594, 255] width 93 height 12
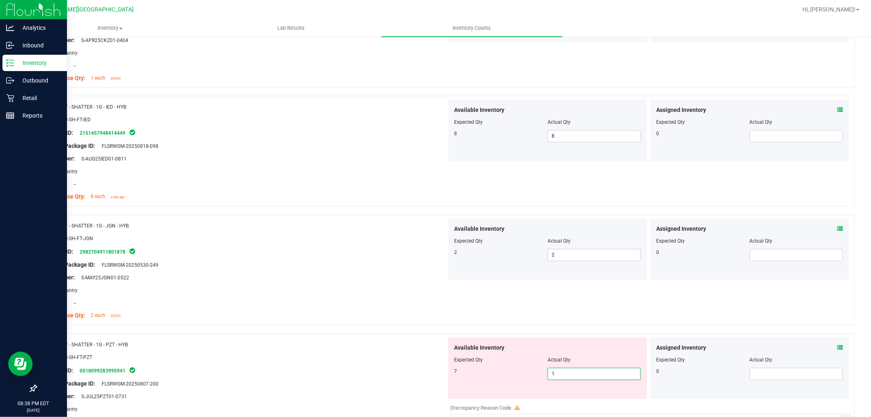
drag, startPoint x: 572, startPoint y: 374, endPoint x: 501, endPoint y: 375, distance: 70.7
click at [502, 375] on div "7 1 1" at bounding box center [548, 374] width 187 height 12
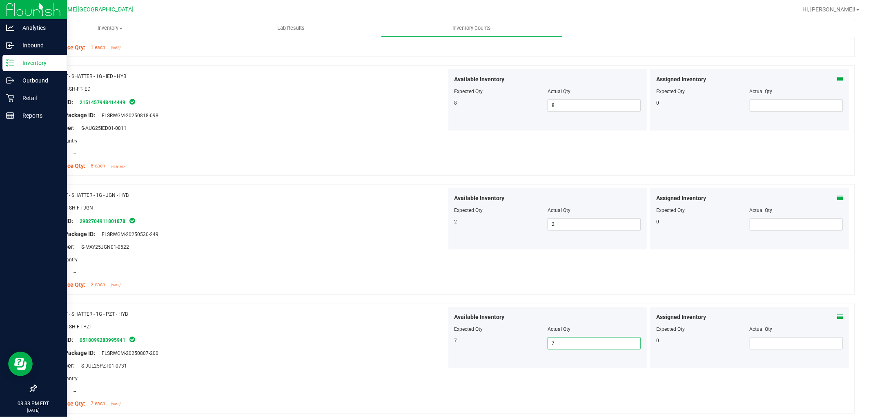
scroll to position [1407, 0]
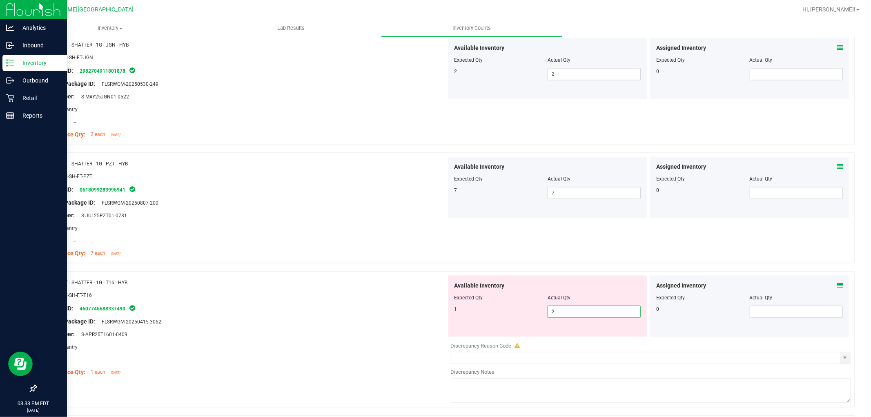
drag, startPoint x: 556, startPoint y: 308, endPoint x: 524, endPoint y: 313, distance: 32.3
click at [524, 313] on div "1 2 2" at bounding box center [548, 312] width 187 height 12
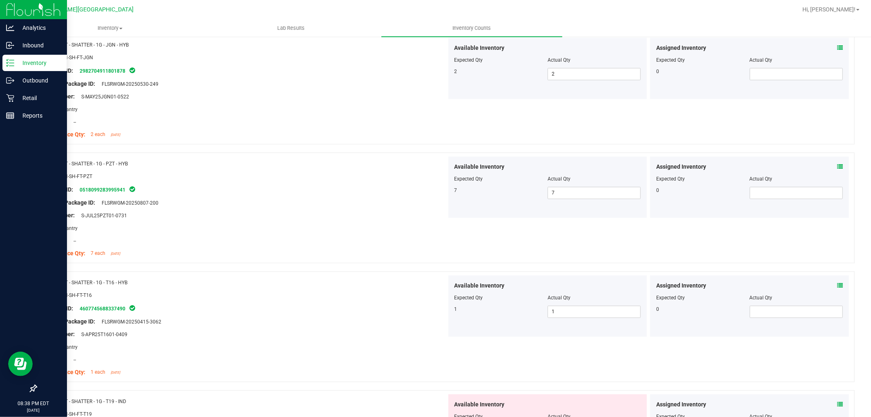
click at [366, 266] on div at bounding box center [445, 267] width 819 height 8
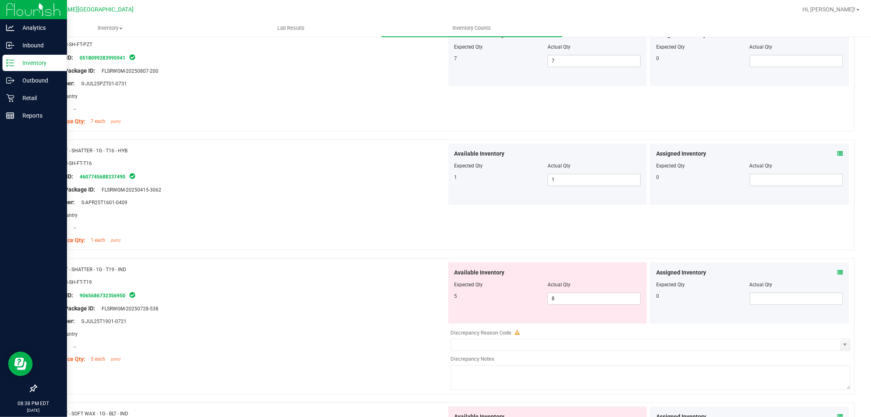
scroll to position [1634, 0]
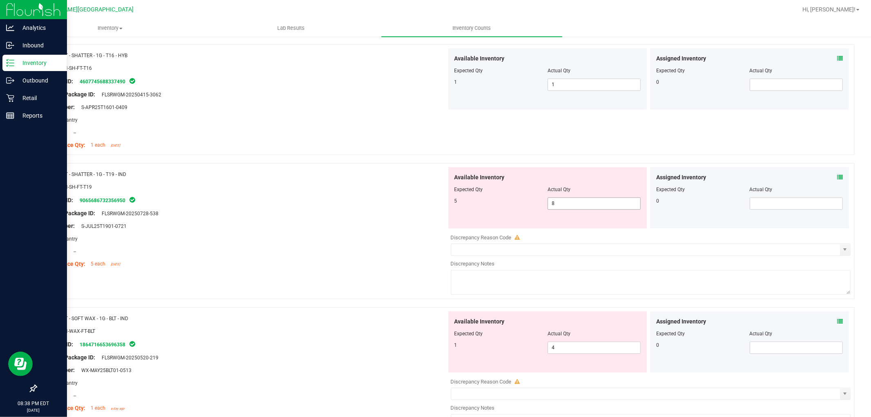
drag, startPoint x: 563, startPoint y: 205, endPoint x: 534, endPoint y: 201, distance: 29.2
click at [535, 201] on div "5 8 8" at bounding box center [548, 203] width 187 height 12
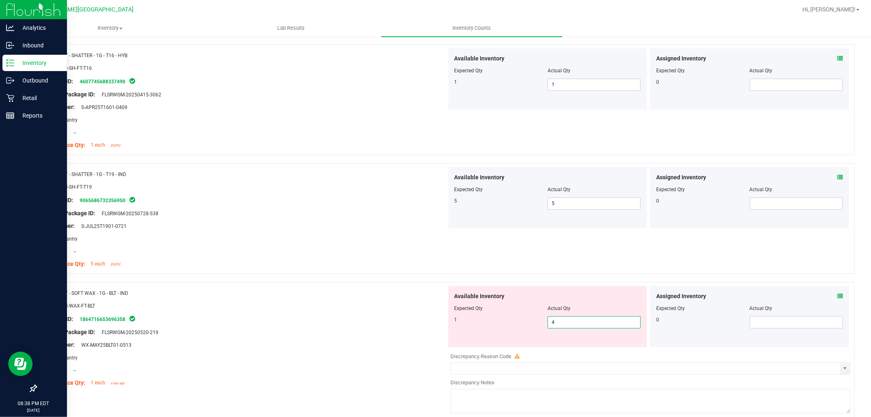
drag, startPoint x: 560, startPoint y: 320, endPoint x: 511, endPoint y: 325, distance: 48.5
click at [514, 325] on div "1 4 4" at bounding box center [548, 322] width 187 height 12
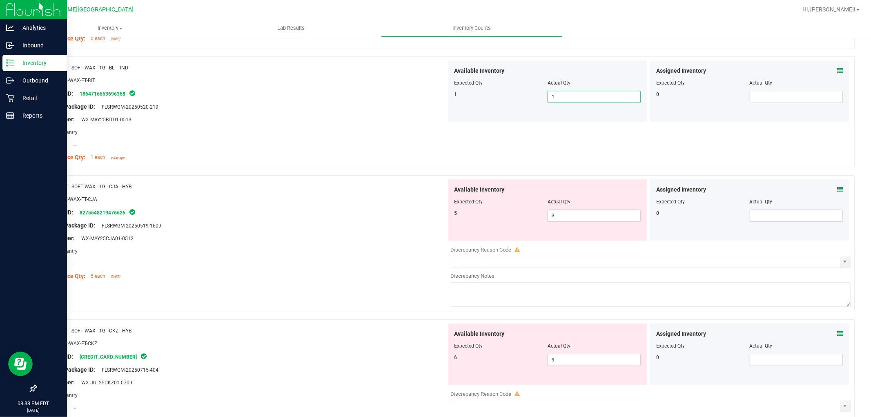
scroll to position [1861, 0]
drag, startPoint x: 554, startPoint y: 212, endPoint x: 521, endPoint y: 214, distance: 32.7
click at [522, 214] on div "5 3 3" at bounding box center [548, 214] width 187 height 12
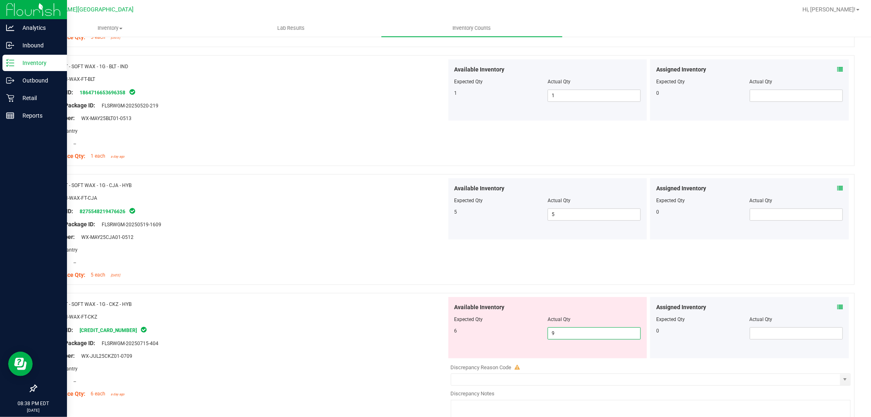
drag, startPoint x: 530, startPoint y: 335, endPoint x: 489, endPoint y: 333, distance: 41.3
click at [491, 333] on div "6 9 9" at bounding box center [548, 333] width 187 height 12
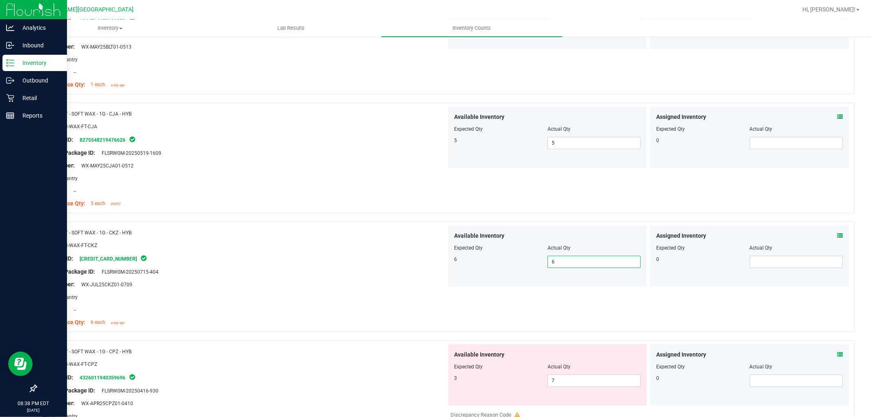
scroll to position [2043, 0]
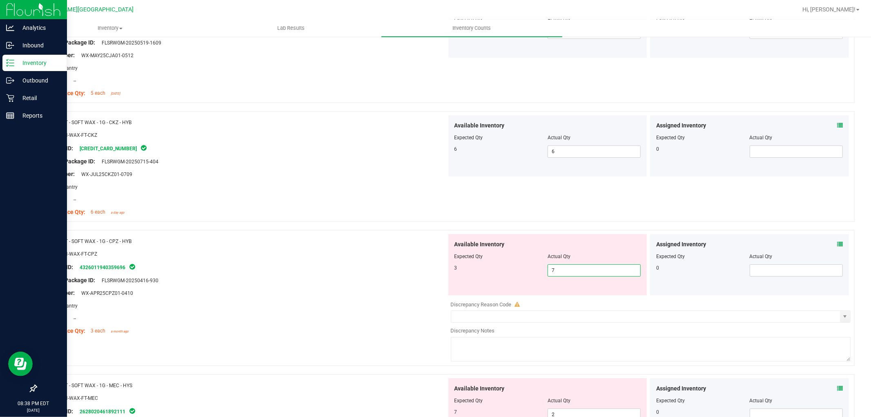
drag, startPoint x: 564, startPoint y: 271, endPoint x: 543, endPoint y: 271, distance: 20.8
click at [548, 271] on span "7 7" at bounding box center [594, 270] width 93 height 12
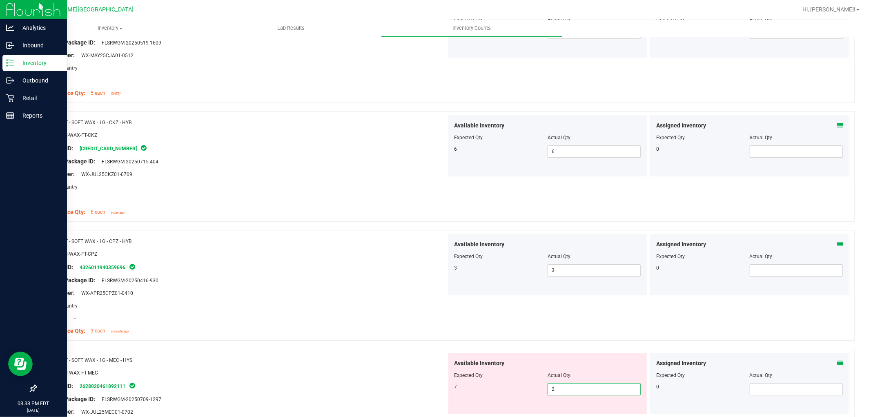
drag, startPoint x: 560, startPoint y: 389, endPoint x: 520, endPoint y: 391, distance: 39.3
click at [521, 391] on div "7 2 2" at bounding box center [548, 389] width 187 height 12
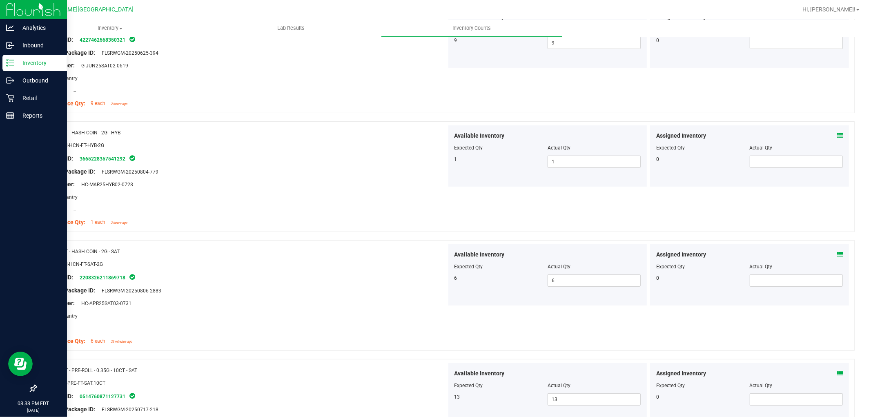
scroll to position [0, 0]
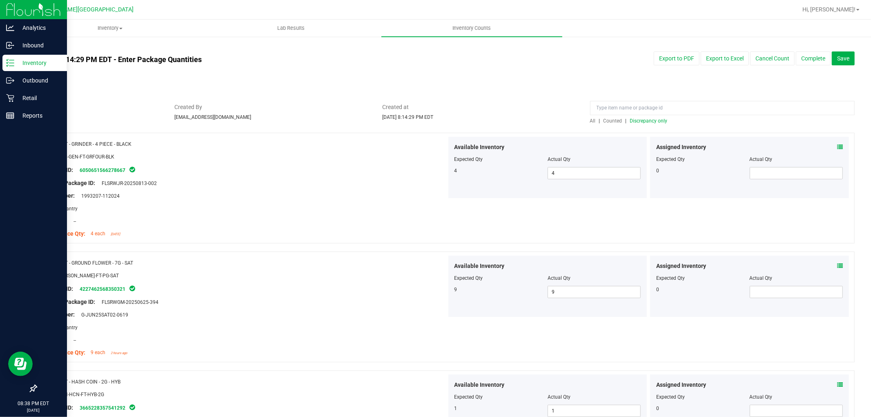
click at [652, 118] on span "Discrepancy only" at bounding box center [649, 121] width 38 height 6
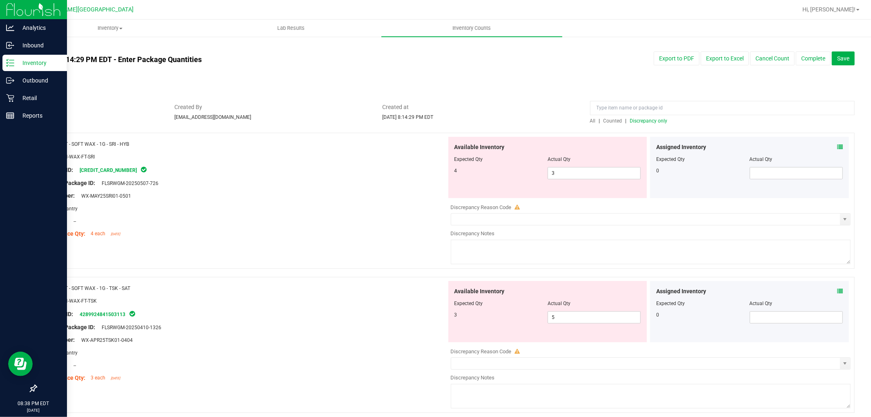
drag, startPoint x: 567, startPoint y: 166, endPoint x: 522, endPoint y: 172, distance: 45.3
click at [522, 172] on div "4 3 3" at bounding box center [548, 173] width 187 height 12
drag, startPoint x: 557, startPoint y: 170, endPoint x: 530, endPoint y: 170, distance: 27.0
click at [532, 173] on div "4 3 3" at bounding box center [548, 173] width 187 height 12
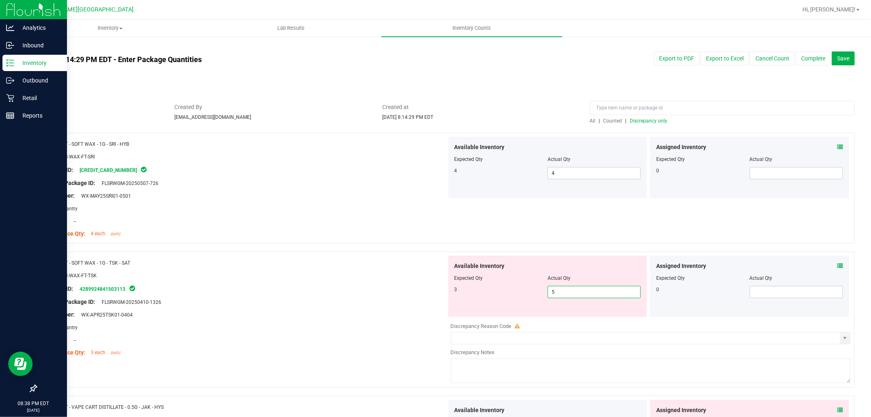
drag, startPoint x: 567, startPoint y: 293, endPoint x: 507, endPoint y: 296, distance: 59.7
click at [508, 296] on div "3 5 5" at bounding box center [548, 292] width 187 height 12
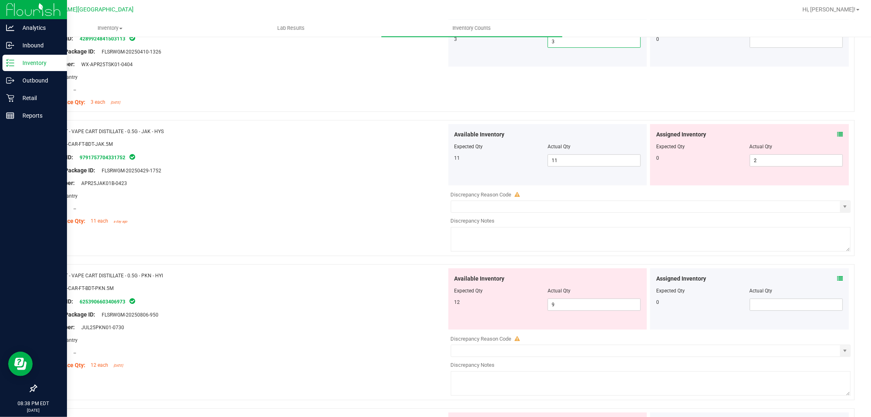
scroll to position [272, 0]
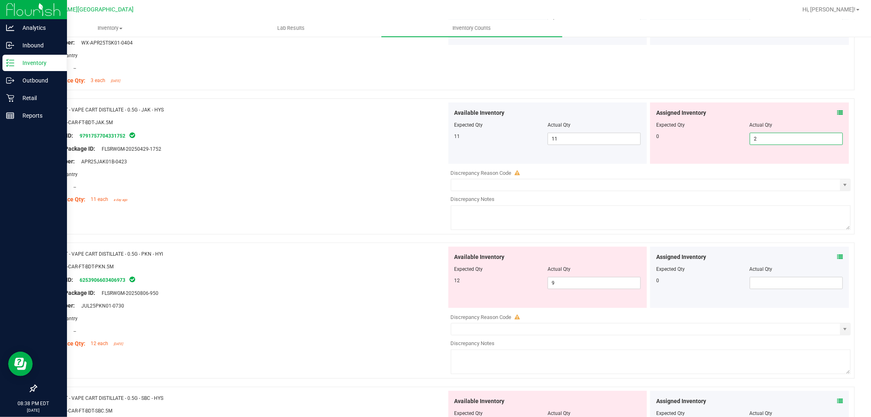
drag, startPoint x: 757, startPoint y: 138, endPoint x: 736, endPoint y: 138, distance: 21.7
click at [737, 137] on div "0 2 2" at bounding box center [750, 139] width 187 height 12
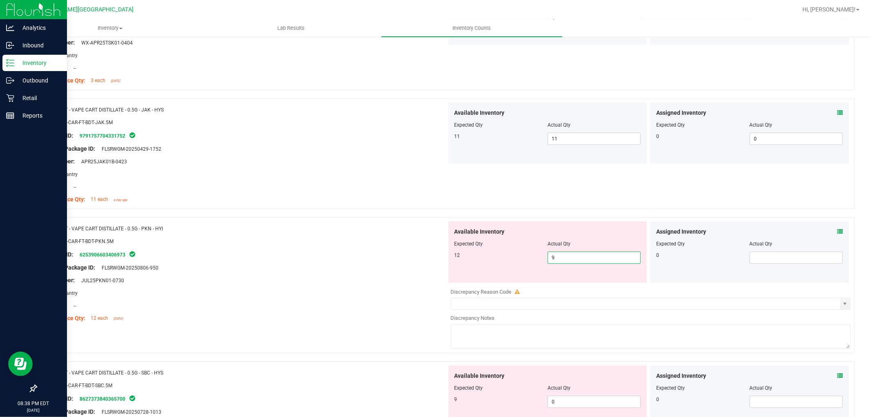
drag, startPoint x: 565, startPoint y: 255, endPoint x: 527, endPoint y: 252, distance: 38.1
click at [527, 252] on div "12 9 9" at bounding box center [548, 258] width 187 height 12
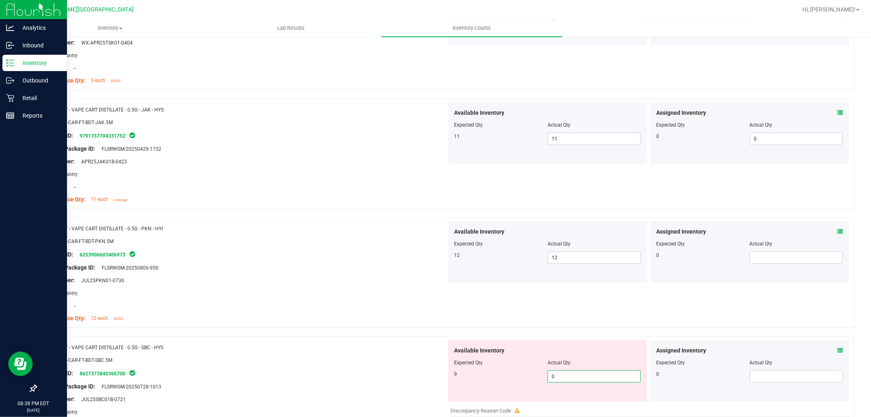
drag, startPoint x: 549, startPoint y: 373, endPoint x: 525, endPoint y: 374, distance: 23.7
click at [525, 374] on div "9 0 0" at bounding box center [548, 377] width 187 height 12
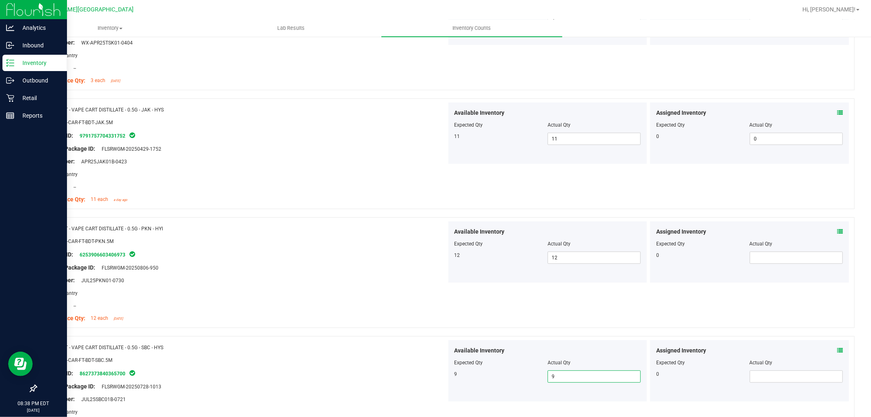
click at [384, 272] on div at bounding box center [244, 274] width 404 height 4
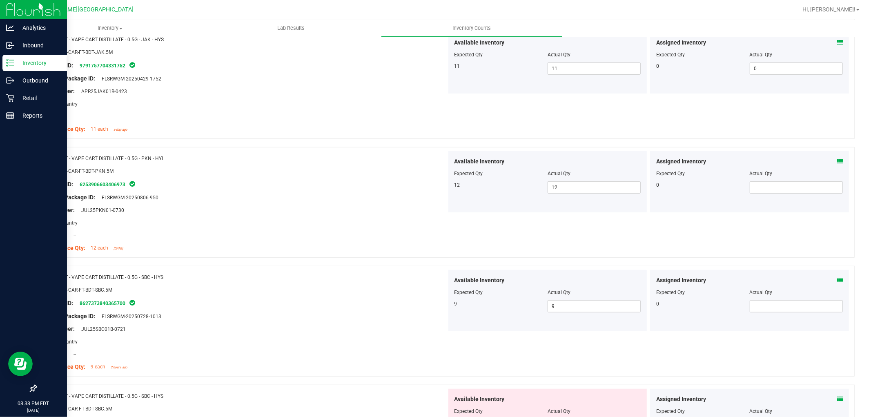
scroll to position [499, 0]
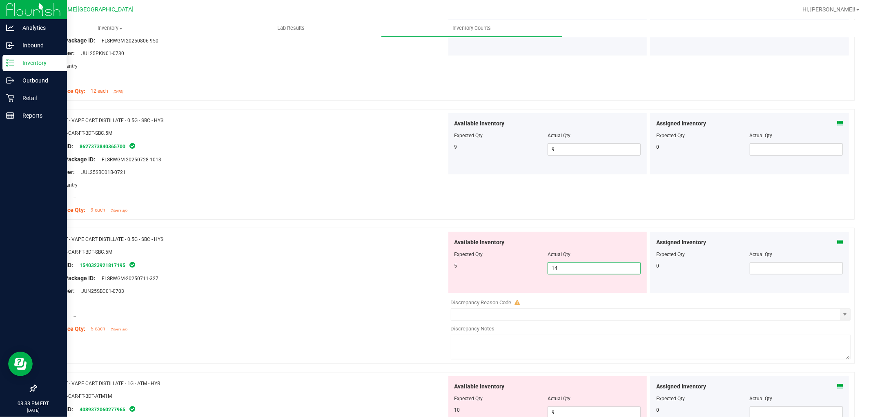
drag, startPoint x: 542, startPoint y: 266, endPoint x: 529, endPoint y: 267, distance: 12.7
click at [530, 267] on div "5 14 14" at bounding box center [548, 268] width 187 height 12
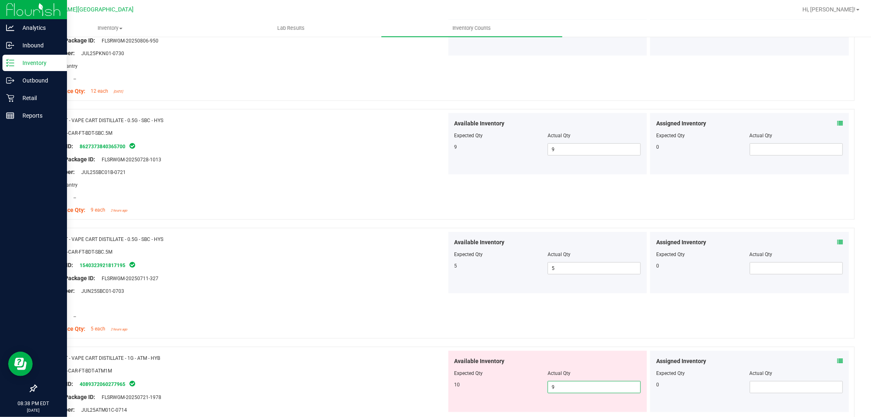
drag, startPoint x: 561, startPoint y: 390, endPoint x: 517, endPoint y: 393, distance: 44.6
click at [518, 393] on div "10 9 9" at bounding box center [548, 387] width 187 height 12
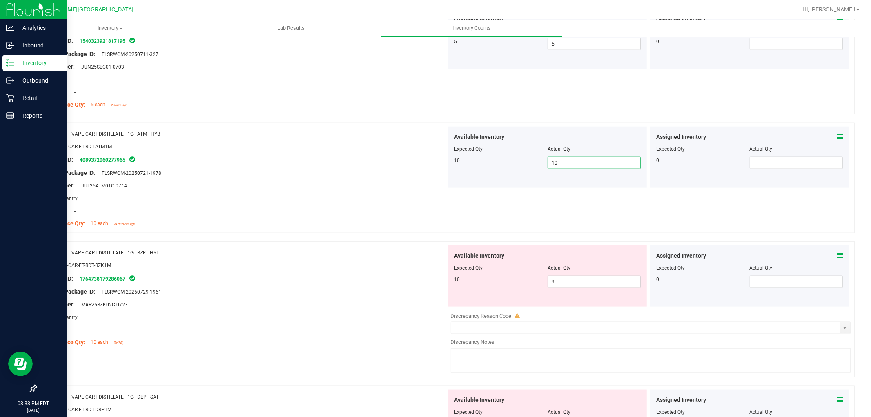
scroll to position [726, 0]
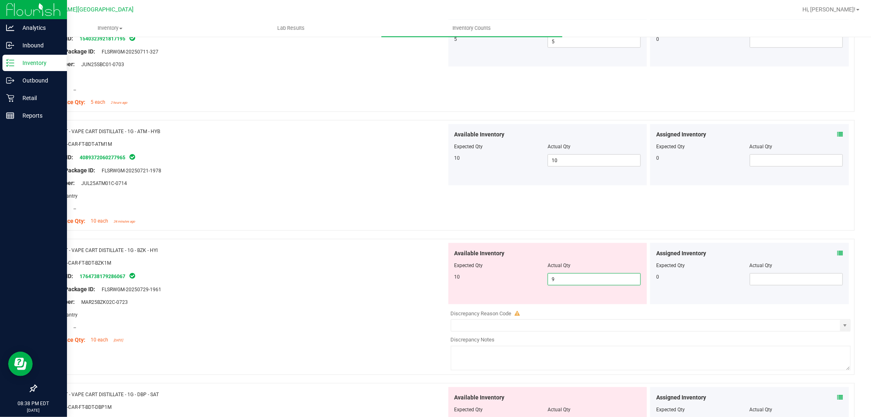
drag, startPoint x: 557, startPoint y: 279, endPoint x: 532, endPoint y: 274, distance: 24.9
click at [533, 275] on div "10 9 9" at bounding box center [548, 279] width 187 height 12
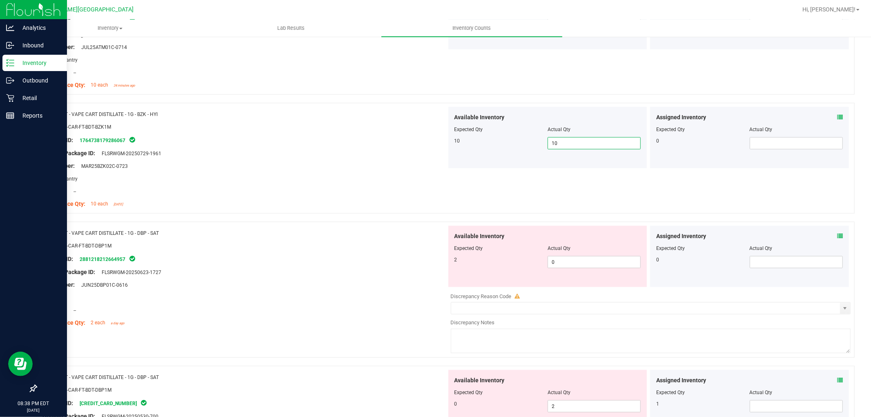
scroll to position [862, 0]
drag, startPoint x: 560, startPoint y: 260, endPoint x: 523, endPoint y: 257, distance: 36.9
click at [524, 256] on div "2 0 0" at bounding box center [548, 262] width 187 height 12
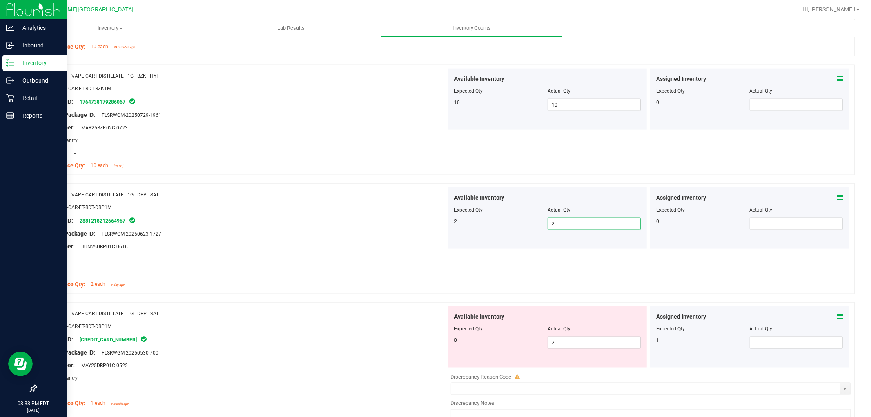
scroll to position [998, 0]
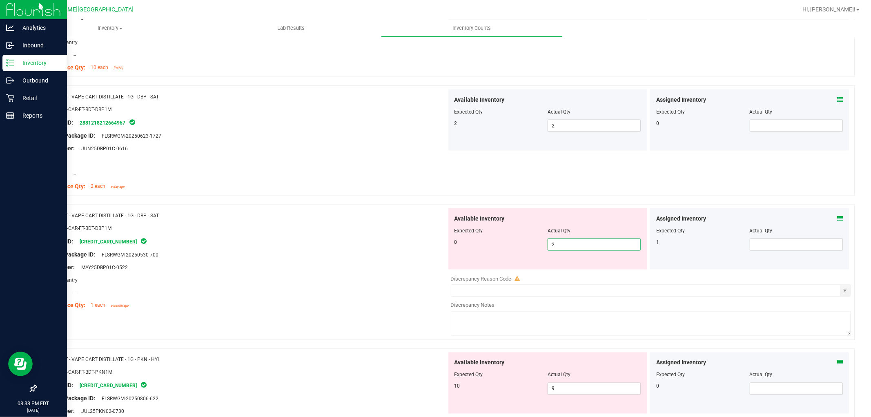
drag, startPoint x: 546, startPoint y: 243, endPoint x: 529, endPoint y: 241, distance: 16.8
click at [530, 241] on div "0 2 2" at bounding box center [548, 245] width 187 height 12
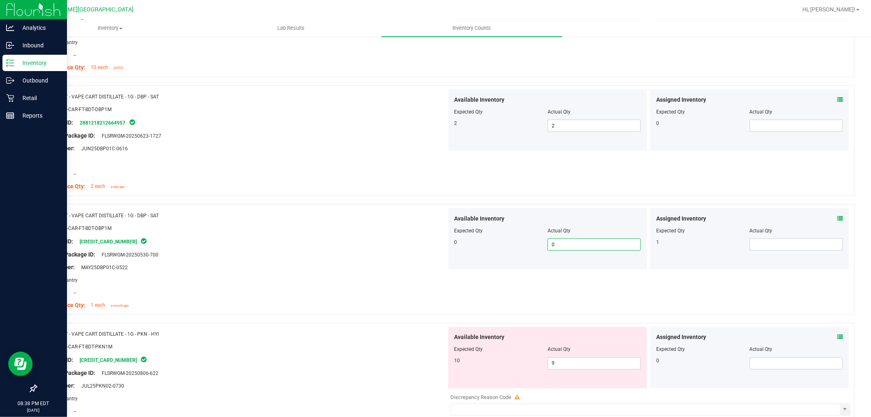
scroll to position [1135, 0]
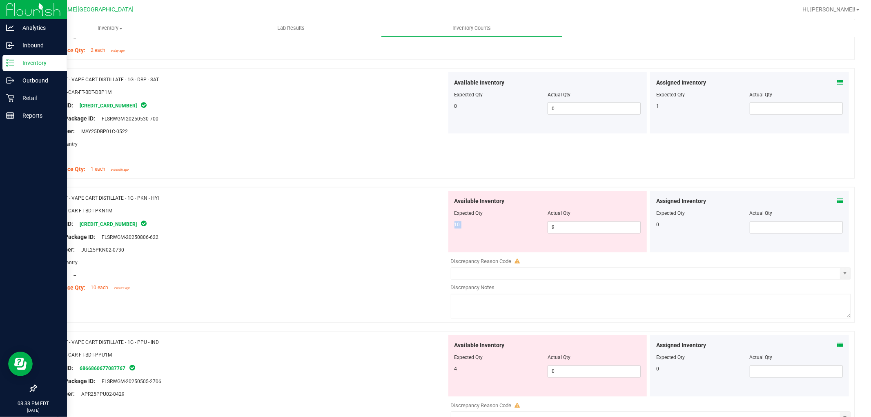
drag, startPoint x: 533, startPoint y: 221, endPoint x: 529, endPoint y: 221, distance: 4.1
click at [529, 221] on div "Available Inventory Expected Qty Actual Qty 10 9 9" at bounding box center [548, 221] width 199 height 61
drag, startPoint x: 565, startPoint y: 226, endPoint x: 530, endPoint y: 231, distance: 35.6
click at [532, 231] on div "10 9 9" at bounding box center [548, 227] width 187 height 12
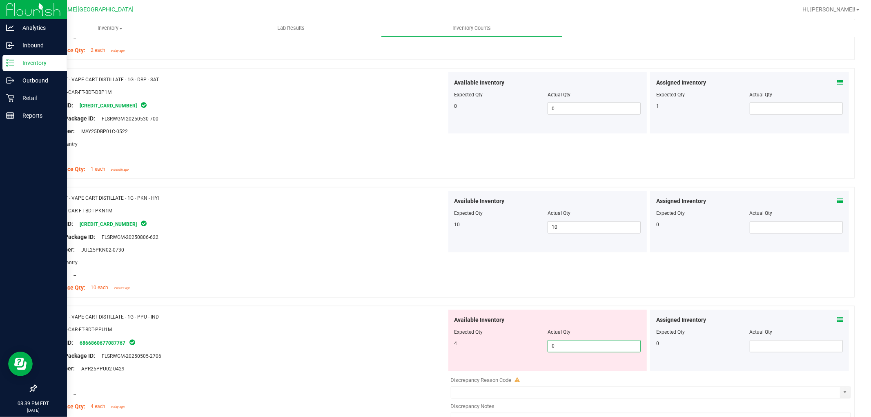
drag, startPoint x: 561, startPoint y: 344, endPoint x: 516, endPoint y: 349, distance: 45.2
click at [518, 349] on div "4 0 0" at bounding box center [548, 346] width 187 height 12
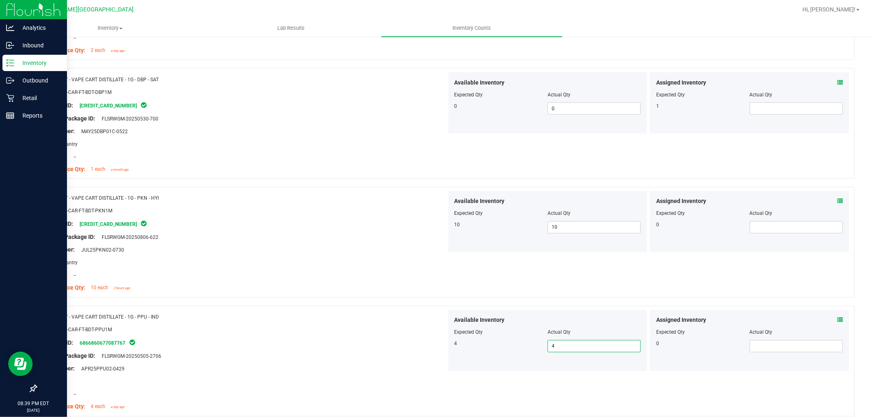
scroll to position [1316, 0]
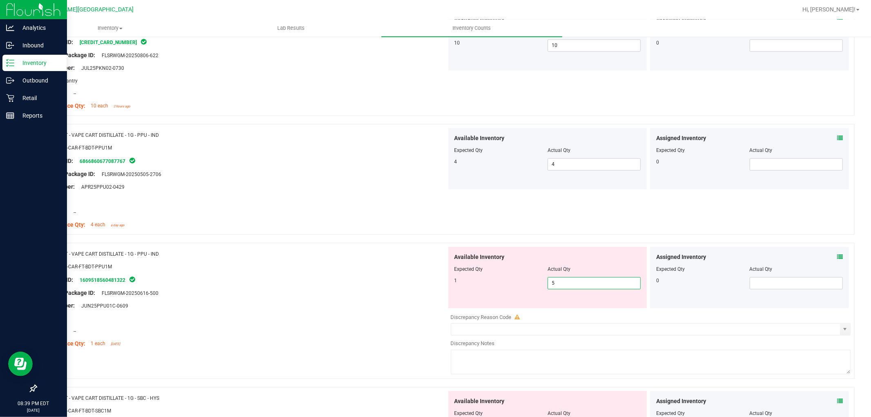
drag, startPoint x: 560, startPoint y: 280, endPoint x: 523, endPoint y: 281, distance: 36.8
click at [525, 281] on div "1 5 5" at bounding box center [548, 283] width 187 height 12
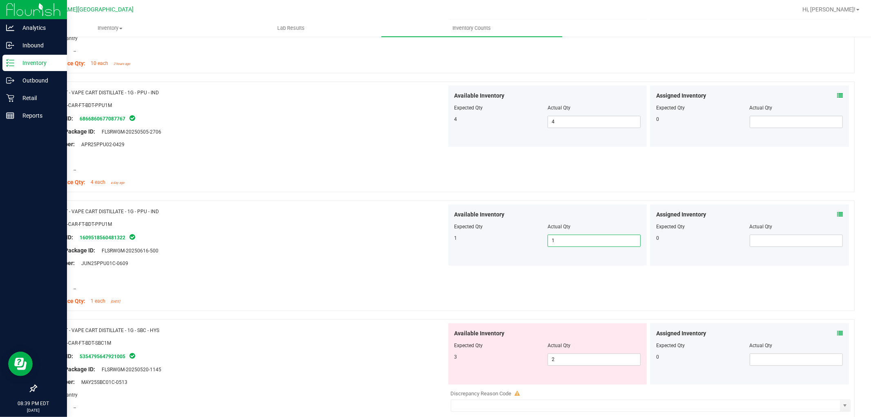
scroll to position [1452, 0]
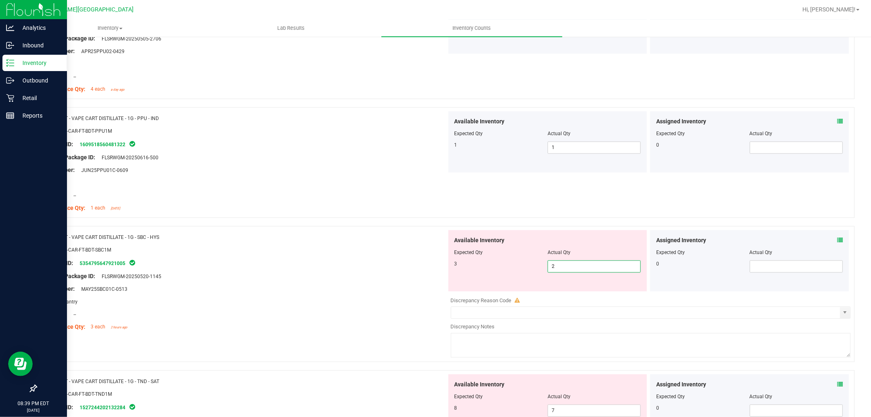
drag, startPoint x: 544, startPoint y: 264, endPoint x: 506, endPoint y: 262, distance: 38.0
click at [506, 262] on div "3 2 2" at bounding box center [548, 266] width 187 height 12
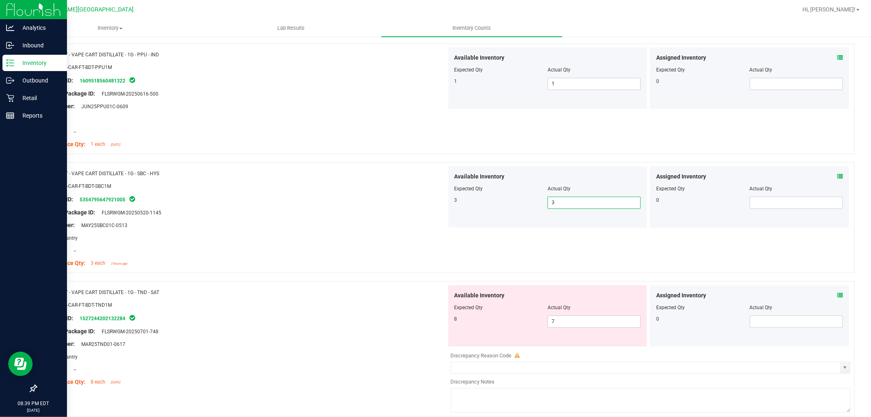
scroll to position [1588, 0]
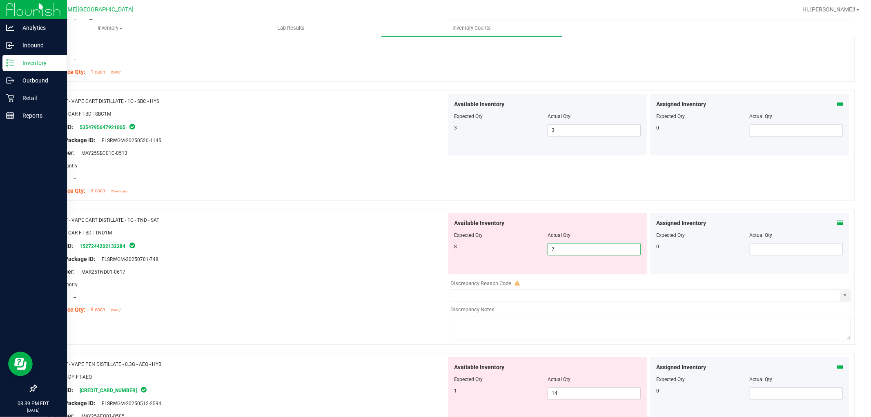
drag, startPoint x: 553, startPoint y: 251, endPoint x: 524, endPoint y: 246, distance: 29.8
click at [525, 246] on div "8 7 7" at bounding box center [548, 249] width 187 height 12
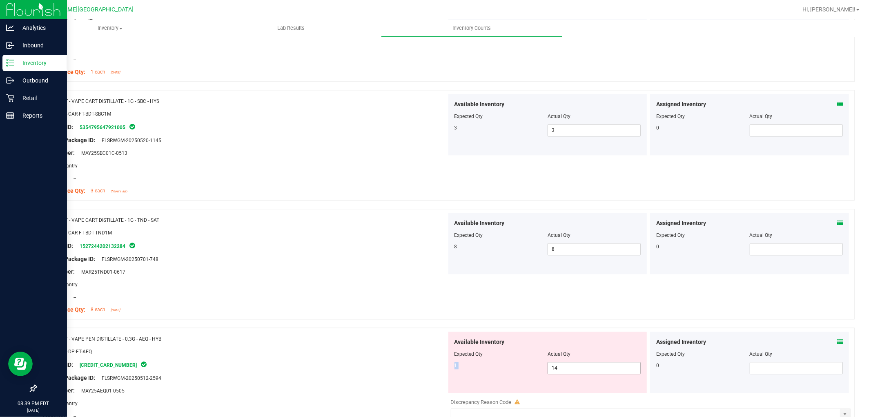
drag, startPoint x: 565, startPoint y: 361, endPoint x: 553, endPoint y: 367, distance: 13.5
click at [553, 367] on div "Available Inventory Expected Qty Actual Qty 1 14 14" at bounding box center [548, 362] width 199 height 61
drag, startPoint x: 553, startPoint y: 367, endPoint x: 538, endPoint y: 370, distance: 15.0
click at [541, 370] on div "1 14 14" at bounding box center [548, 368] width 187 height 12
drag, startPoint x: 547, startPoint y: 369, endPoint x: 532, endPoint y: 371, distance: 15.2
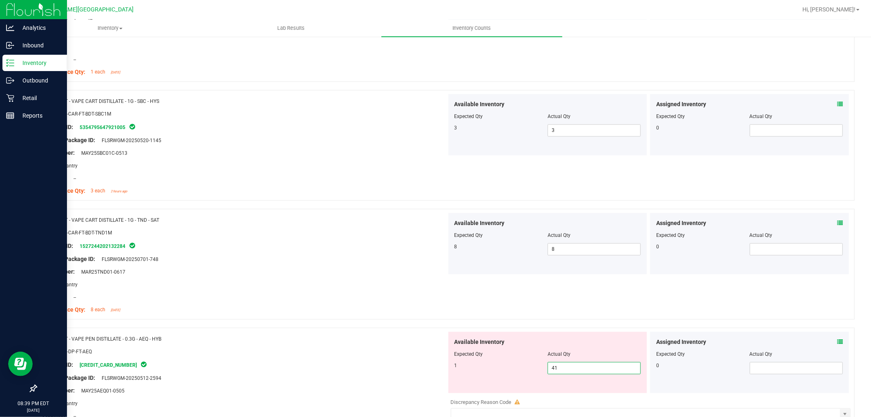
click at [532, 371] on div "1 41 41" at bounding box center [548, 368] width 187 height 12
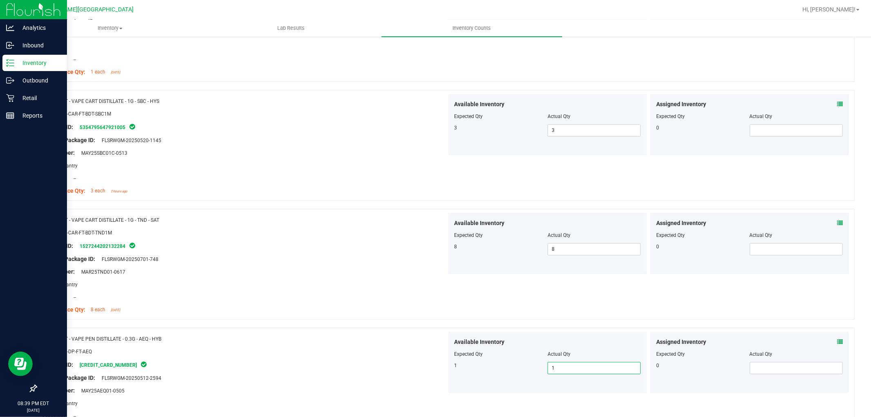
scroll to position [1816, 0]
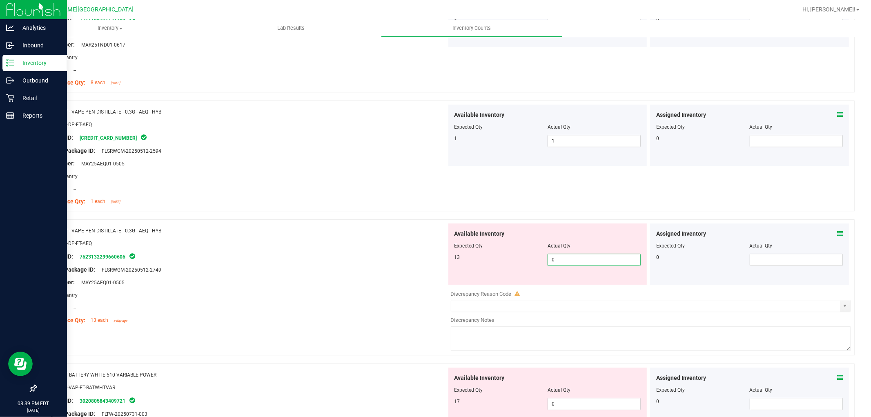
drag, startPoint x: 528, startPoint y: 264, endPoint x: 490, endPoint y: 264, distance: 38.0
click at [490, 264] on div "13 0 0" at bounding box center [548, 260] width 187 height 12
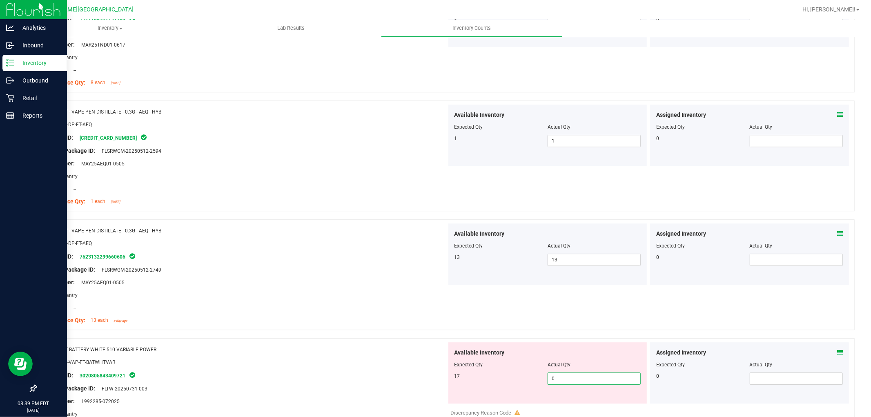
drag, startPoint x: 549, startPoint y: 382, endPoint x: 534, endPoint y: 384, distance: 15.2
click at [535, 384] on div "17 0 0" at bounding box center [548, 379] width 187 height 12
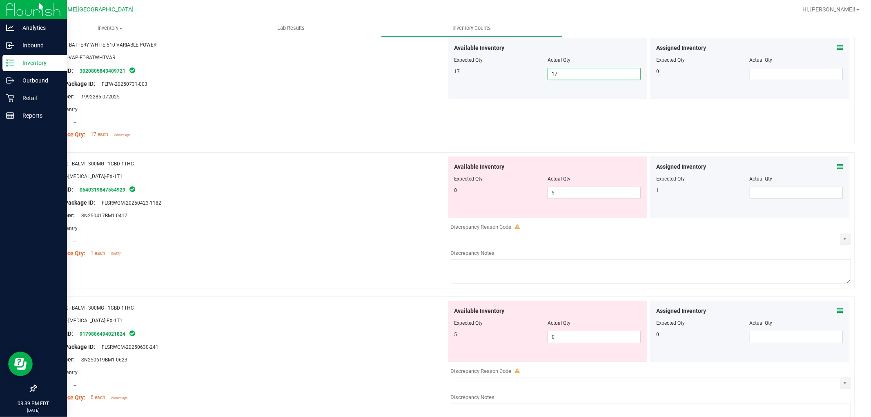
scroll to position [2173, 0]
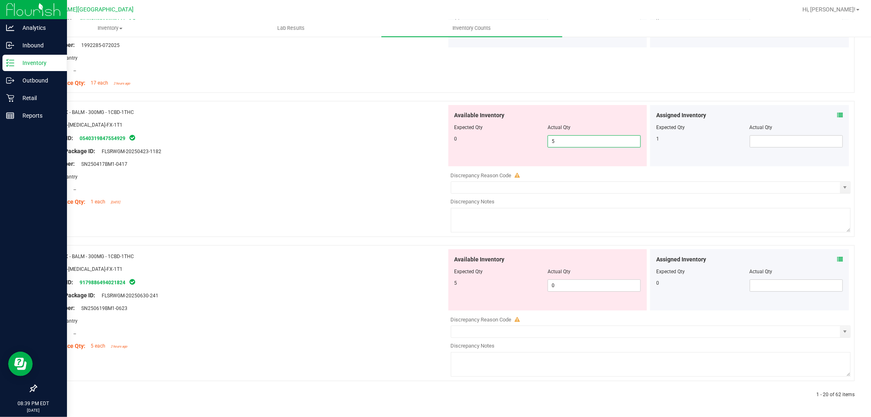
drag, startPoint x: 550, startPoint y: 140, endPoint x: 523, endPoint y: 146, distance: 27.3
click at [526, 145] on div "0 5 5" at bounding box center [548, 141] width 187 height 12
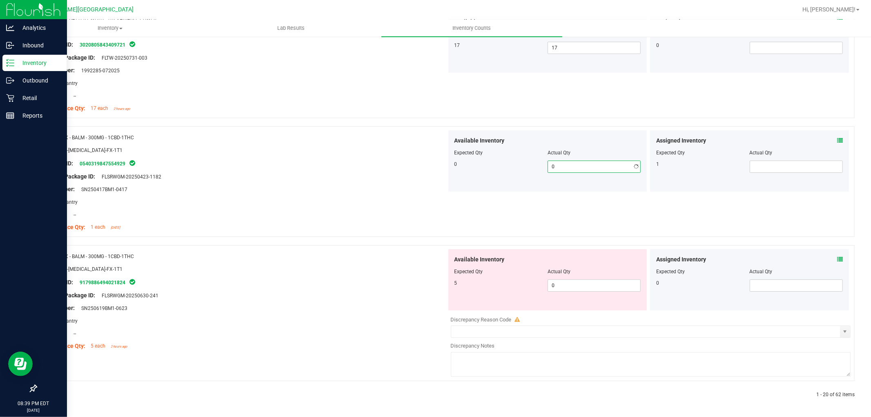
scroll to position [2148, 0]
drag, startPoint x: 562, startPoint y: 284, endPoint x: 513, endPoint y: 294, distance: 50.5
click at [514, 294] on div "Available Inventory Expected Qty Actual Qty 5 0 0" at bounding box center [548, 279] width 199 height 61
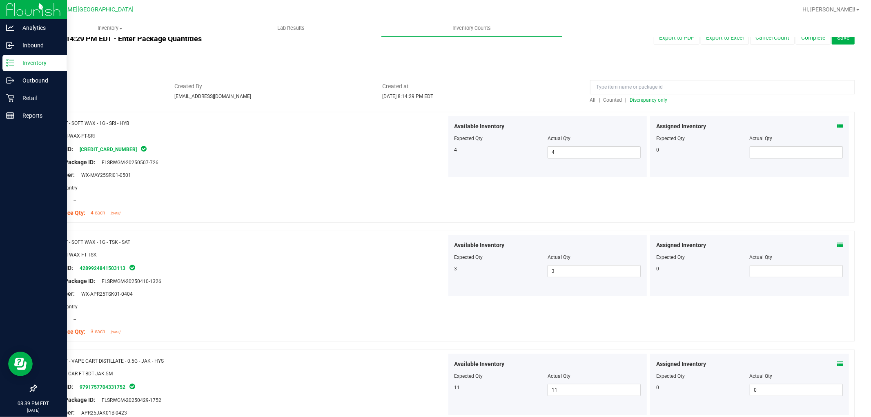
scroll to position [0, 0]
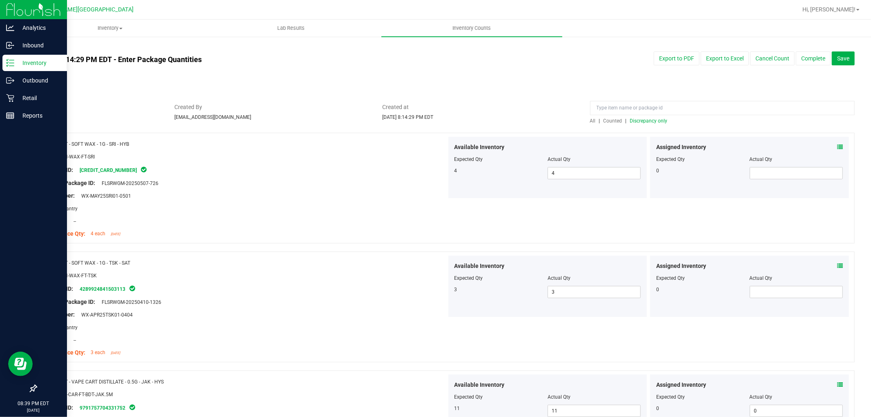
click at [640, 121] on span "Discrepancy only" at bounding box center [649, 121] width 38 height 6
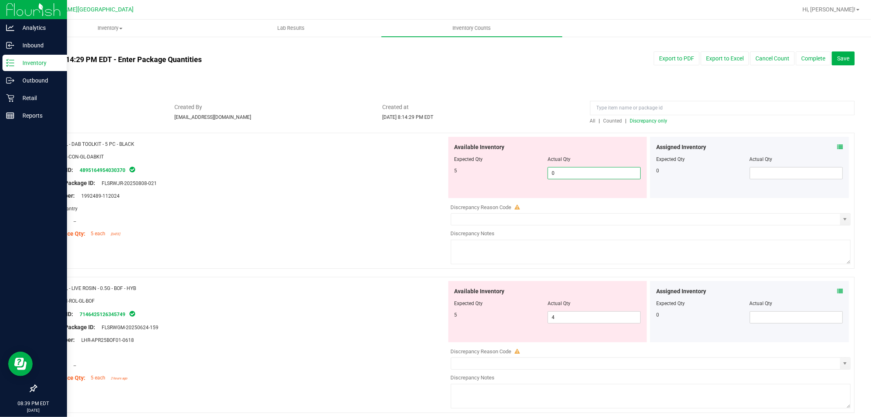
click at [556, 172] on span "0 0" at bounding box center [594, 173] width 93 height 12
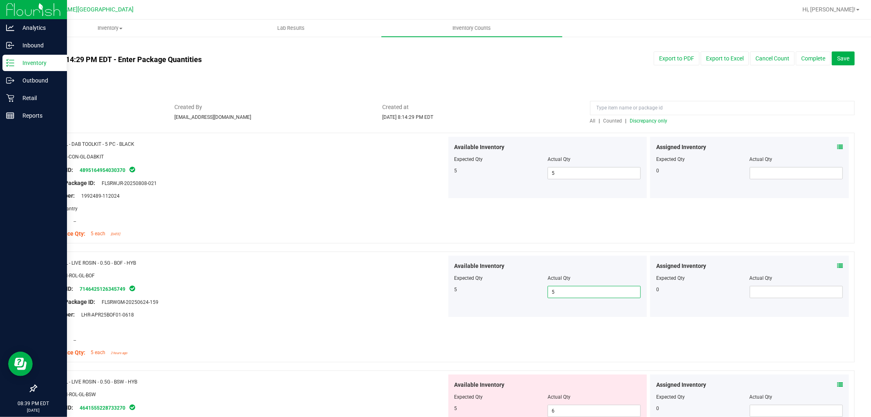
scroll to position [136, 0]
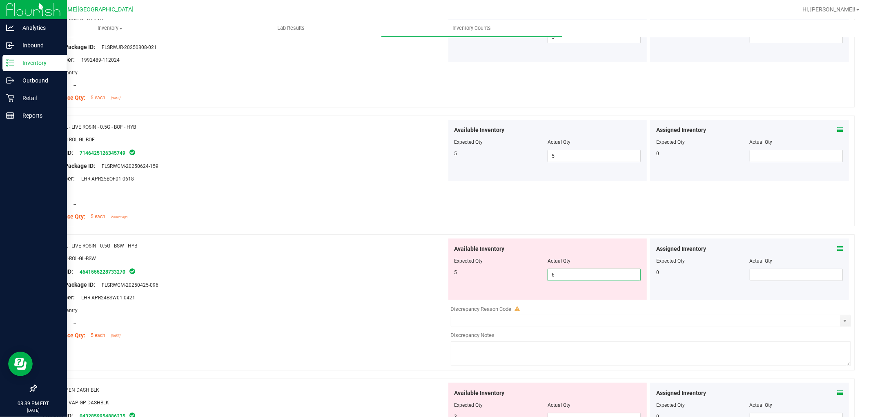
drag, startPoint x: 545, startPoint y: 277, endPoint x: 520, endPoint y: 280, distance: 25.2
click at [520, 280] on div "5 6 6" at bounding box center [548, 275] width 187 height 12
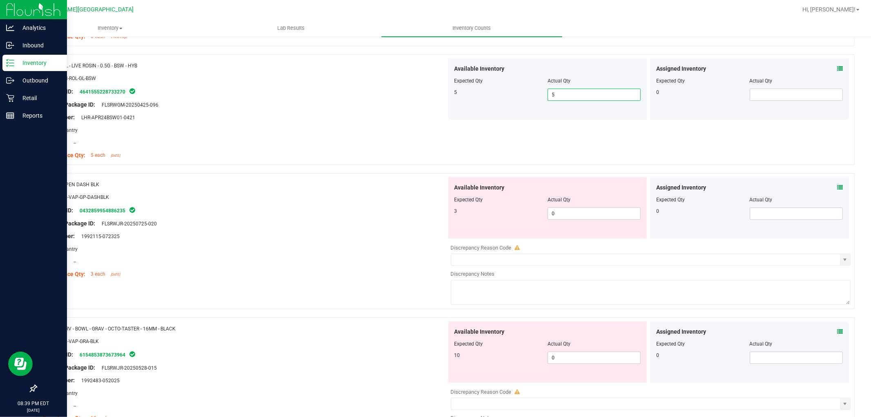
scroll to position [317, 0]
drag, startPoint x: 556, startPoint y: 204, endPoint x: 499, endPoint y: 211, distance: 57.2
click at [500, 210] on div "Available Inventory Expected Qty Actual Qty 3 0 0" at bounding box center [548, 206] width 199 height 61
drag, startPoint x: 565, startPoint y: 209, endPoint x: 539, endPoint y: 213, distance: 25.7
click at [540, 213] on div "3 0 0" at bounding box center [548, 212] width 187 height 12
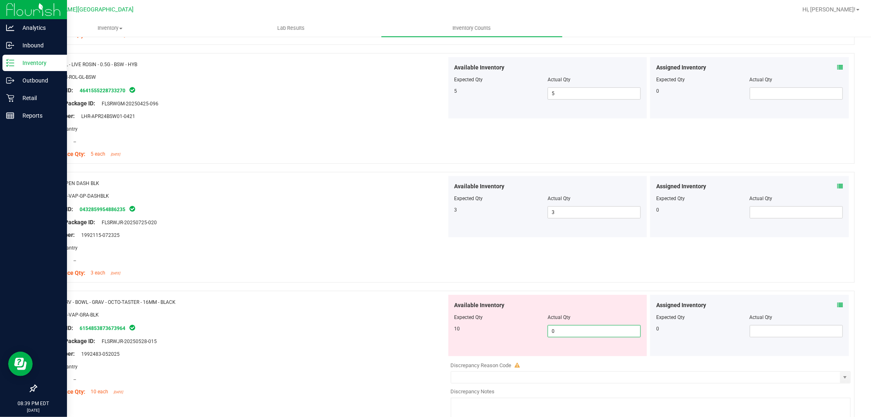
drag, startPoint x: 556, startPoint y: 327, endPoint x: 516, endPoint y: 328, distance: 39.2
click at [516, 329] on div "10 0 0" at bounding box center [548, 331] width 187 height 12
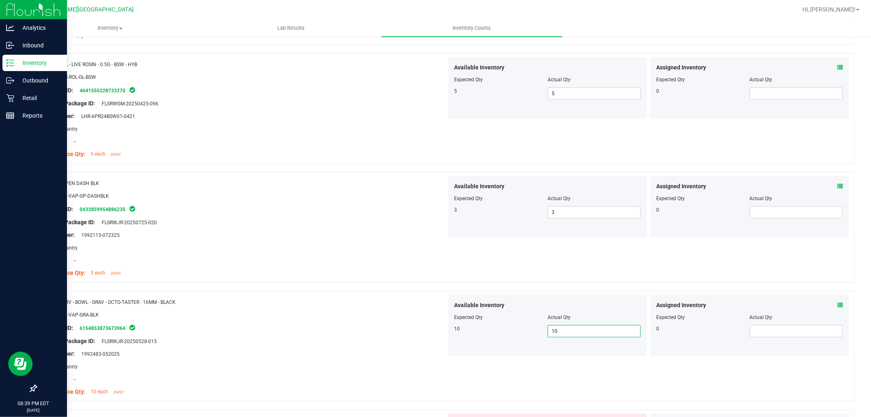
scroll to position [454, 0]
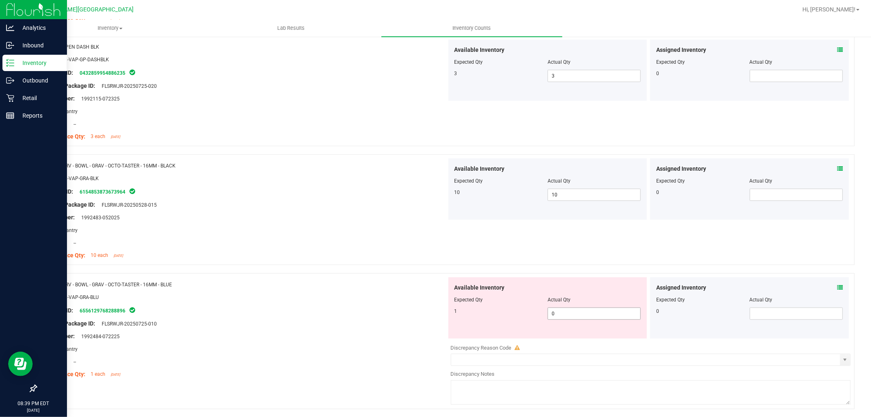
drag, startPoint x: 556, startPoint y: 324, endPoint x: 549, endPoint y: 320, distance: 8.4
click at [548, 321] on div "Available Inventory Expected Qty Actual Qty 1 0 0" at bounding box center [548, 307] width 199 height 61
drag, startPoint x: 558, startPoint y: 312, endPoint x: 515, endPoint y: 311, distance: 43.3
click at [516, 312] on div "1 0 0" at bounding box center [548, 314] width 187 height 12
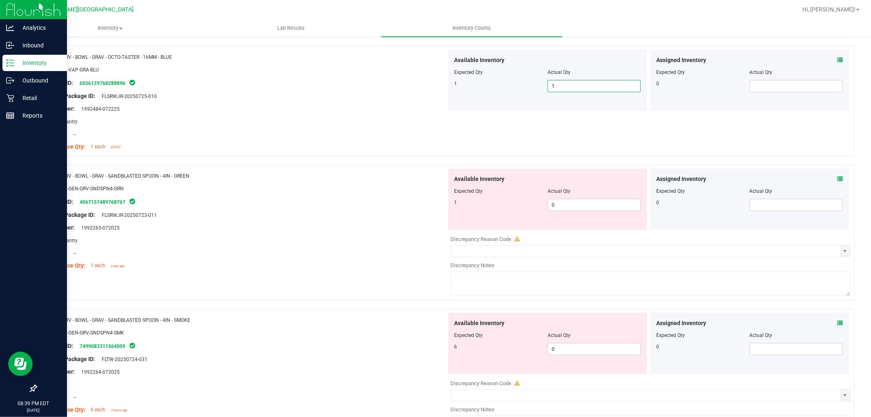
scroll to position [685, 0]
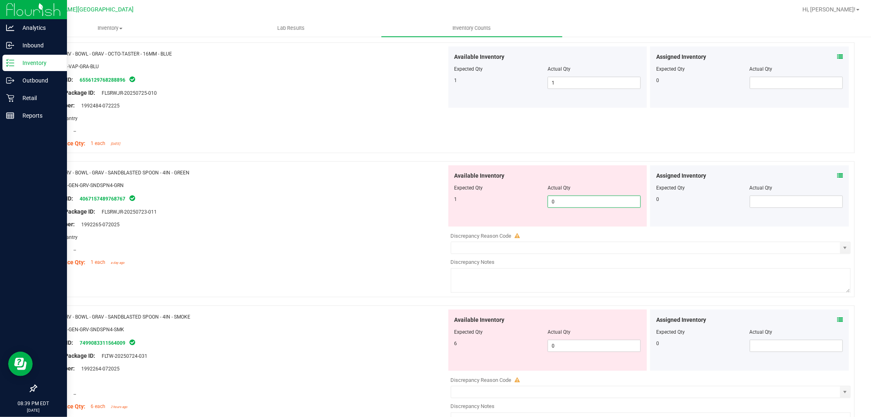
drag, startPoint x: 556, startPoint y: 199, endPoint x: 533, endPoint y: 204, distance: 24.3
click at [533, 204] on div "1 0 0" at bounding box center [548, 202] width 187 height 12
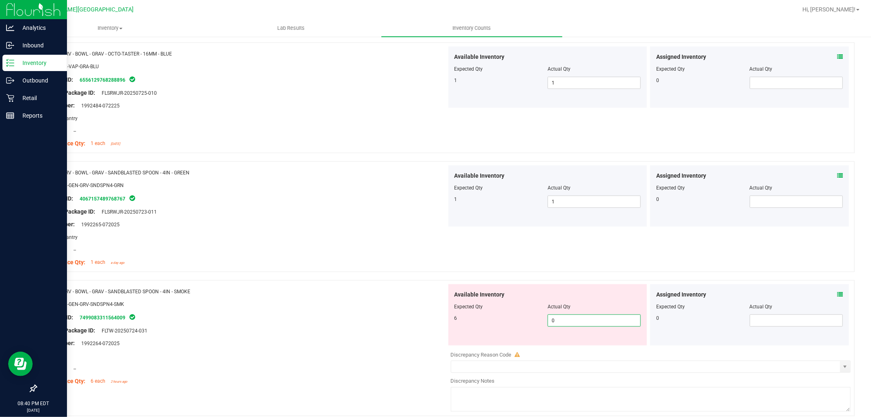
drag, startPoint x: 556, startPoint y: 319, endPoint x: 511, endPoint y: 336, distance: 47.6
click at [512, 334] on div "Available Inventory Expected Qty Actual Qty 6 0 0" at bounding box center [548, 314] width 199 height 61
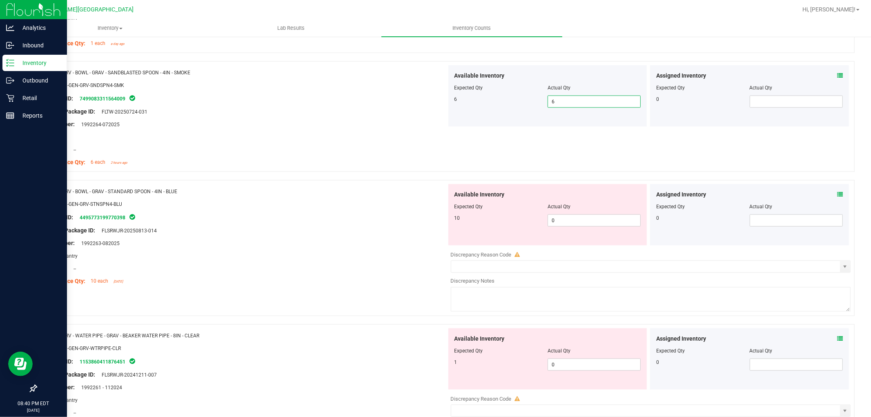
scroll to position [998, 0]
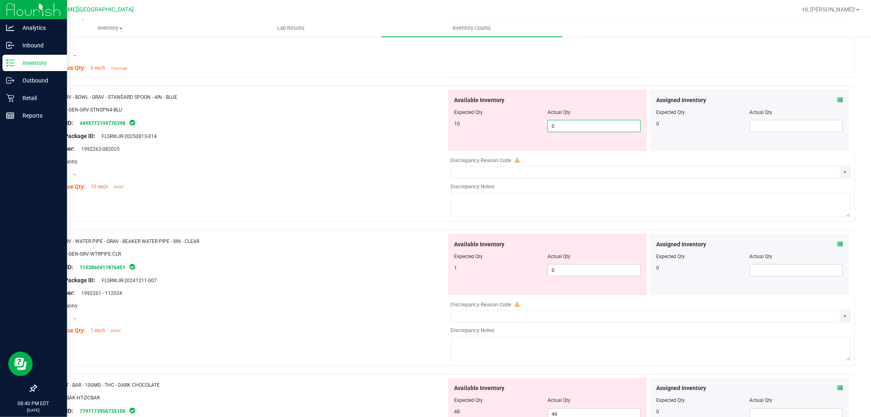
drag, startPoint x: 576, startPoint y: 130, endPoint x: 483, endPoint y: 124, distance: 93.3
click at [486, 124] on div "10 0 0" at bounding box center [548, 126] width 187 height 12
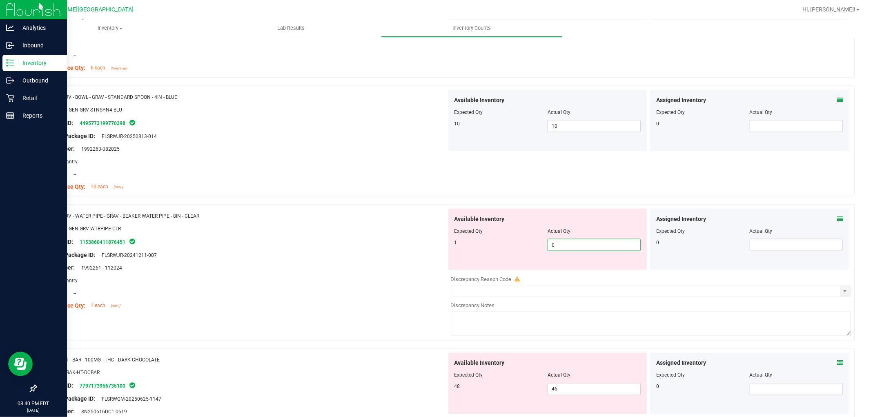
drag, startPoint x: 554, startPoint y: 244, endPoint x: 534, endPoint y: 250, distance: 21.4
click at [534, 250] on div "1 0 0" at bounding box center [548, 245] width 187 height 12
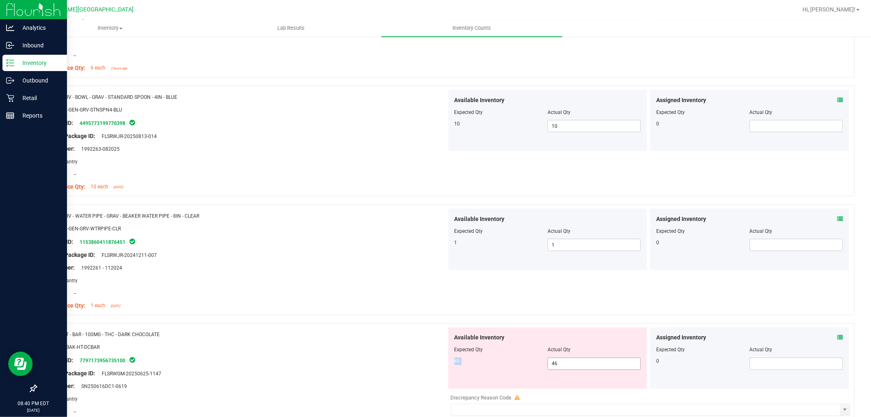
drag, startPoint x: 562, startPoint y: 357, endPoint x: 546, endPoint y: 368, distance: 18.9
click at [546, 368] on div "Available Inventory Expected Qty Actual Qty 48 46 46" at bounding box center [548, 358] width 199 height 61
drag, startPoint x: 556, startPoint y: 367, endPoint x: 547, endPoint y: 369, distance: 9.3
click at [548, 370] on span "46 46" at bounding box center [594, 364] width 93 height 12
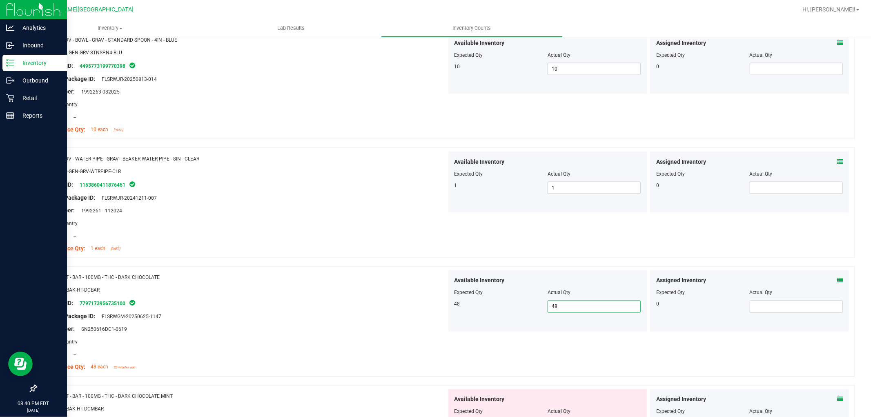
scroll to position [1134, 0]
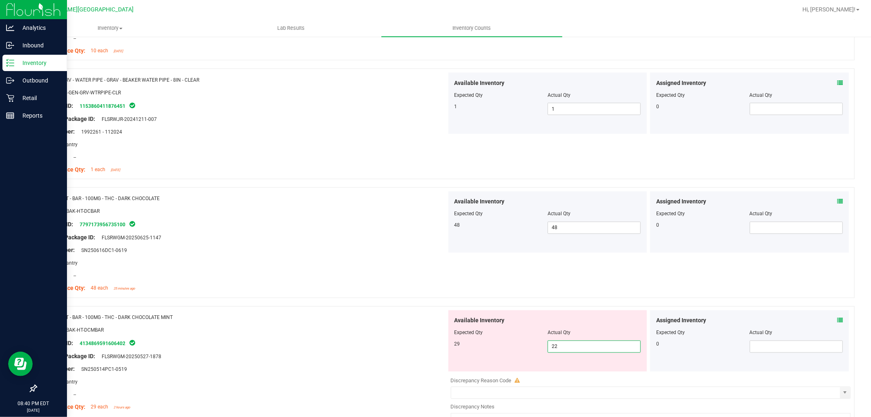
drag, startPoint x: 546, startPoint y: 348, endPoint x: 524, endPoint y: 344, distance: 22.8
click at [526, 346] on div "29 22 22" at bounding box center [548, 347] width 187 height 12
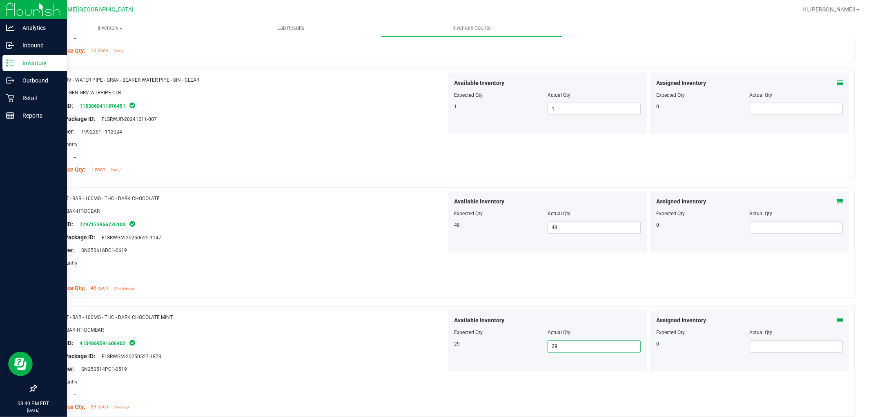
scroll to position [1316, 0]
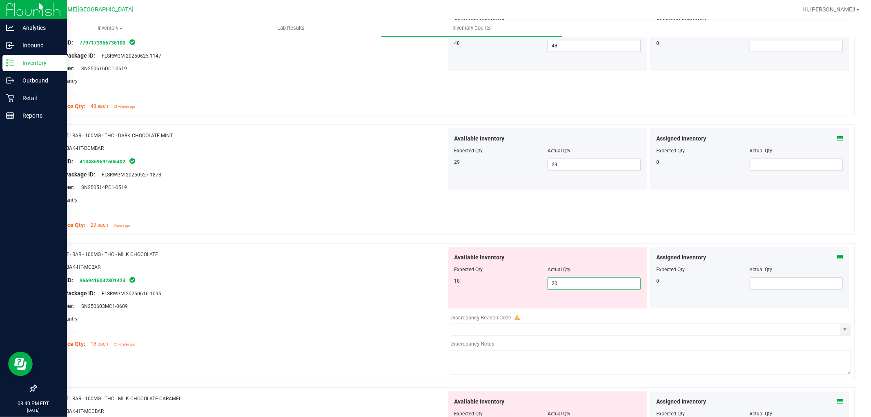
drag, startPoint x: 554, startPoint y: 284, endPoint x: 528, endPoint y: 286, distance: 25.4
click at [529, 286] on div "18 20 20" at bounding box center [548, 284] width 187 height 12
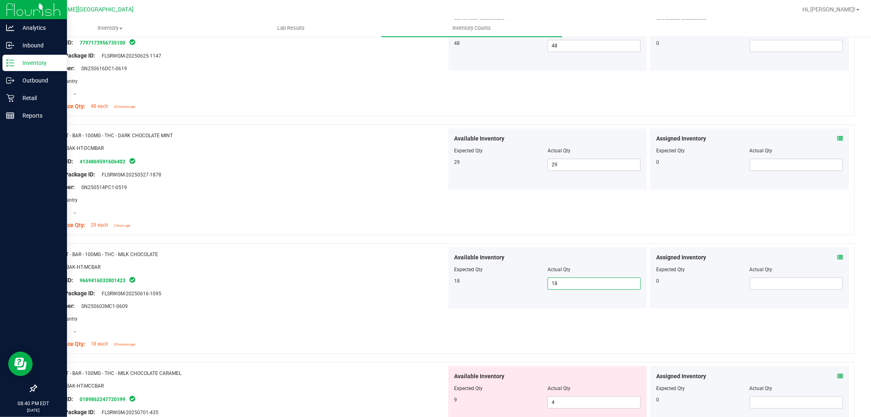
scroll to position [1407, 0]
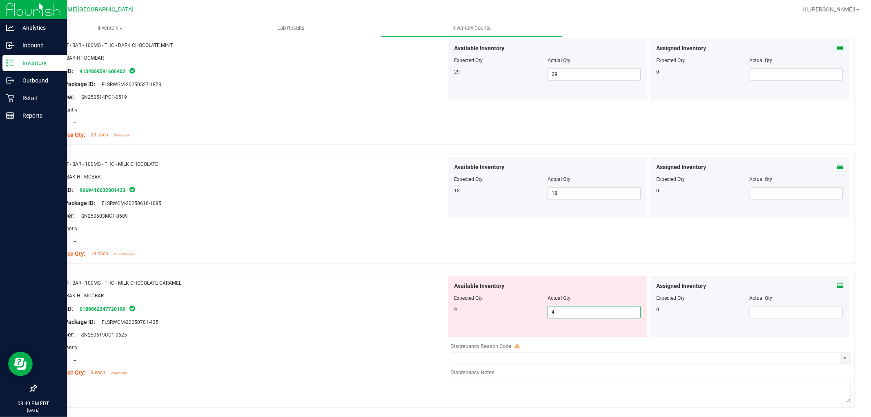
drag, startPoint x: 568, startPoint y: 314, endPoint x: 532, endPoint y: 321, distance: 36.2
click at [532, 321] on div "Available Inventory Expected Qty Actual Qty 9 4 4" at bounding box center [548, 306] width 199 height 61
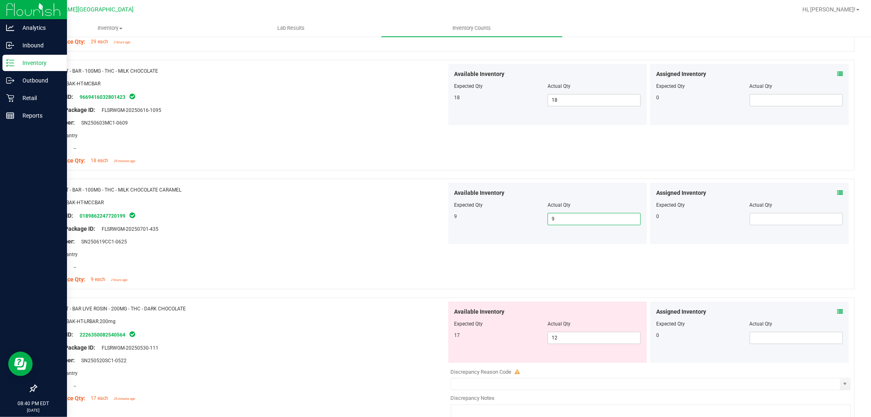
scroll to position [1633, 0]
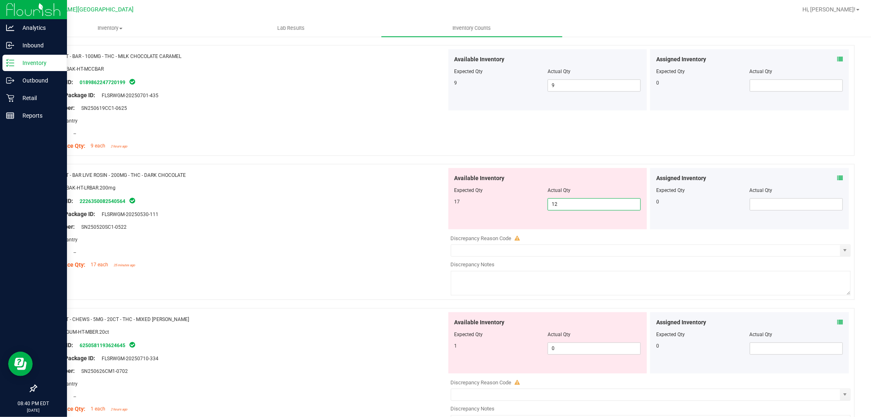
drag, startPoint x: 565, startPoint y: 203, endPoint x: 529, endPoint y: 204, distance: 36.4
click at [529, 204] on div "17 12 12" at bounding box center [548, 204] width 187 height 12
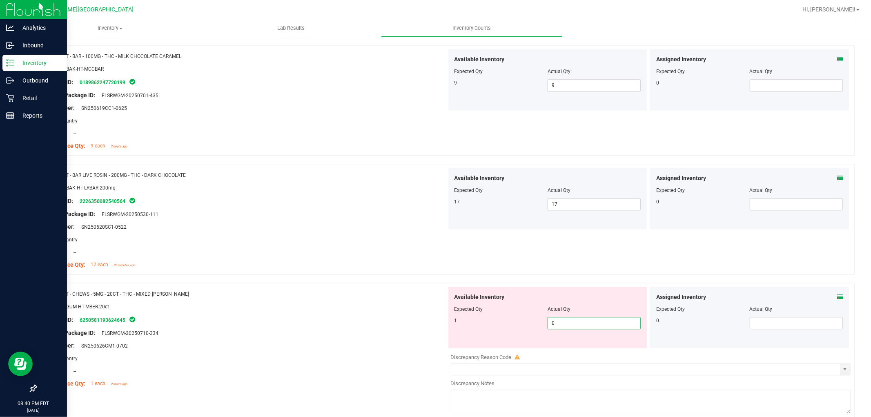
drag, startPoint x: 565, startPoint y: 322, endPoint x: 508, endPoint y: 334, distance: 58.1
click at [510, 336] on div "Available Inventory Expected Qty Actual Qty 1 0 0" at bounding box center [548, 317] width 199 height 61
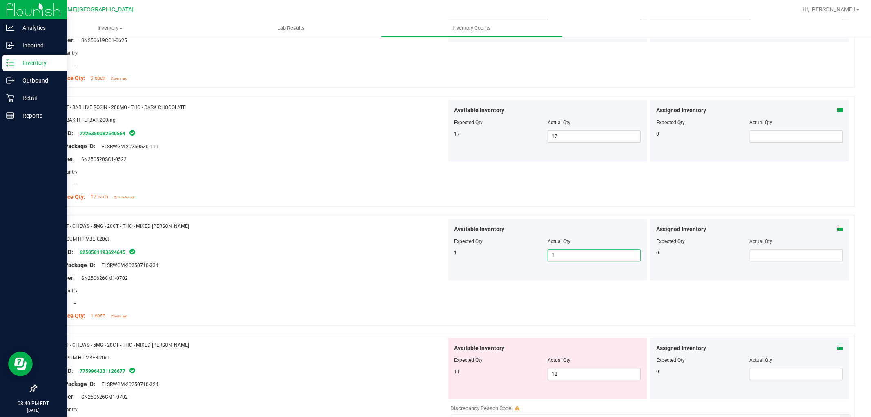
scroll to position [1815, 0]
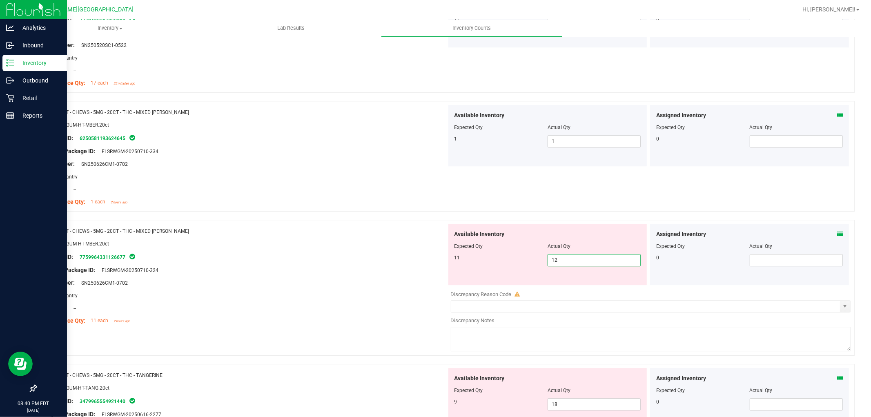
drag, startPoint x: 557, startPoint y: 267, endPoint x: 519, endPoint y: 272, distance: 38.8
click at [520, 274] on div "Available Inventory Expected Qty Actual Qty 11 12 12" at bounding box center [548, 254] width 199 height 61
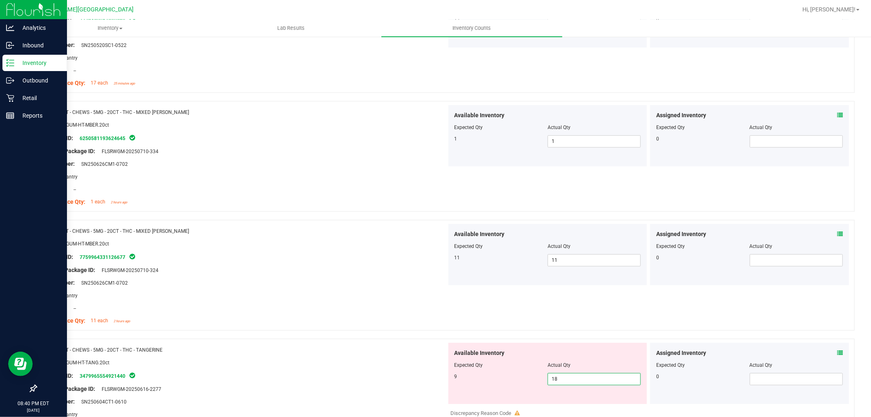
drag, startPoint x: 563, startPoint y: 381, endPoint x: 452, endPoint y: 385, distance: 110.4
click at [453, 387] on div "Available Inventory Expected Qty Actual Qty 9 18 18" at bounding box center [548, 373] width 199 height 61
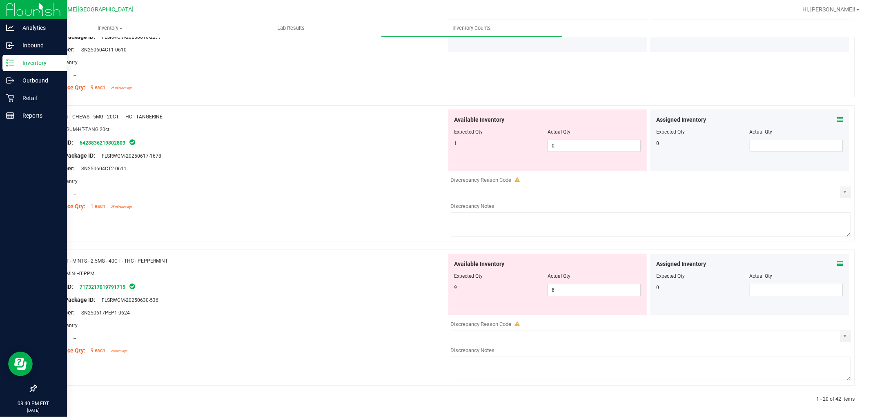
scroll to position [2173, 0]
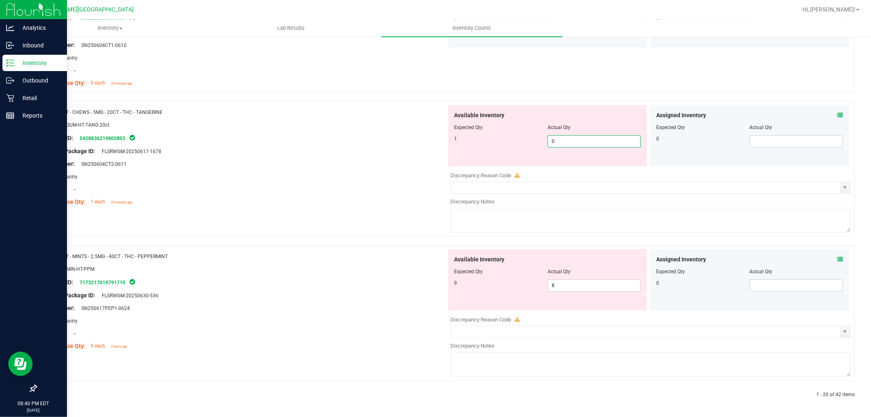
drag, startPoint x: 579, startPoint y: 141, endPoint x: 410, endPoint y: 127, distance: 170.1
click at [409, 128] on div "Name: HT - CHEWS - 5MG - 20CT - THC - TANGERINE SKU: EDI-GUM-HT-TANG.20ct Packa…" at bounding box center [445, 169] width 819 height 136
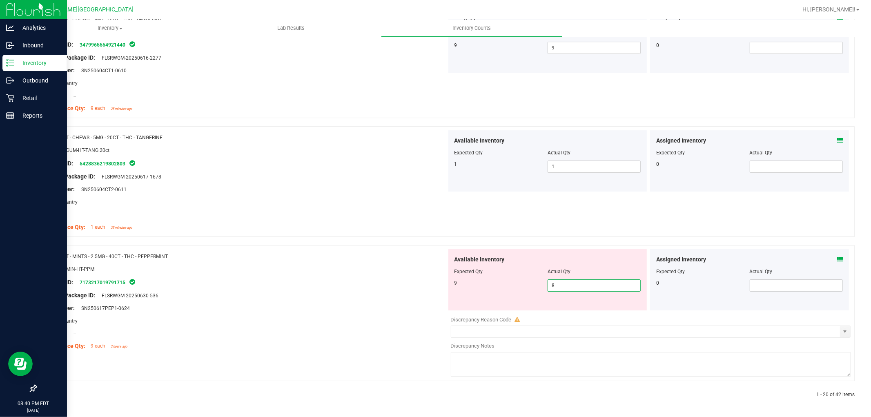
drag, startPoint x: 554, startPoint y: 284, endPoint x: 494, endPoint y: 281, distance: 59.3
click at [494, 282] on div "9 8 8" at bounding box center [548, 285] width 187 height 12
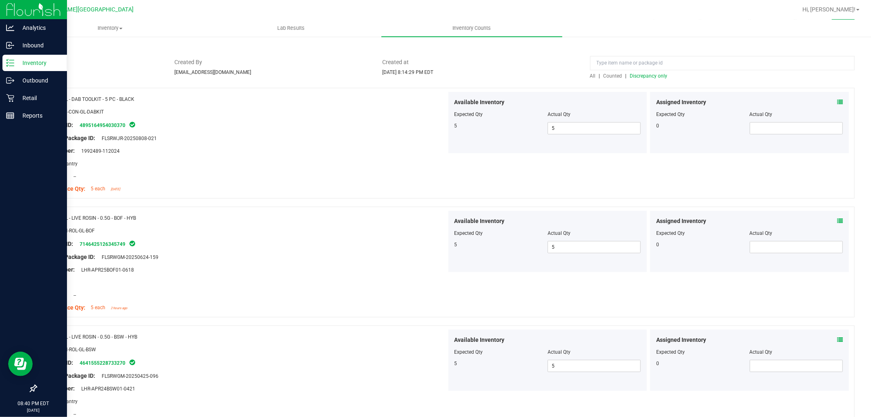
scroll to position [0, 0]
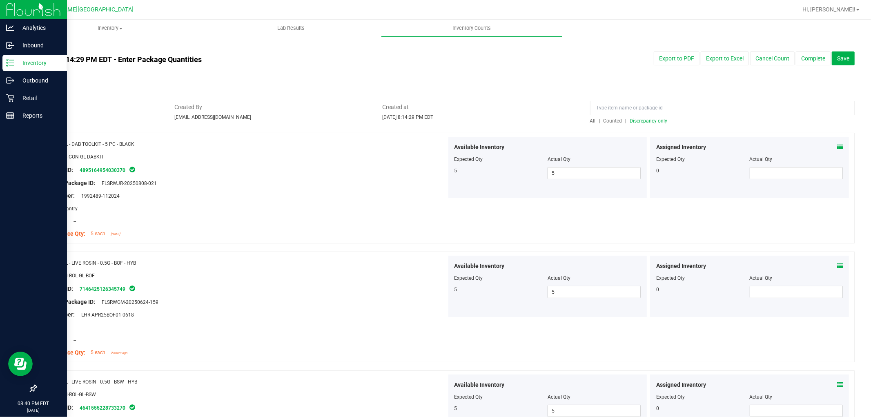
click at [638, 122] on span "Discrepancy only" at bounding box center [649, 121] width 38 height 6
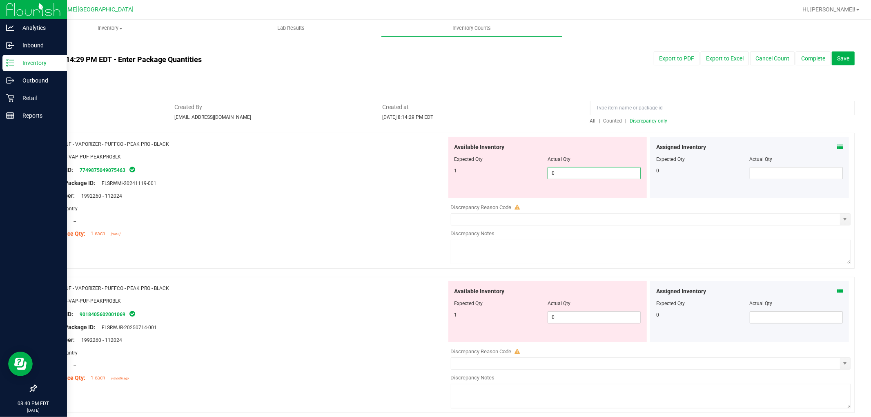
drag, startPoint x: 560, startPoint y: 172, endPoint x: 520, endPoint y: 175, distance: 40.2
click at [520, 177] on div "1 0 0" at bounding box center [548, 173] width 187 height 12
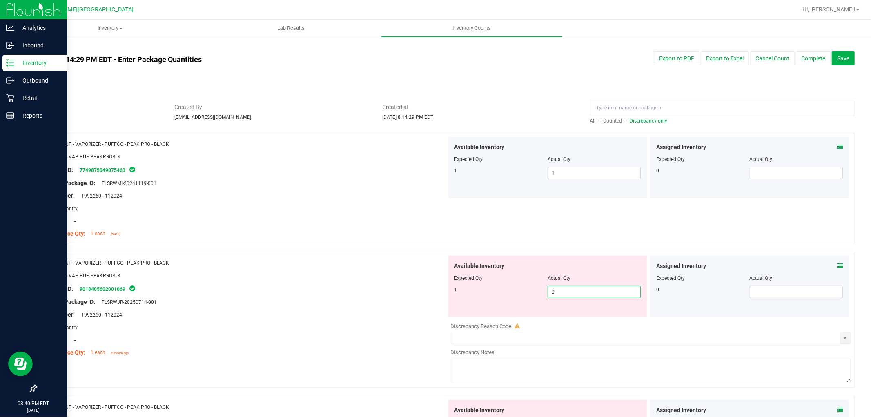
drag, startPoint x: 556, startPoint y: 297, endPoint x: 489, endPoint y: 300, distance: 66.7
click at [491, 301] on div "Available Inventory Expected Qty Actual Qty 1 0 0" at bounding box center [548, 286] width 199 height 61
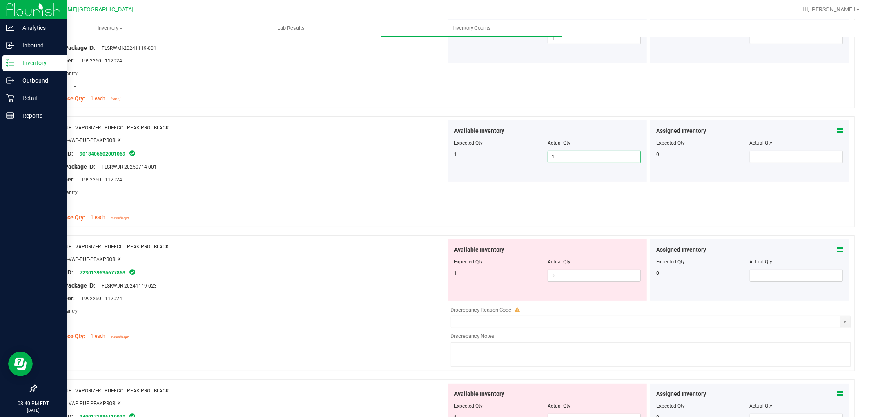
scroll to position [136, 0]
drag, startPoint x: 561, startPoint y: 275, endPoint x: 525, endPoint y: 272, distance: 35.3
click at [526, 273] on div "1 0 0" at bounding box center [548, 275] width 187 height 12
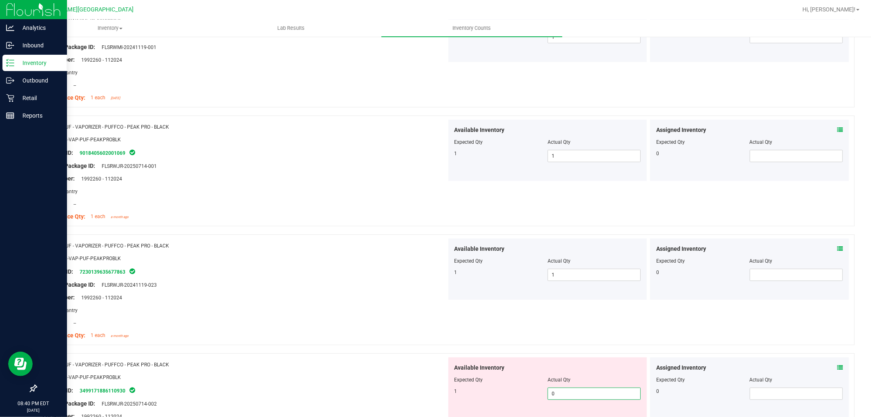
drag, startPoint x: 564, startPoint y: 394, endPoint x: 507, endPoint y: 403, distance: 57.5
click at [508, 404] on div "Available Inventory Expected Qty Actual Qty 1 0 0" at bounding box center [548, 387] width 199 height 61
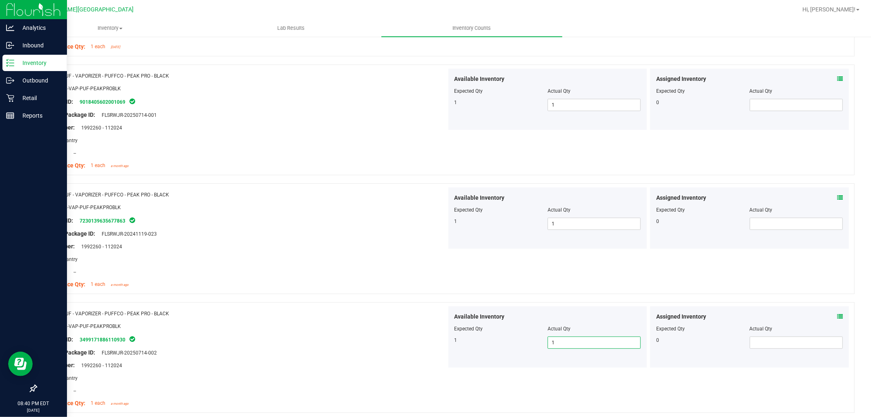
scroll to position [272, 0]
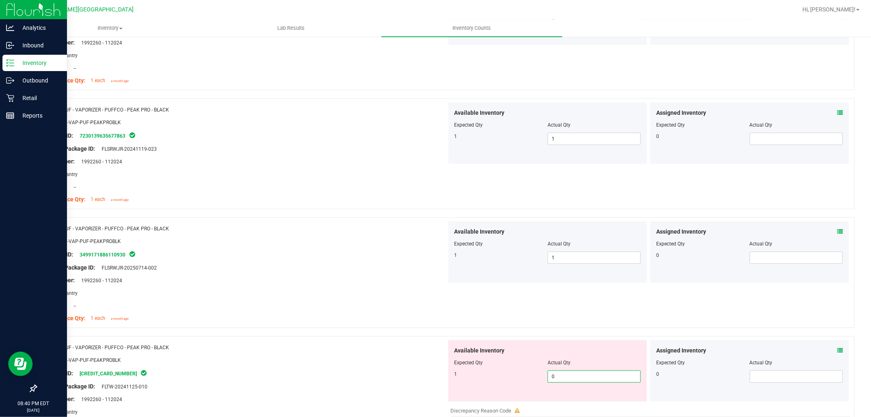
drag, startPoint x: 548, startPoint y: 376, endPoint x: 503, endPoint y: 377, distance: 44.5
click at [503, 377] on div "1 0 0" at bounding box center [548, 377] width 187 height 12
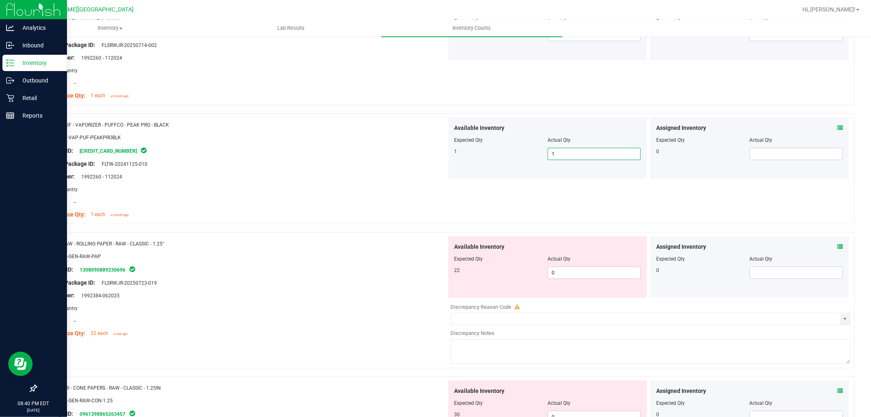
scroll to position [545, 0]
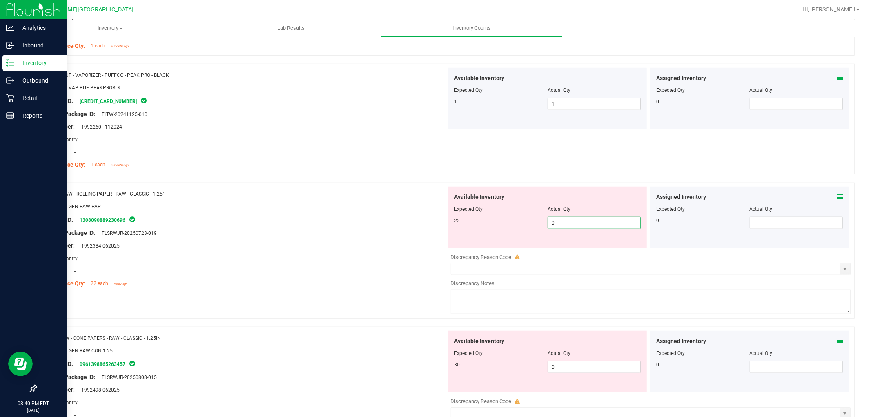
drag, startPoint x: 561, startPoint y: 226, endPoint x: 505, endPoint y: 221, distance: 55.8
click at [505, 222] on div "22 0 0" at bounding box center [548, 223] width 187 height 12
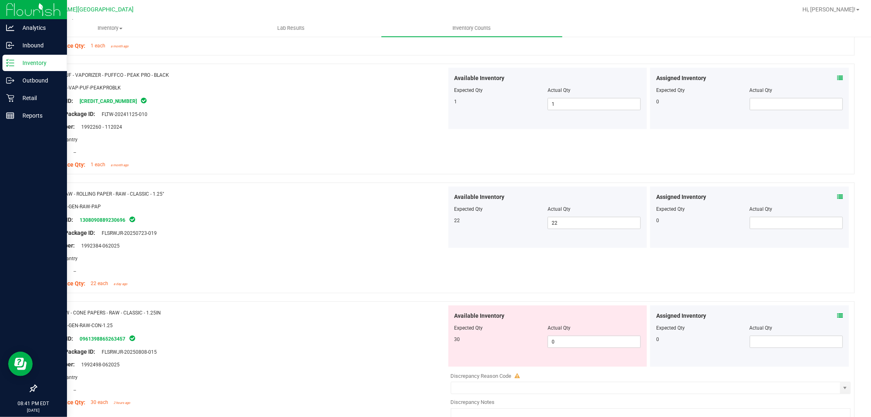
drag, startPoint x: 552, startPoint y: 332, endPoint x: 500, endPoint y: 343, distance: 53.8
click at [500, 343] on div "Available Inventory Expected Qty Actual Qty 30 0 0" at bounding box center [548, 336] width 199 height 61
click at [560, 343] on span "0 0" at bounding box center [594, 342] width 93 height 12
drag, startPoint x: 561, startPoint y: 343, endPoint x: 532, endPoint y: 345, distance: 28.7
click at [533, 340] on div "30 0 0" at bounding box center [548, 342] width 187 height 12
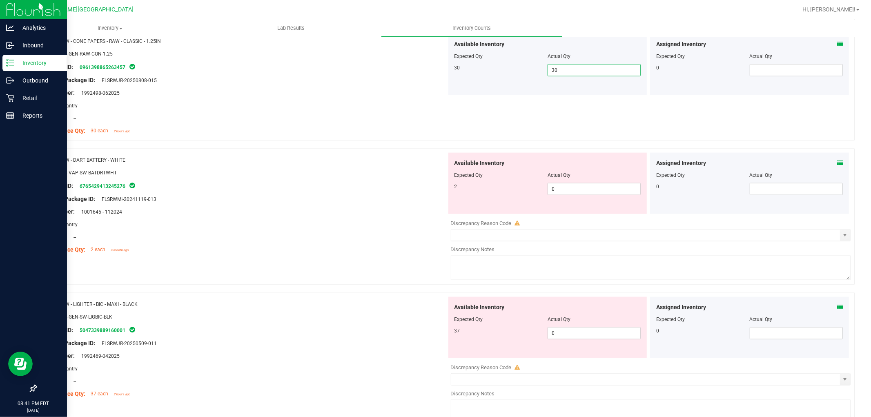
scroll to position [817, 0]
drag, startPoint x: 563, startPoint y: 188, endPoint x: 532, endPoint y: 185, distance: 31.6
click at [532, 186] on div "2 0 0" at bounding box center [548, 188] width 187 height 12
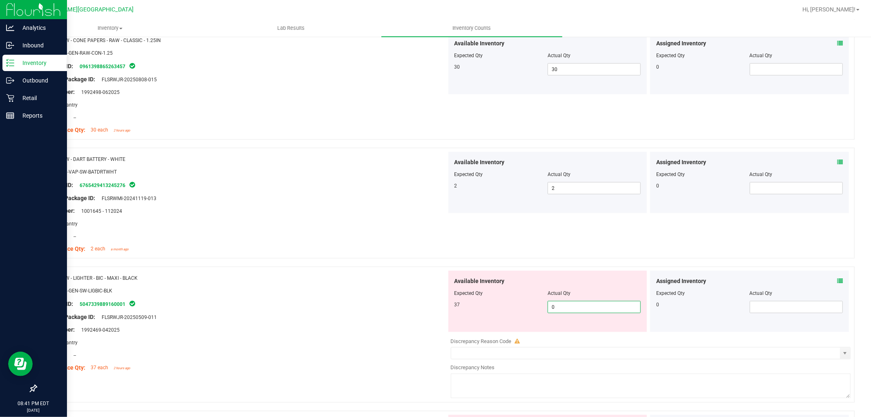
drag, startPoint x: 536, startPoint y: 307, endPoint x: 501, endPoint y: 304, distance: 35.2
click at [503, 307] on div "37 0 0" at bounding box center [548, 307] width 187 height 12
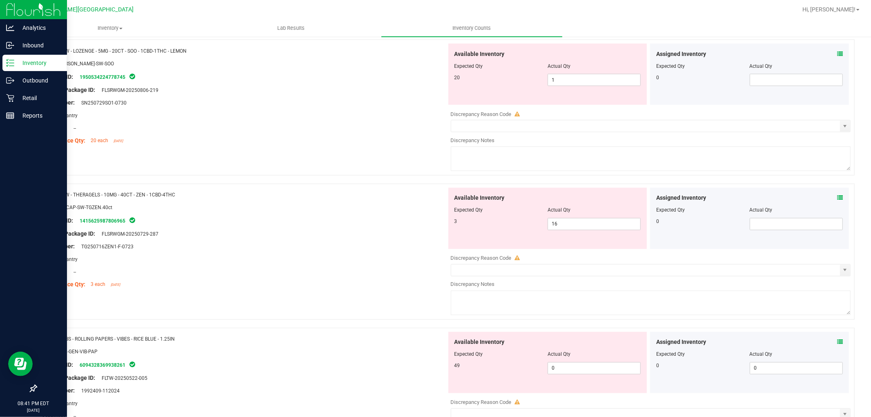
scroll to position [0, 0]
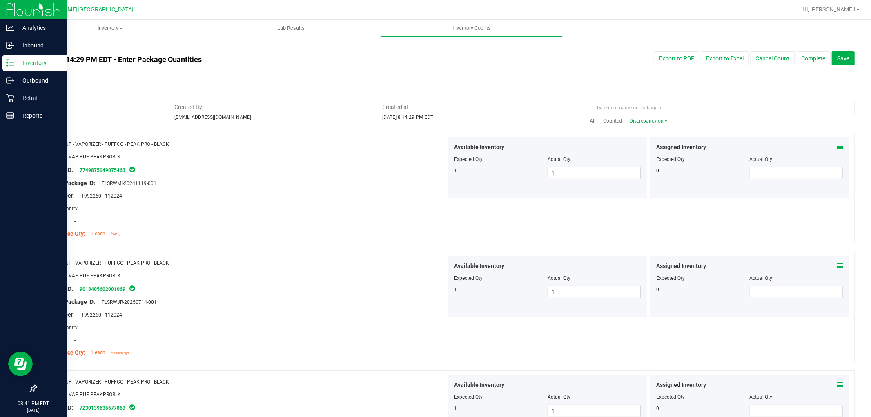
click at [650, 120] on span "Discrepancy only" at bounding box center [649, 121] width 38 height 6
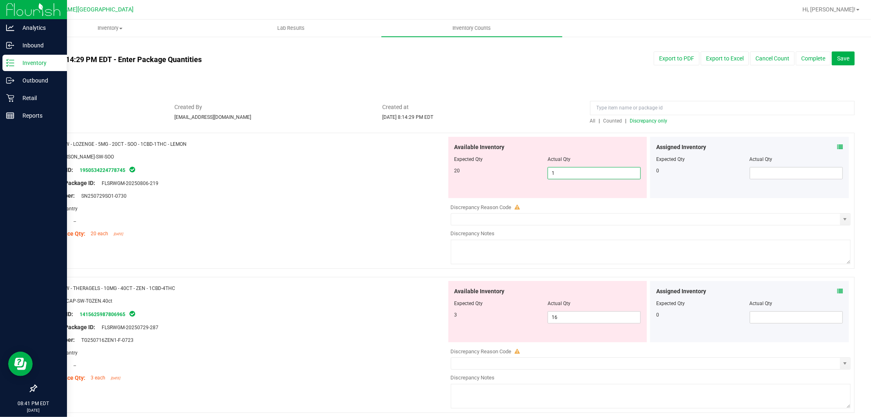
drag, startPoint x: 554, startPoint y: 173, endPoint x: 540, endPoint y: 173, distance: 14.7
click at [540, 173] on div "20 1 1" at bounding box center [548, 173] width 187 height 12
click at [556, 176] on input "1" at bounding box center [594, 172] width 92 height 11
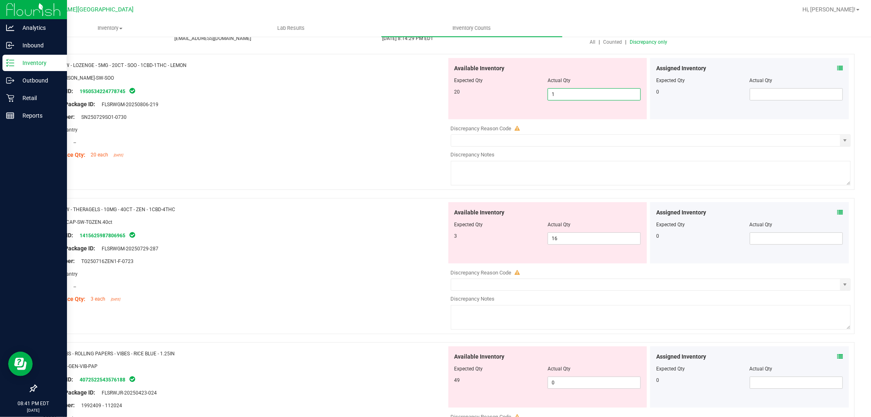
scroll to position [91, 0]
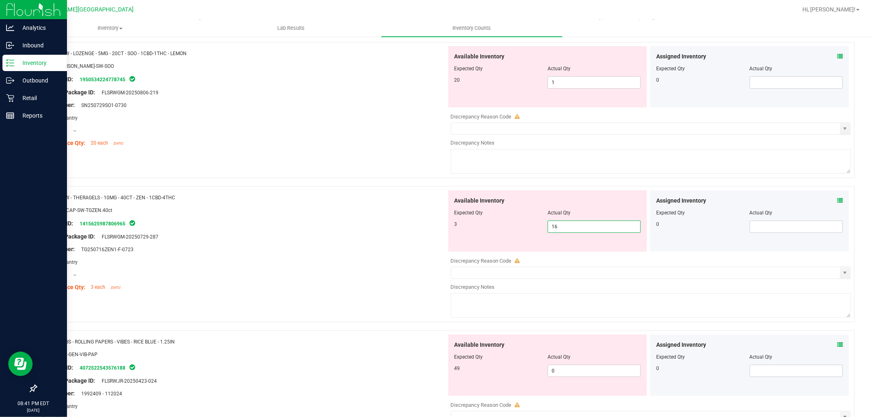
drag, startPoint x: 564, startPoint y: 226, endPoint x: 530, endPoint y: 225, distance: 34.3
click at [530, 225] on div "3 16 16" at bounding box center [548, 227] width 187 height 12
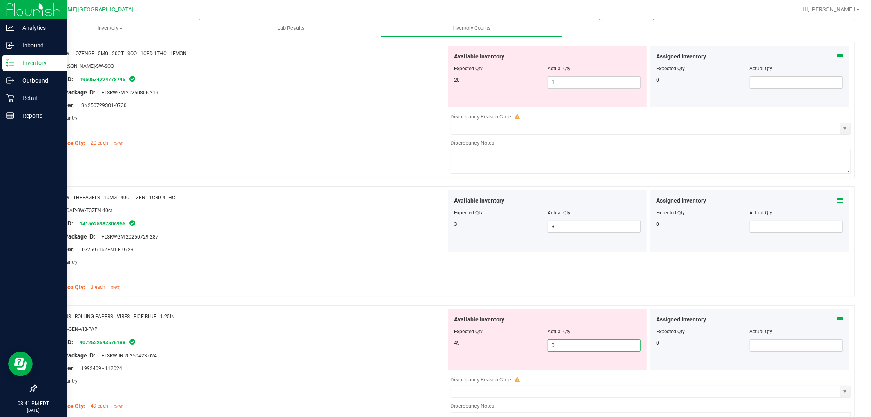
drag, startPoint x: 557, startPoint y: 348, endPoint x: 529, endPoint y: 343, distance: 27.9
click at [536, 348] on div "49 0 0" at bounding box center [548, 345] width 187 height 12
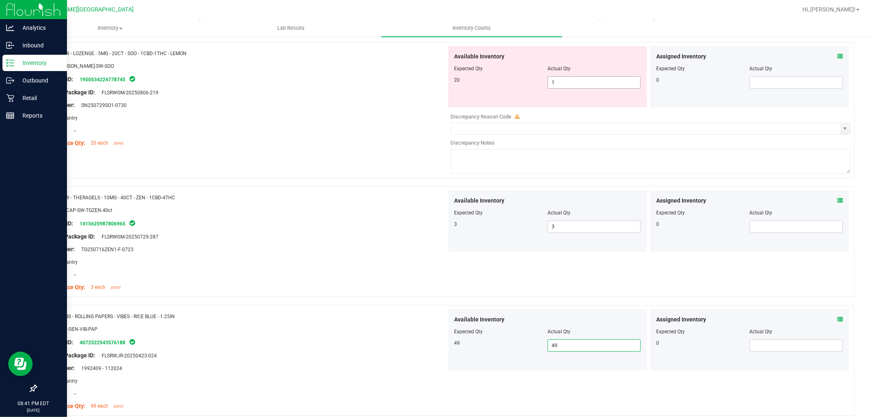
scroll to position [317, 0]
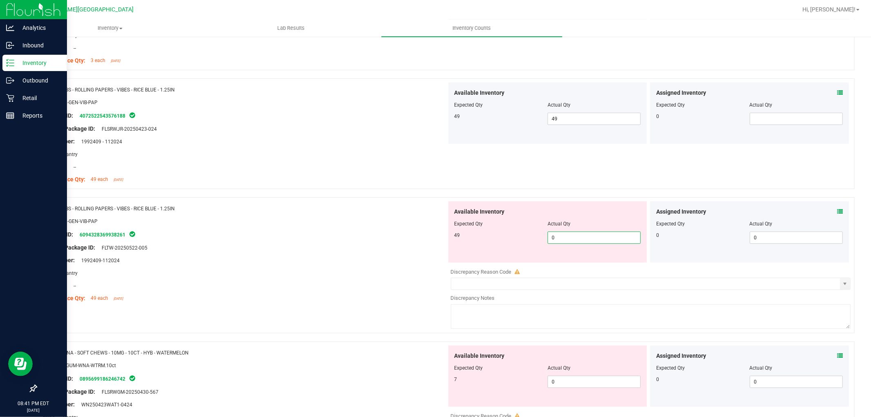
drag, startPoint x: 561, startPoint y: 239, endPoint x: 509, endPoint y: 231, distance: 52.5
click at [516, 240] on div "49 0 0" at bounding box center [548, 238] width 187 height 12
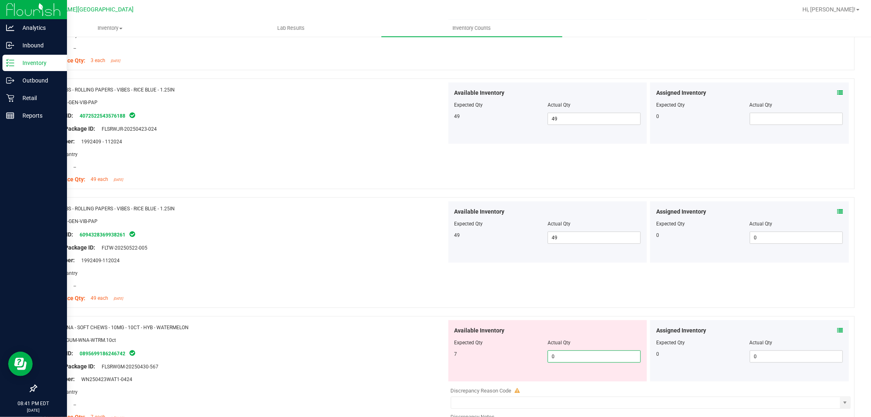
drag, startPoint x: 562, startPoint y: 360, endPoint x: 512, endPoint y: 369, distance: 50.2
click at [512, 369] on div "Available Inventory Expected Qty Actual Qty 7 0 0" at bounding box center [548, 350] width 199 height 61
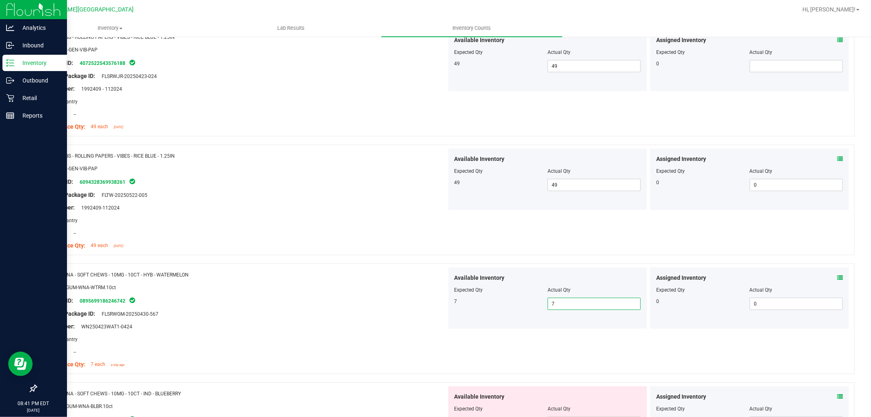
scroll to position [454, 0]
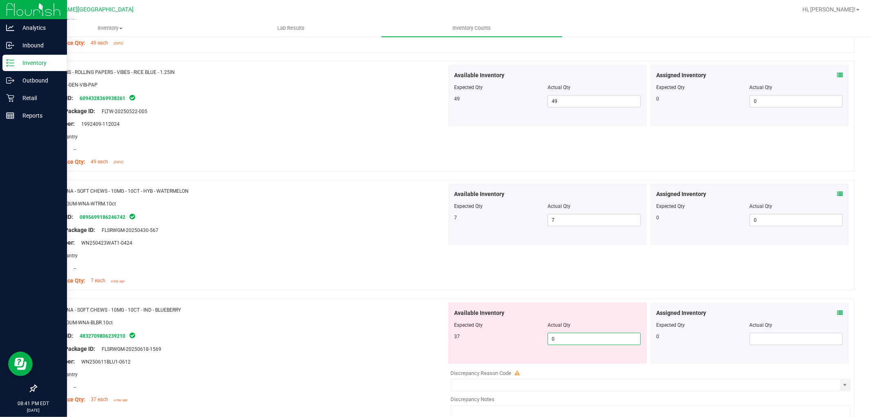
drag, startPoint x: 571, startPoint y: 340, endPoint x: 507, endPoint y: 342, distance: 63.4
click at [508, 343] on div "37 0 0" at bounding box center [548, 339] width 187 height 12
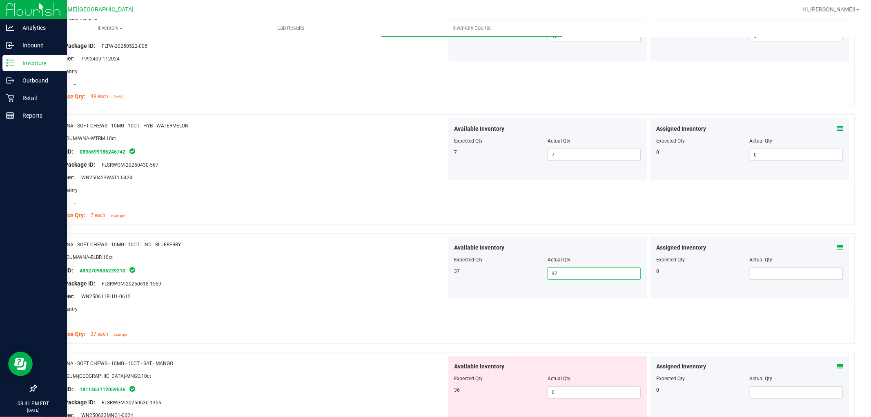
scroll to position [590, 0]
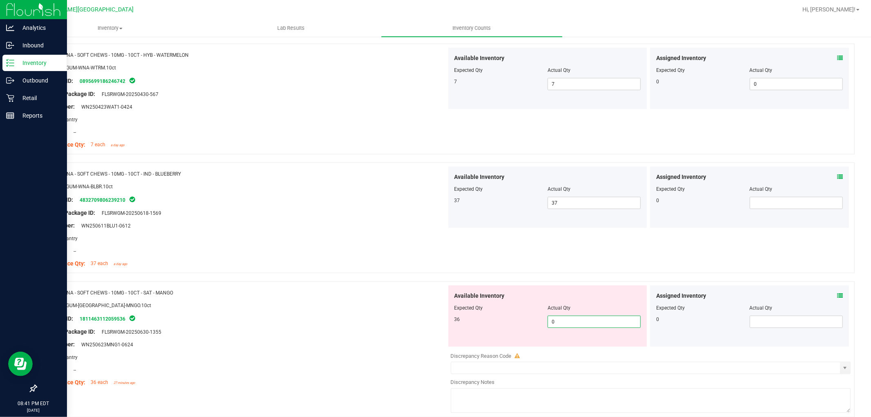
drag, startPoint x: 562, startPoint y: 329, endPoint x: 523, endPoint y: 319, distance: 40.0
click at [523, 319] on div "Available Inventory Expected Qty Actual Qty 36 0 0" at bounding box center [548, 316] width 199 height 61
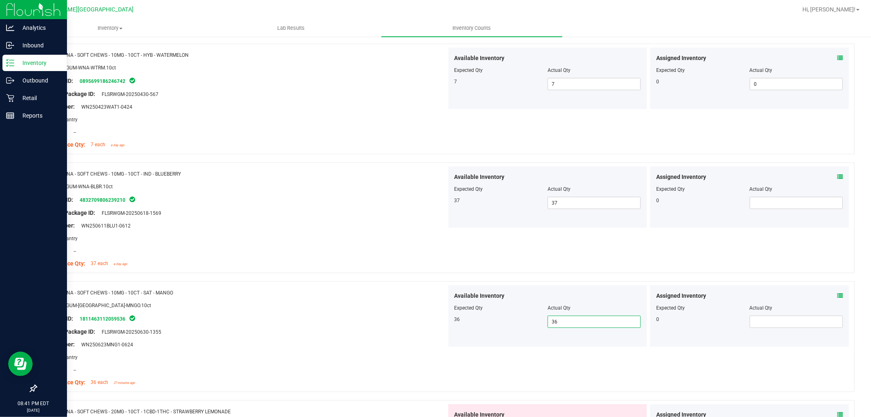
scroll to position [681, 0]
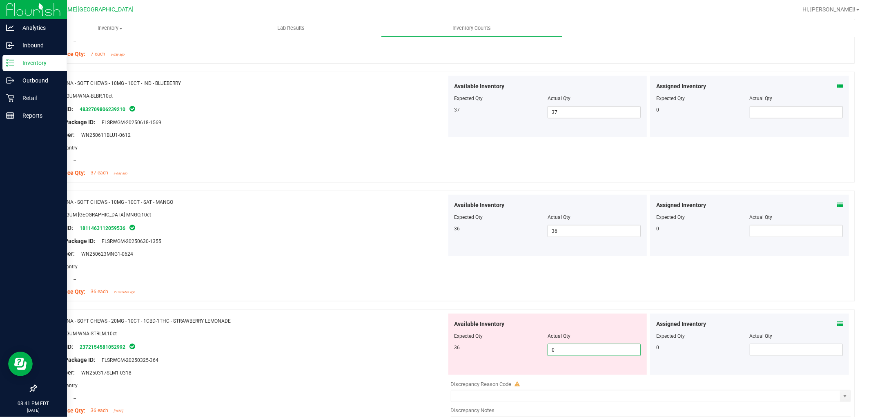
drag, startPoint x: 573, startPoint y: 352, endPoint x: 482, endPoint y: 353, distance: 90.3
click at [483, 354] on div "36 0 0" at bounding box center [548, 350] width 187 height 12
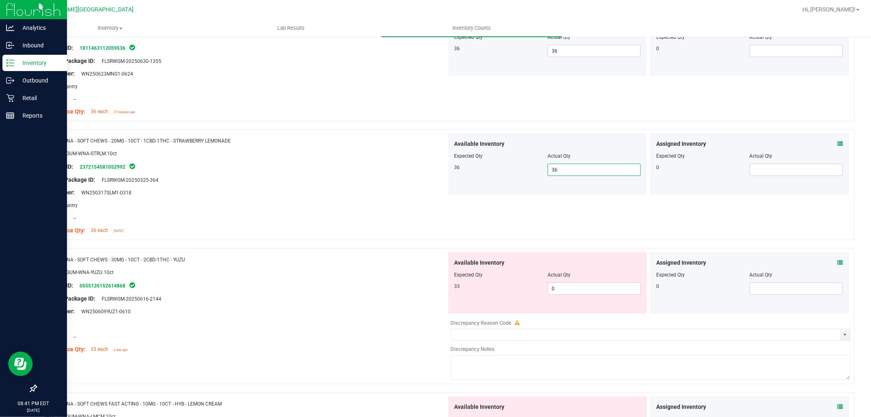
scroll to position [862, 0]
drag, startPoint x: 556, startPoint y: 283, endPoint x: 520, endPoint y: 287, distance: 37.0
click at [522, 288] on div "33 0 0" at bounding box center [548, 287] width 187 height 12
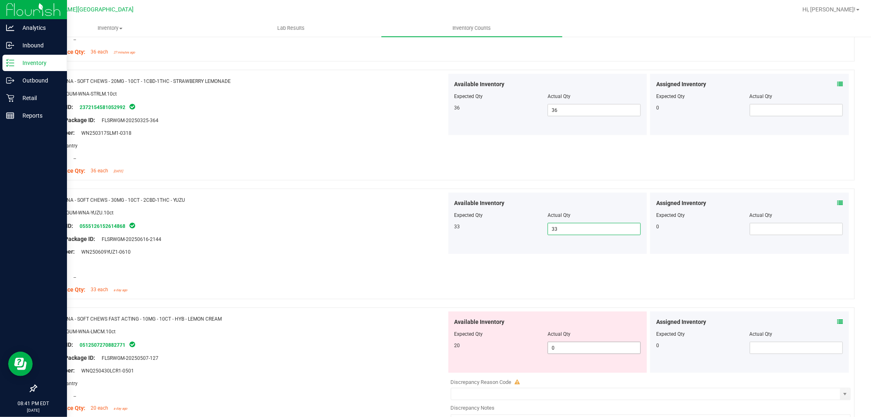
scroll to position [998, 0]
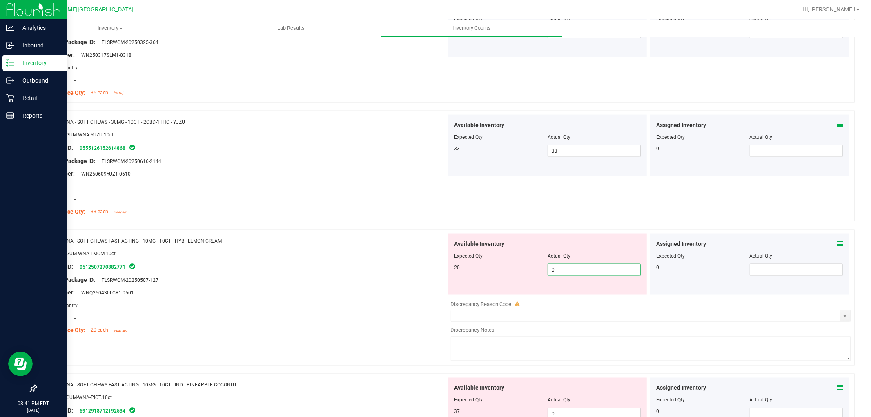
drag, startPoint x: 549, startPoint y: 272, endPoint x: 505, endPoint y: 275, distance: 44.3
click at [507, 276] on div "20 0 0" at bounding box center [548, 270] width 187 height 12
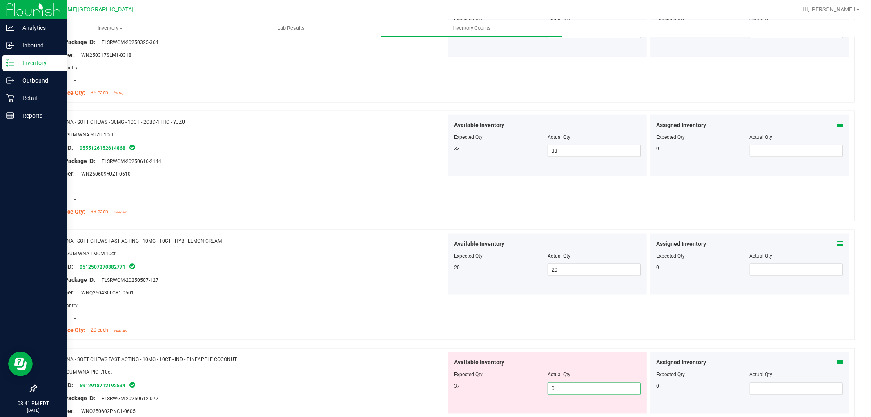
drag, startPoint x: 560, startPoint y: 389, endPoint x: 528, endPoint y: 391, distance: 32.3
click at [529, 391] on div "37 0 0" at bounding box center [548, 389] width 187 height 12
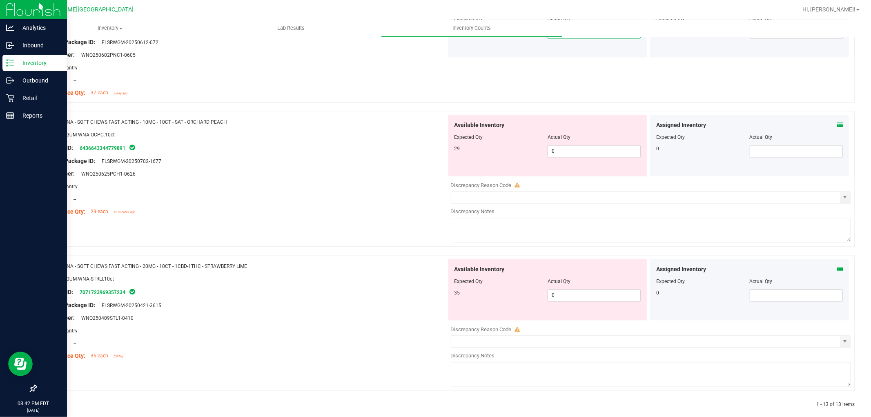
scroll to position [1364, 0]
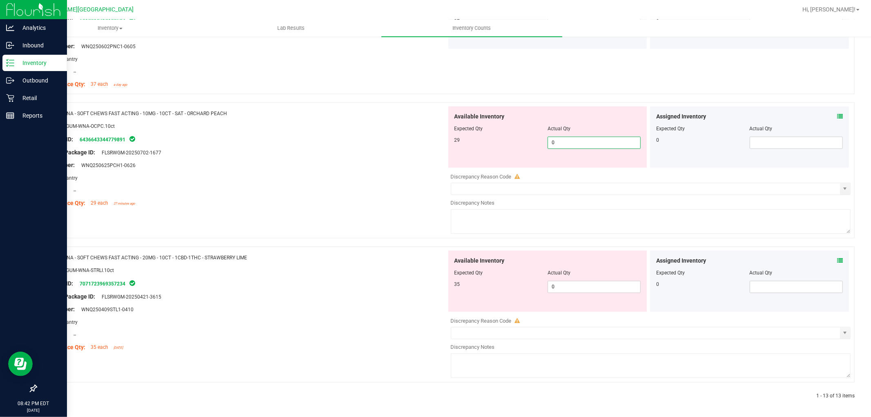
drag, startPoint x: 576, startPoint y: 140, endPoint x: 514, endPoint y: 142, distance: 62.1
click at [515, 143] on div "29 0 0" at bounding box center [548, 142] width 187 height 12
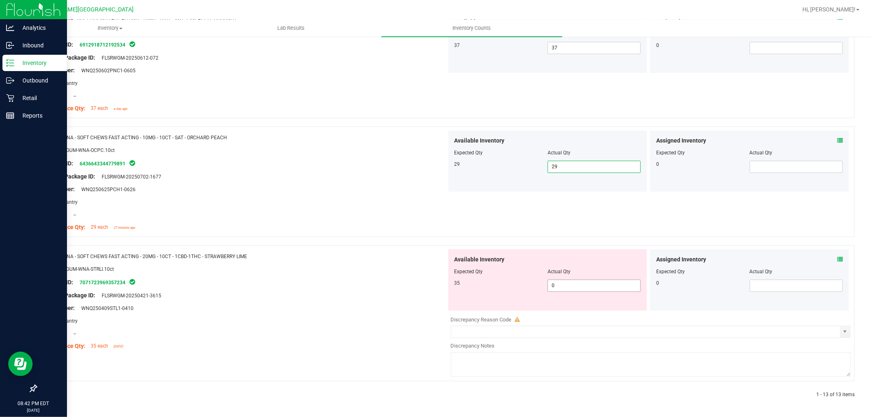
drag, startPoint x: 561, startPoint y: 287, endPoint x: 508, endPoint y: 295, distance: 53.2
click at [511, 295] on div "Available Inventory Expected Qty Actual Qty 35 0 0" at bounding box center [548, 279] width 199 height 61
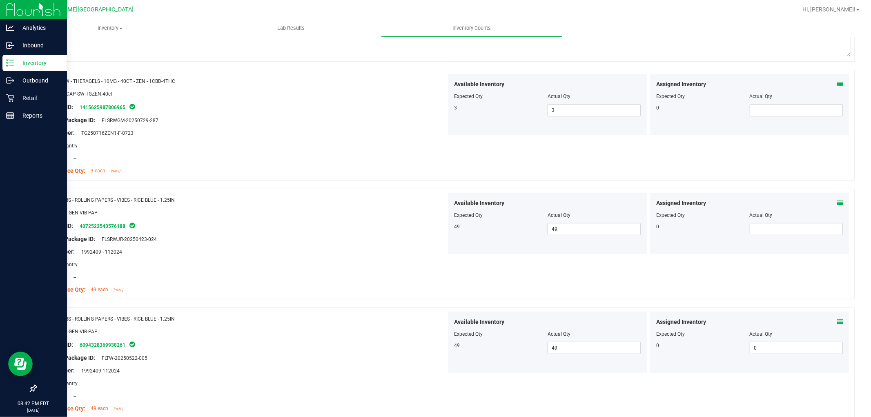
scroll to position [0, 0]
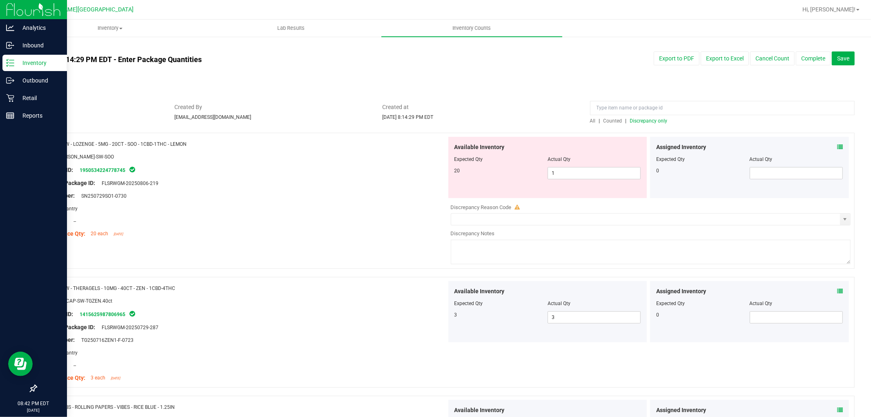
click at [651, 123] on span "Discrepancy only" at bounding box center [649, 121] width 38 height 6
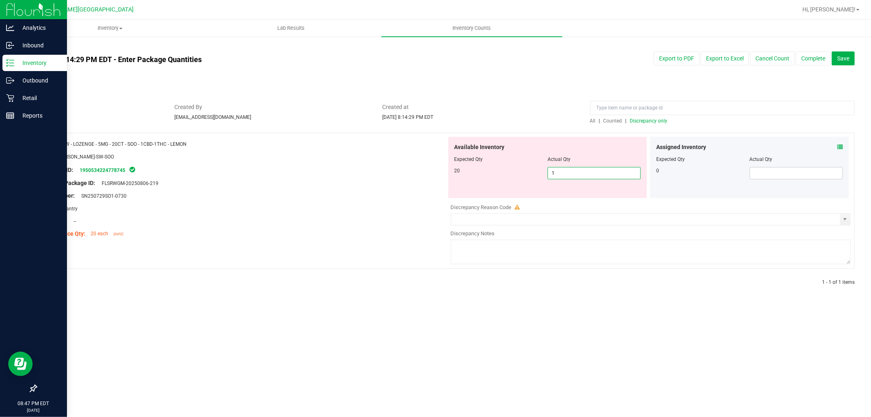
drag, startPoint x: 564, startPoint y: 170, endPoint x: 522, endPoint y: 172, distance: 42.2
click at [523, 172] on div "20 1 1" at bounding box center [548, 173] width 187 height 12
drag, startPoint x: 590, startPoint y: 175, endPoint x: 516, endPoint y: 172, distance: 73.2
click at [518, 173] on div "20 520 520" at bounding box center [548, 173] width 187 height 12
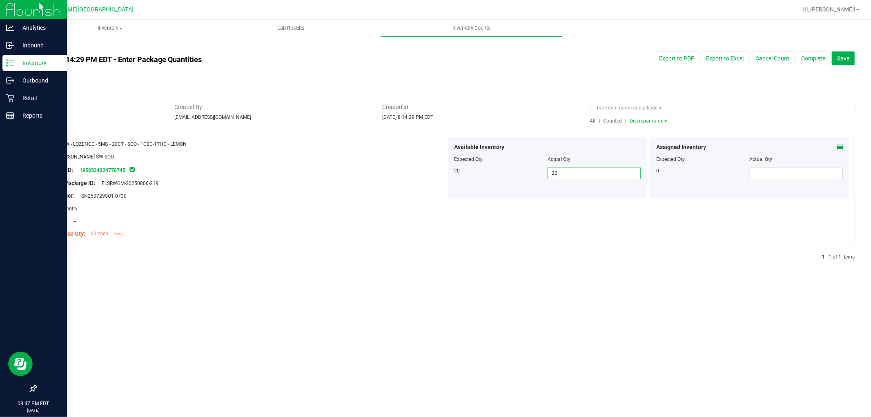
click at [657, 123] on span "Discrepancy only" at bounding box center [649, 121] width 38 height 6
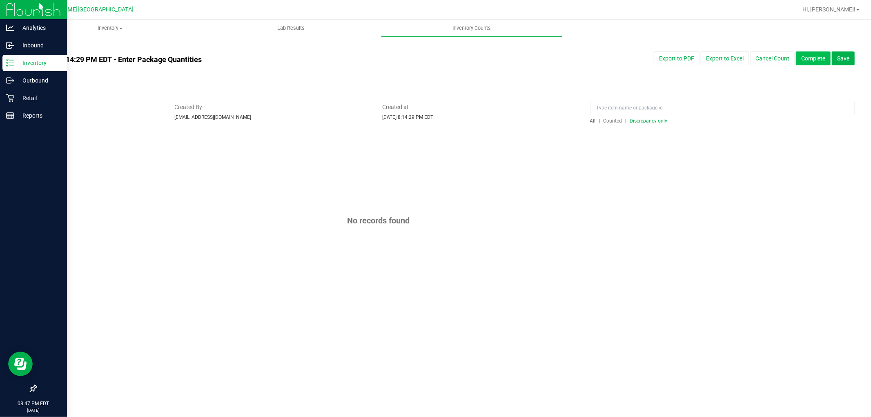
click at [811, 58] on button "Complete" at bounding box center [813, 58] width 35 height 14
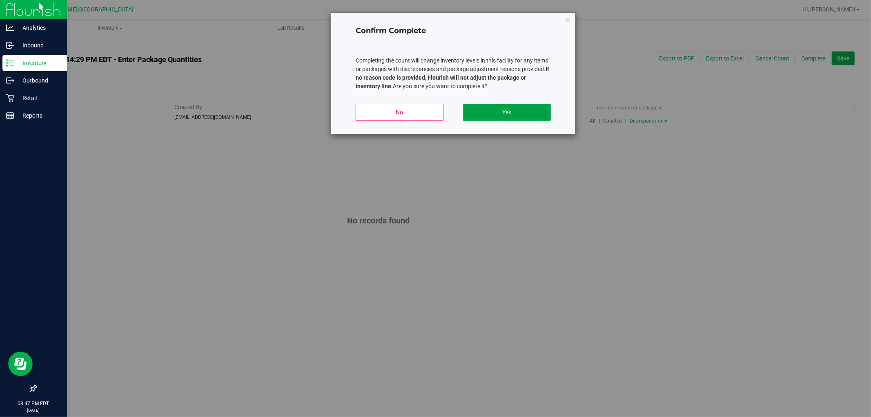
click at [497, 108] on button "Yes" at bounding box center [507, 112] width 88 height 17
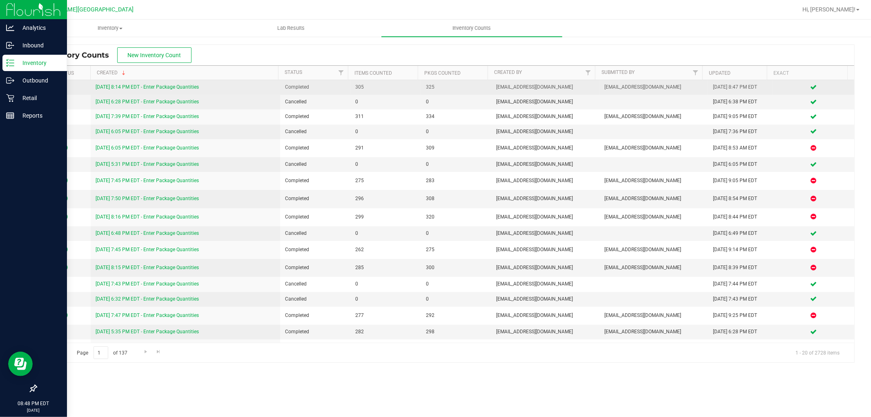
click at [85, 89] on td at bounding box center [63, 87] width 54 height 15
click at [169, 87] on link "[DATE] 8:14 PM EDT - Enter Package Quantities" at bounding box center [147, 87] width 103 height 6
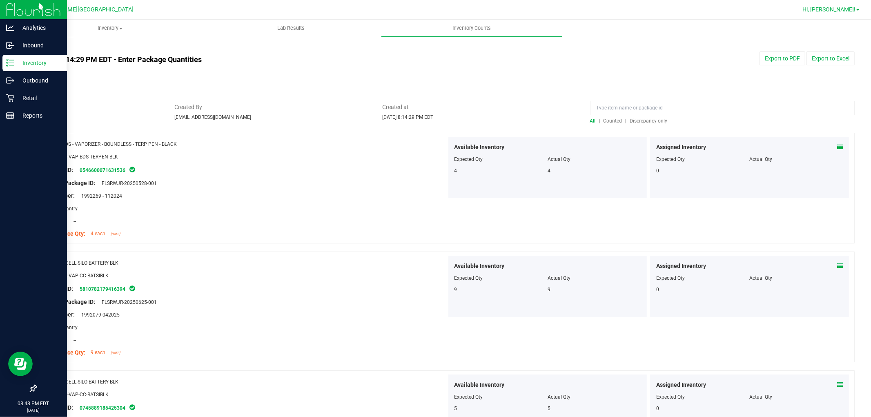
click at [844, 7] on span "Hi, [PERSON_NAME]!" at bounding box center [829, 9] width 53 height 7
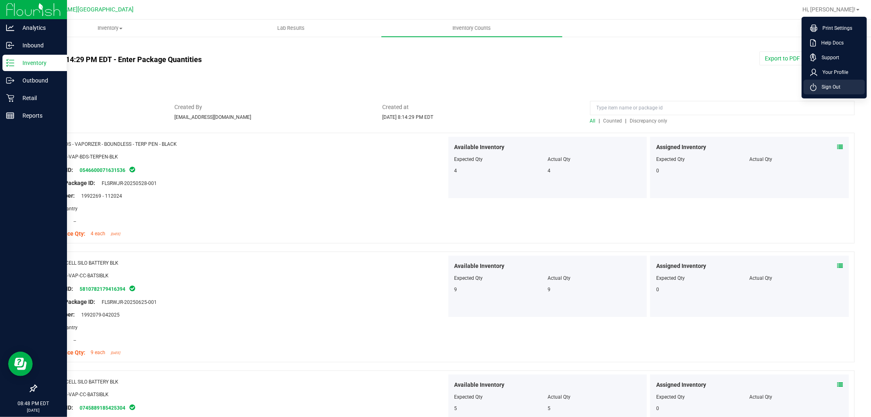
click at [833, 91] on span "Sign Out" at bounding box center [829, 87] width 24 height 8
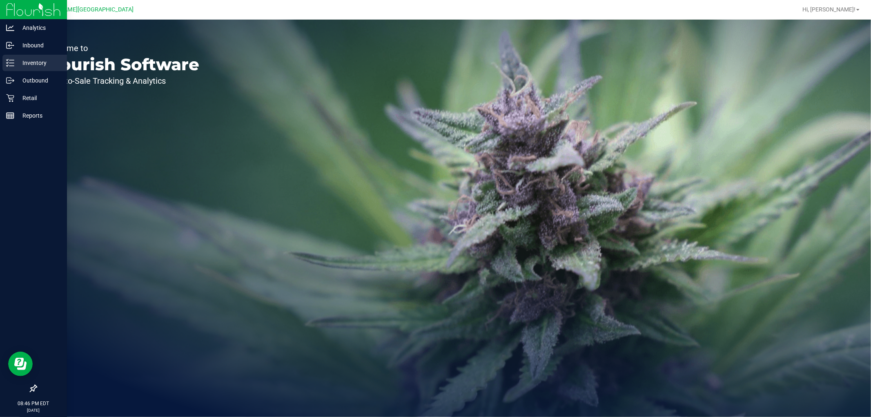
click at [25, 61] on p "Inventory" at bounding box center [38, 63] width 49 height 10
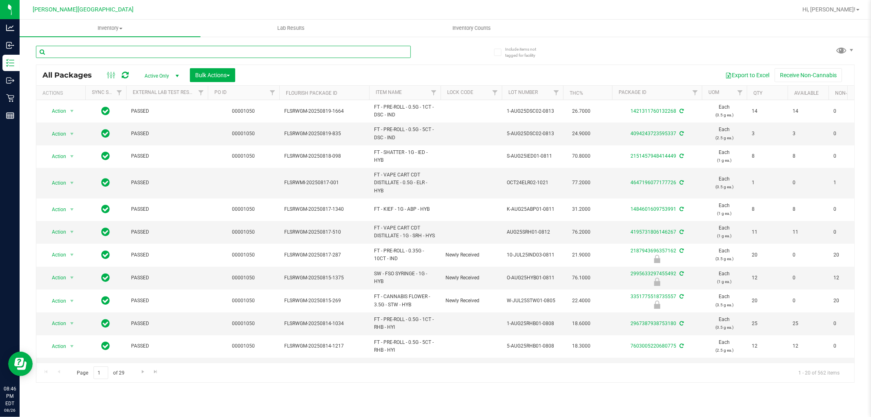
click at [129, 51] on input "text" at bounding box center [223, 52] width 375 height 12
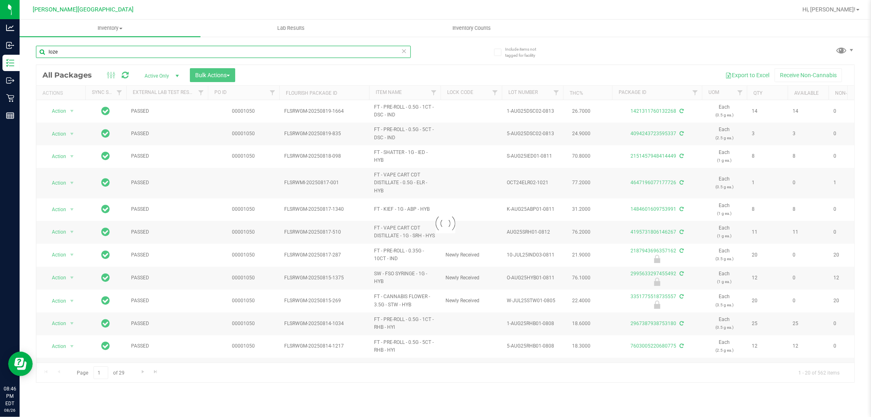
type input "loze"
